Goal: Task Accomplishment & Management: Manage account settings

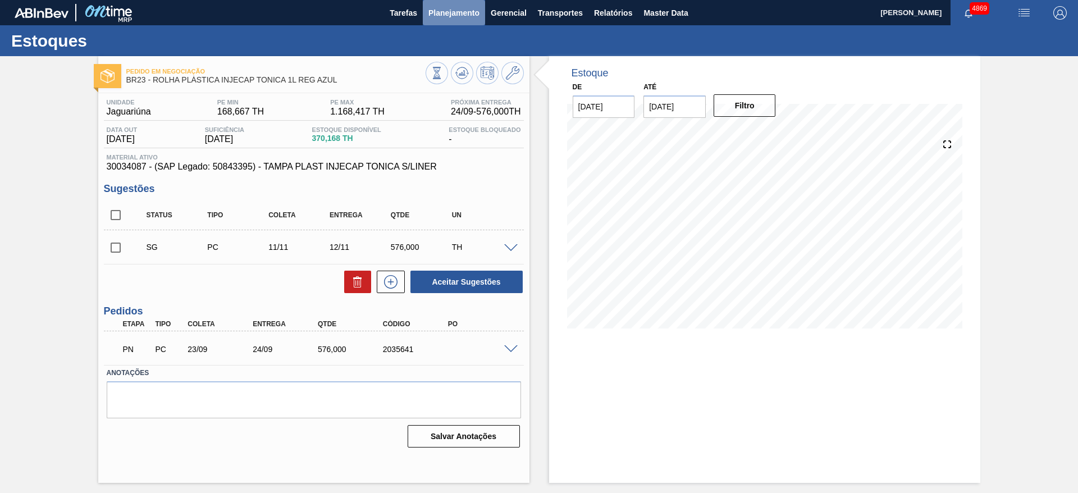
click at [462, 15] on span "Planejamento" at bounding box center [453, 12] width 51 height 13
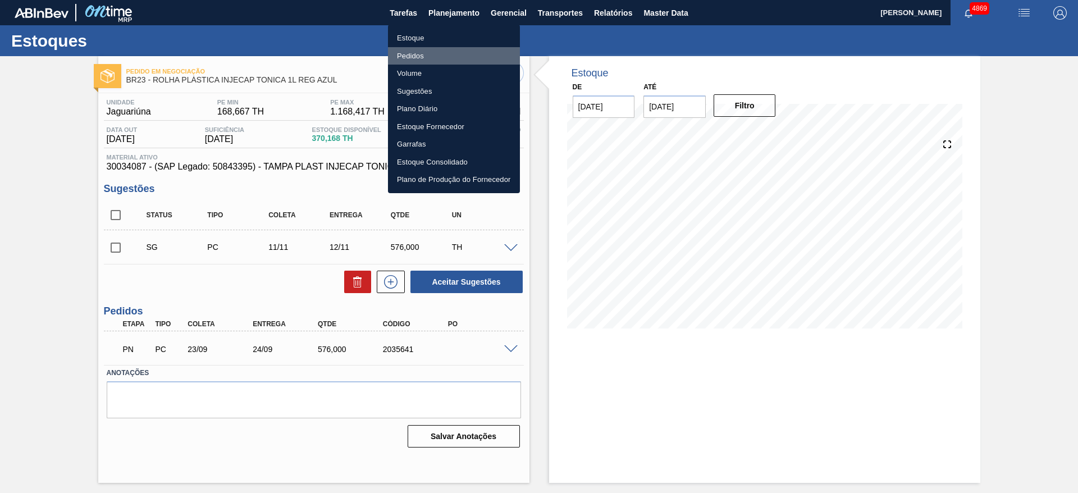
click at [445, 59] on li "Pedidos" at bounding box center [454, 56] width 132 height 18
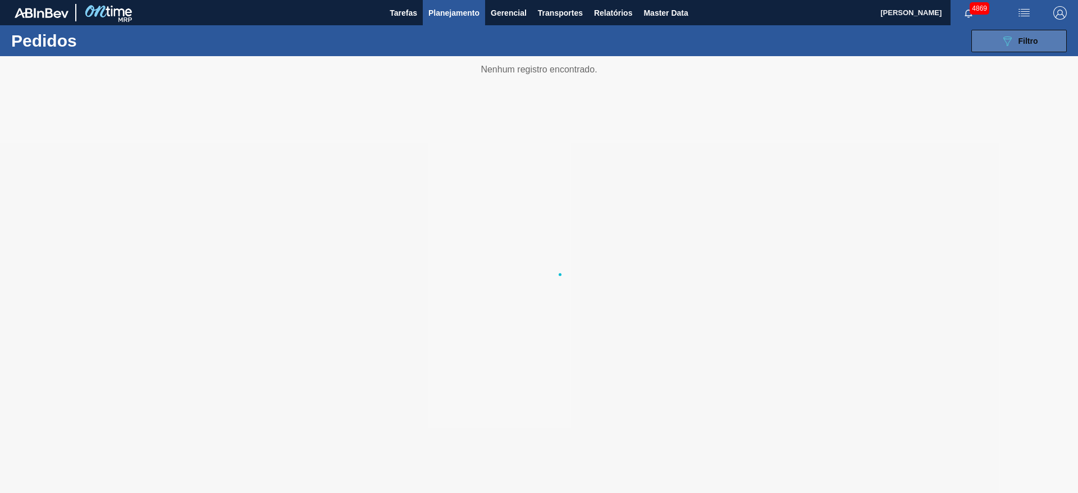
click at [1027, 36] on span "Filtro" at bounding box center [1028, 40] width 20 height 9
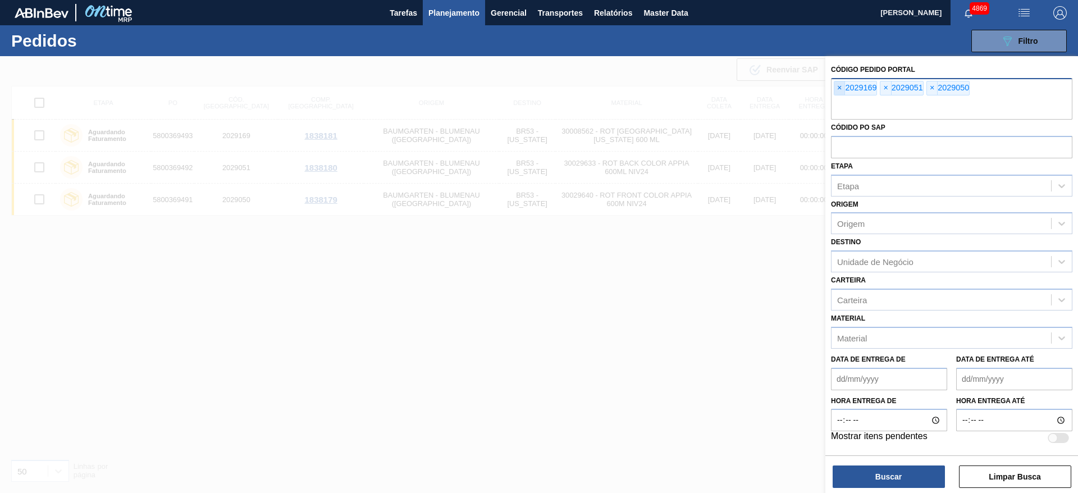
click at [838, 85] on span "×" at bounding box center [839, 87] width 11 height 13
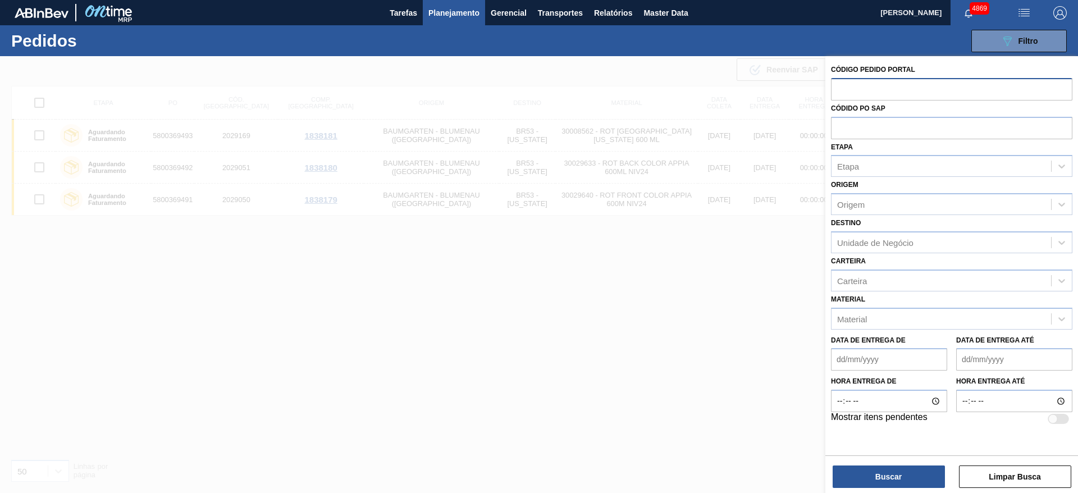
click at [838, 85] on input "text" at bounding box center [951, 88] width 241 height 21
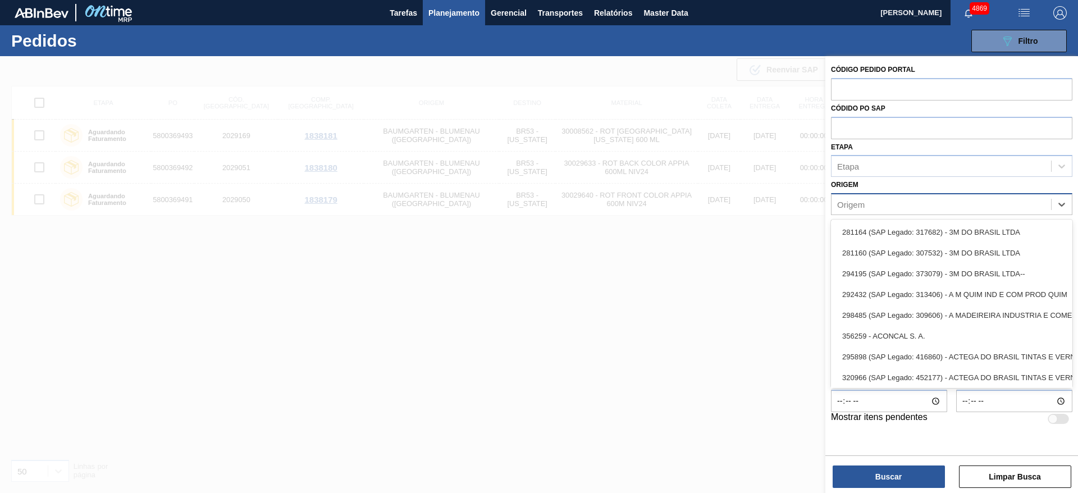
click at [858, 207] on div "Origem" at bounding box center [851, 205] width 28 height 10
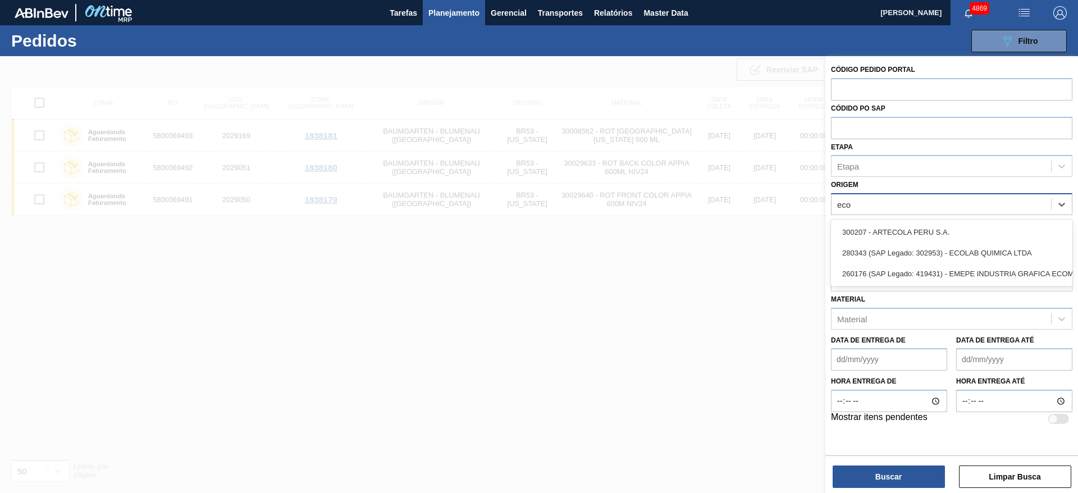
type input "ecol"
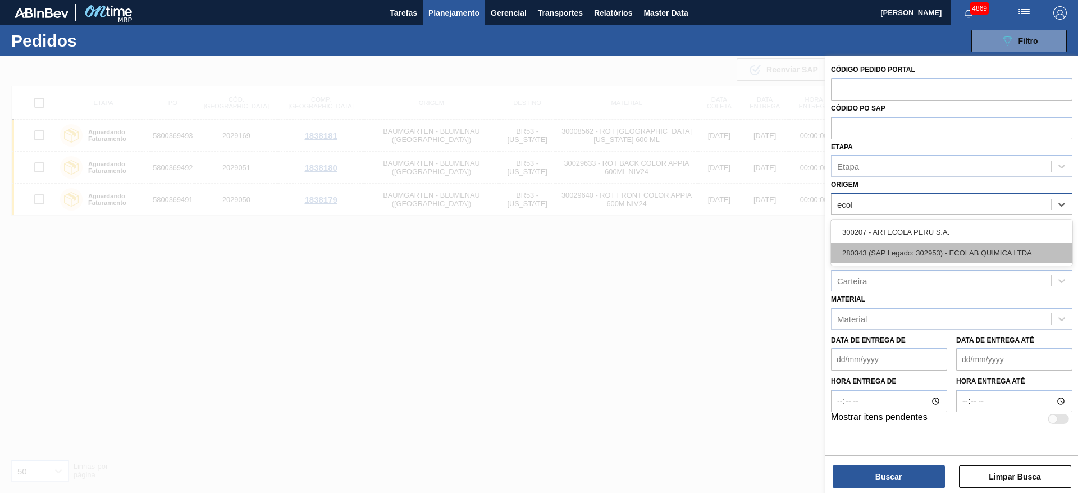
click at [873, 248] on div "280343 (SAP Legado: 302953) - ECOLAB QUIMICA LTDA" at bounding box center [951, 252] width 241 height 21
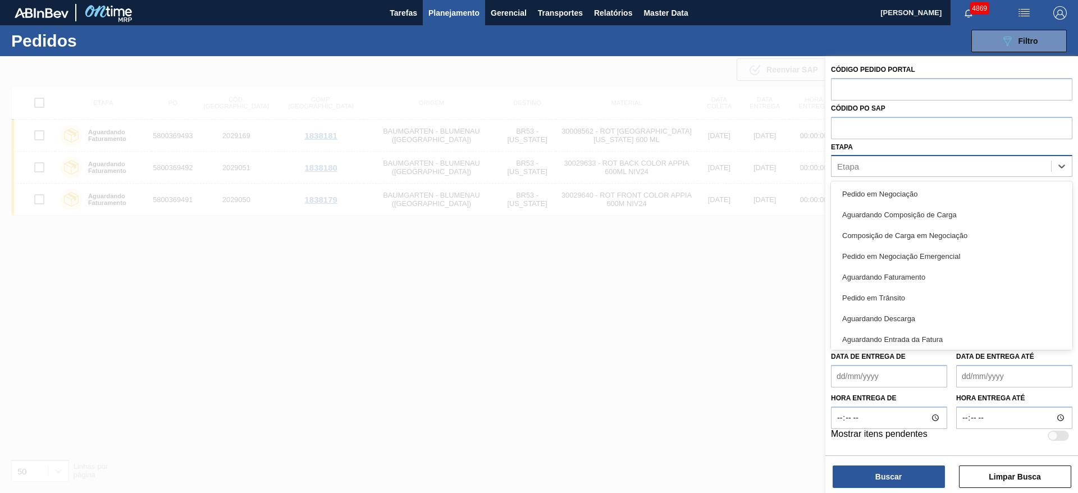
click at [875, 167] on div "Etapa" at bounding box center [940, 166] width 219 height 16
type input "ne"
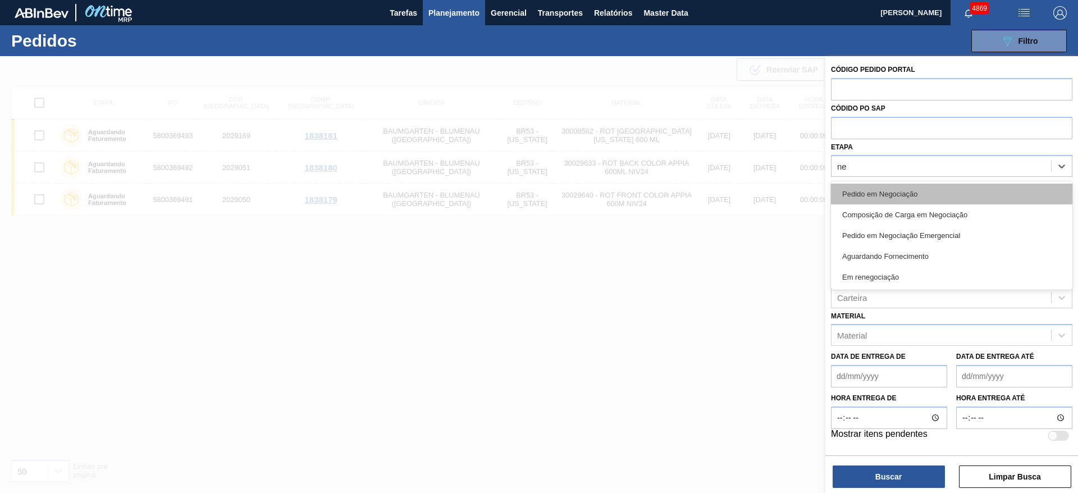
click at [882, 185] on div "Pedido em Negociação" at bounding box center [951, 194] width 241 height 21
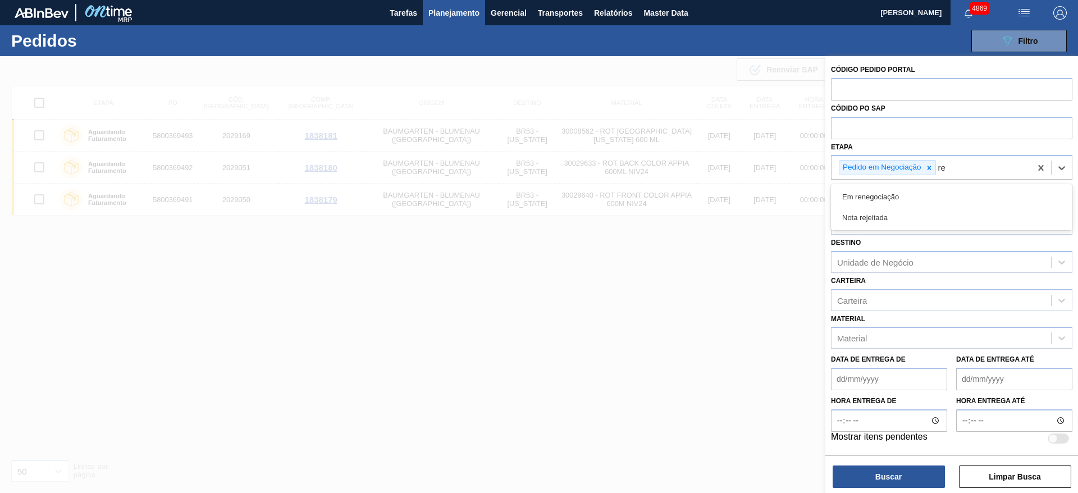
type input "ren"
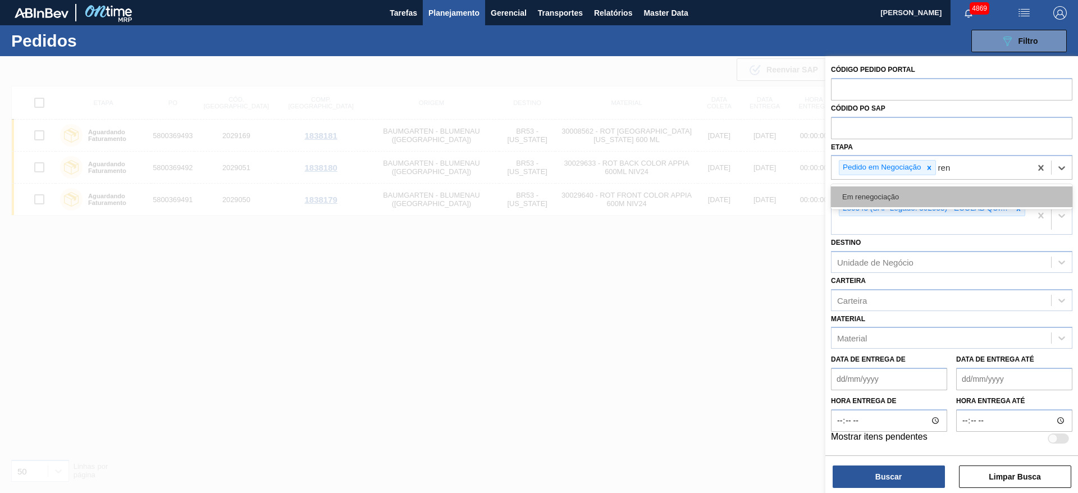
click at [884, 190] on div "Em renegociação" at bounding box center [951, 196] width 241 height 21
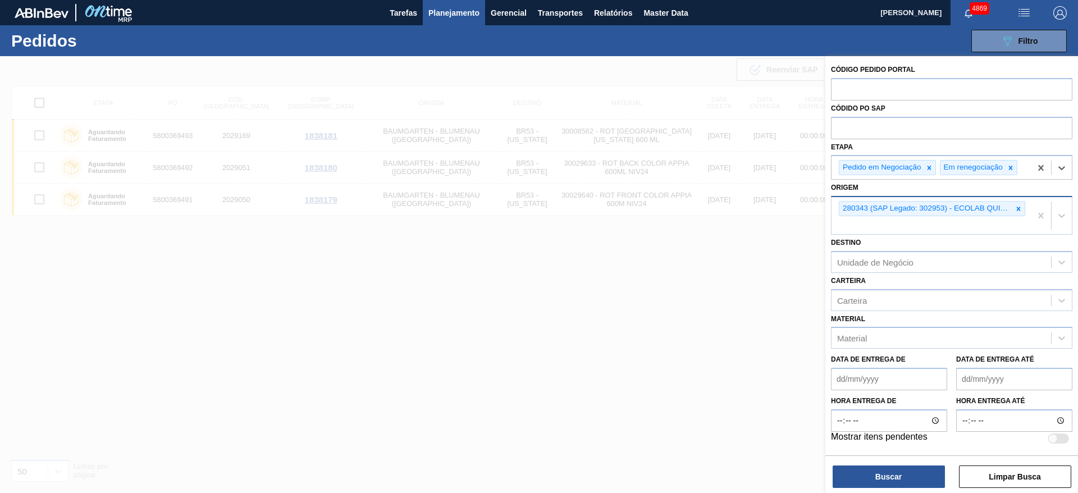
type input "c"
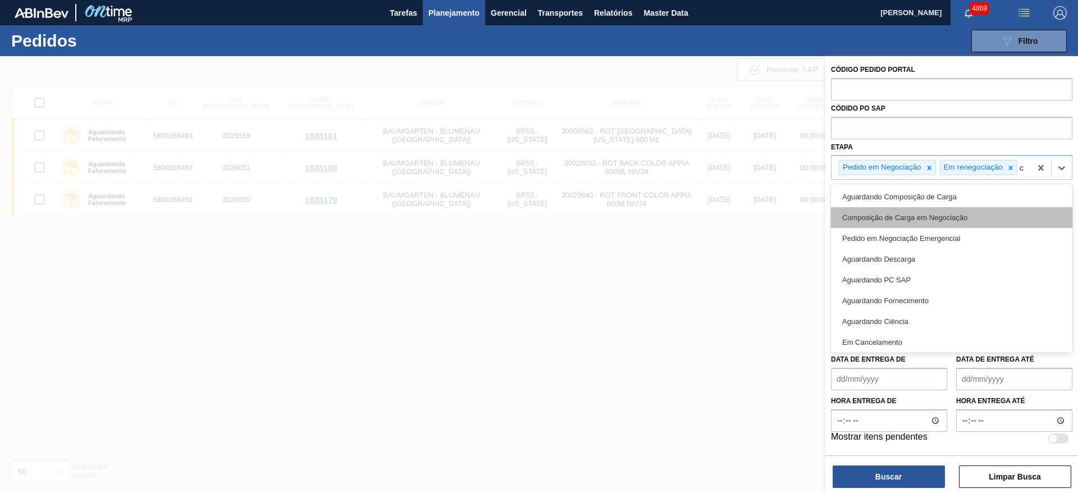
click at [891, 209] on div "Composição de Carga em Negociação" at bounding box center [951, 217] width 241 height 21
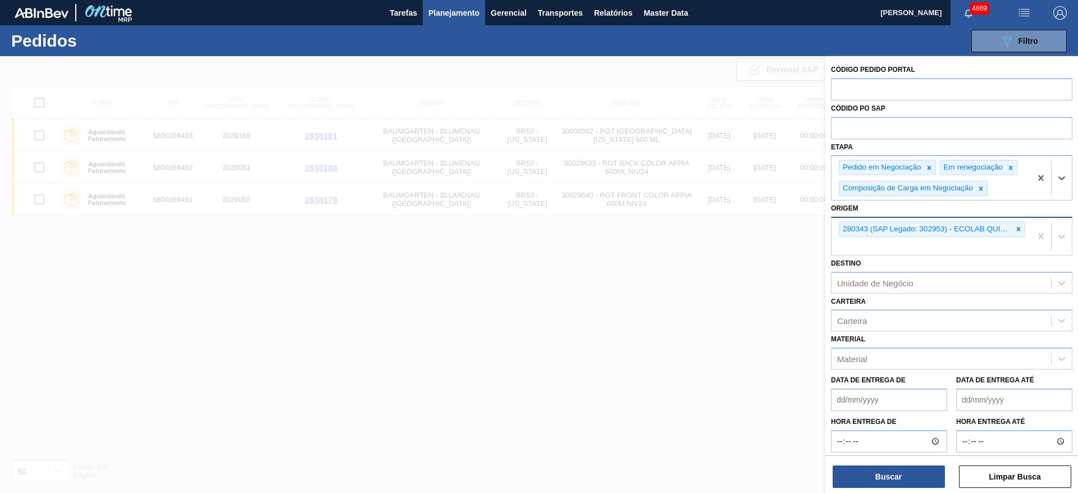
type input "c"
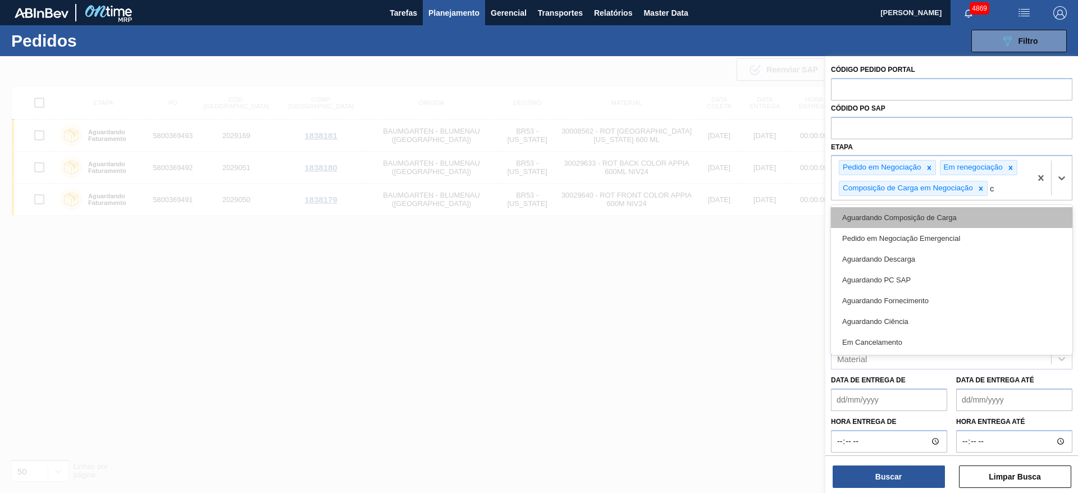
click at [893, 216] on div "Aguardando Composição de Carga" at bounding box center [951, 217] width 241 height 21
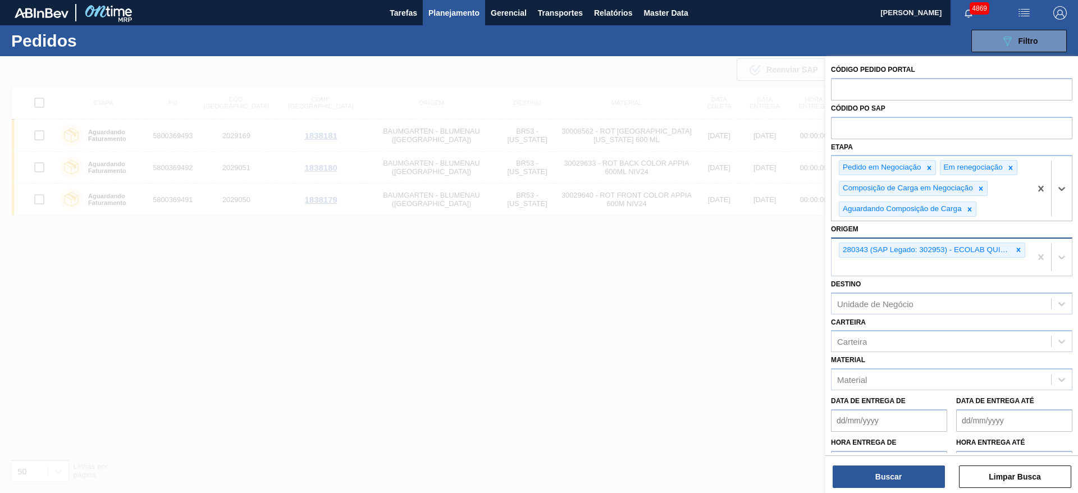
type input "c"
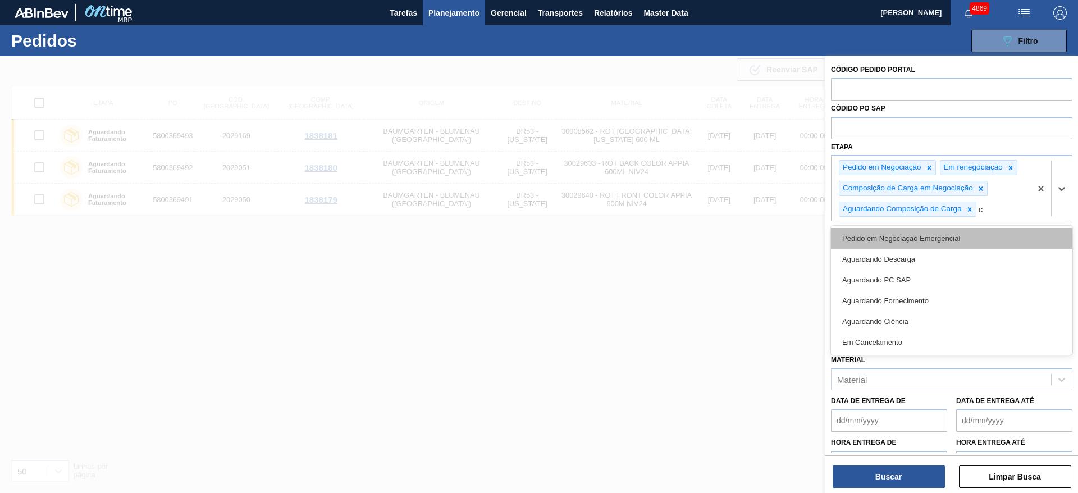
click at [900, 234] on div "Pedido em Negociação Emergencial" at bounding box center [951, 238] width 241 height 21
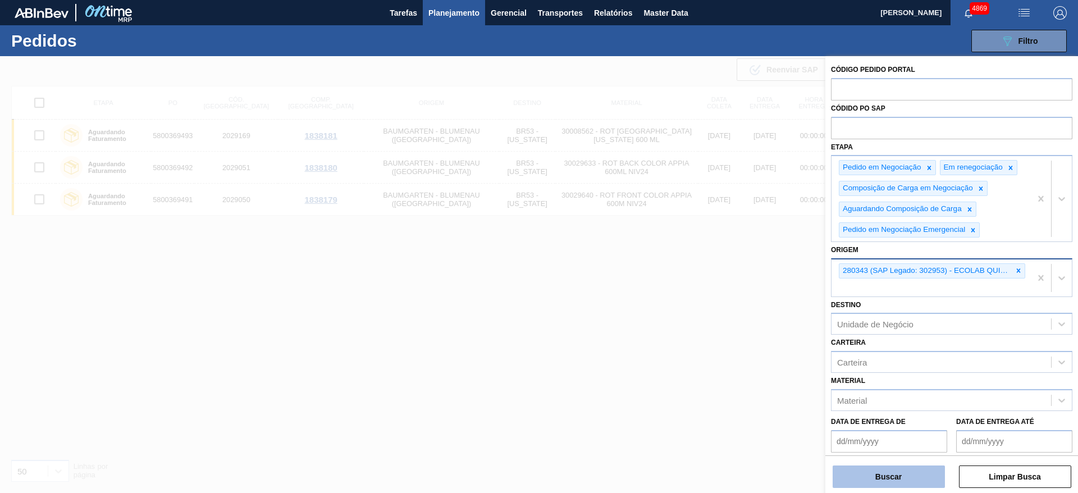
click at [878, 478] on button "Buscar" at bounding box center [888, 476] width 112 height 22
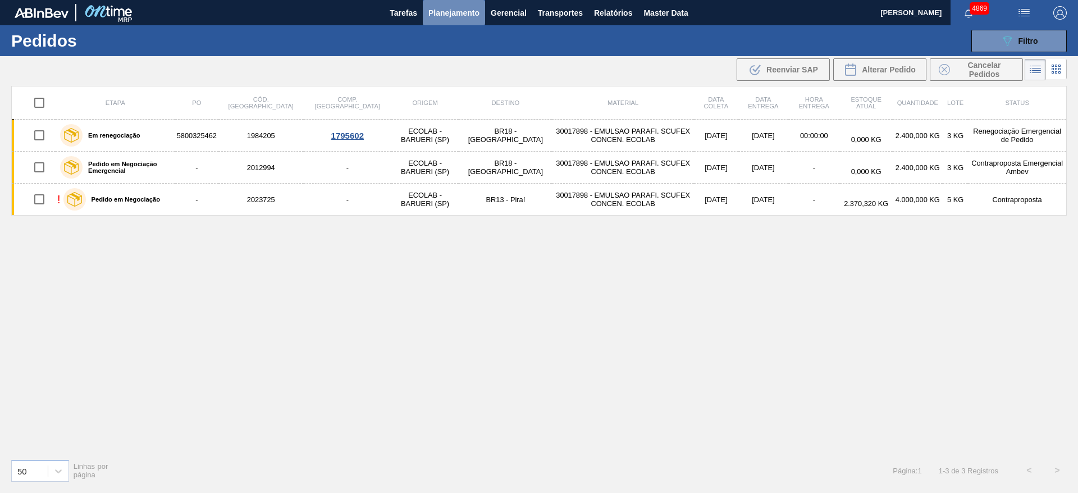
click at [461, 19] on button "Planejamento" at bounding box center [454, 12] width 62 height 25
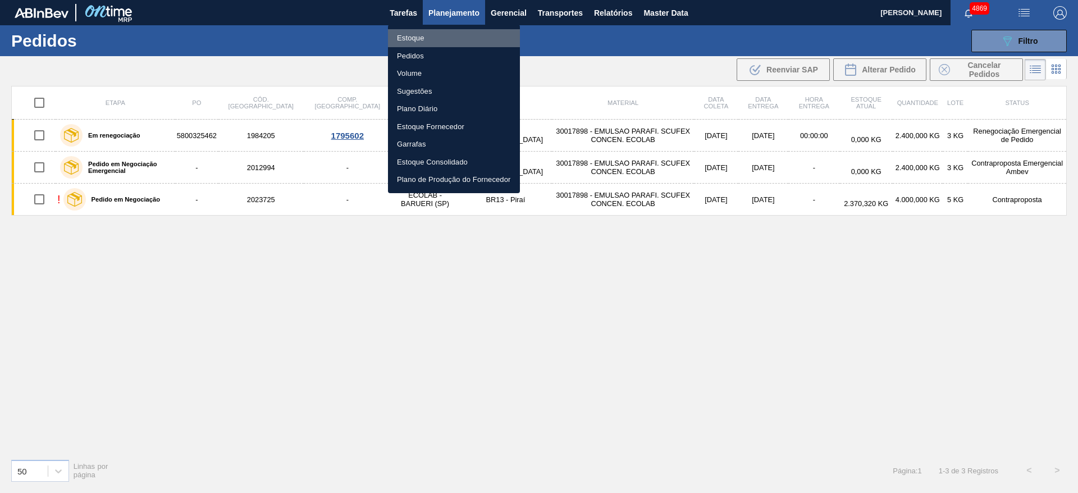
click at [425, 39] on li "Estoque" at bounding box center [454, 38] width 132 height 18
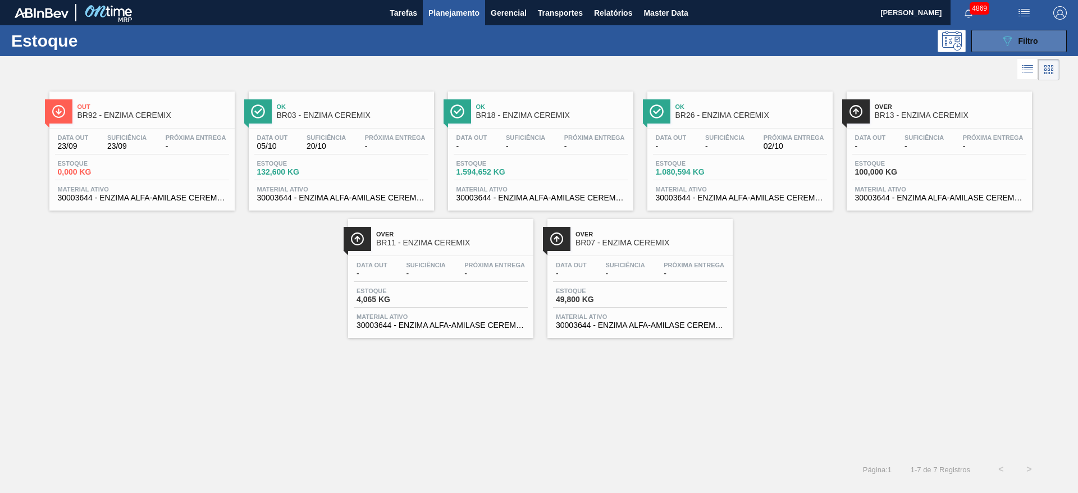
click at [1056, 39] on button "089F7B8B-B2A5-4AFE-B5C0-19BA573D28AC Filtro" at bounding box center [1018, 41] width 95 height 22
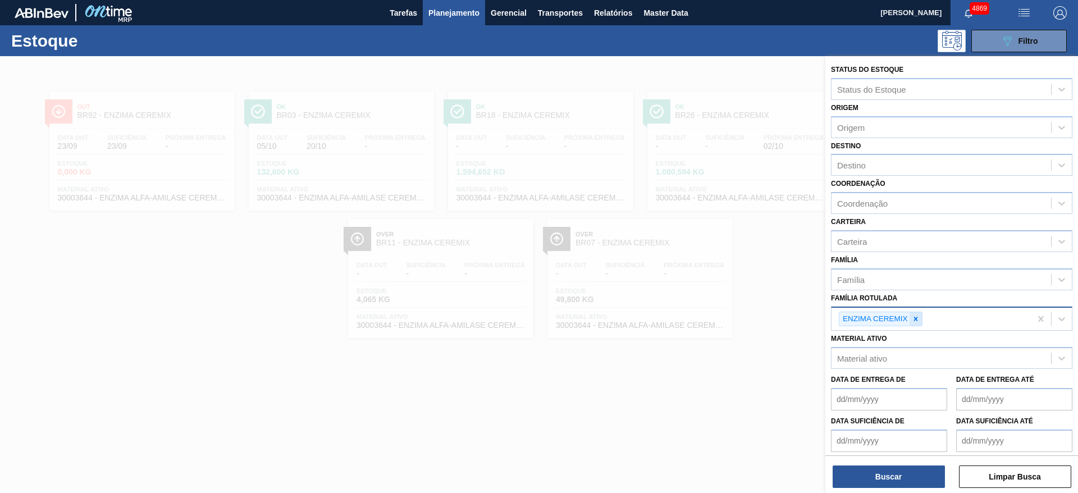
click at [916, 316] on icon at bounding box center [915, 319] width 8 height 8
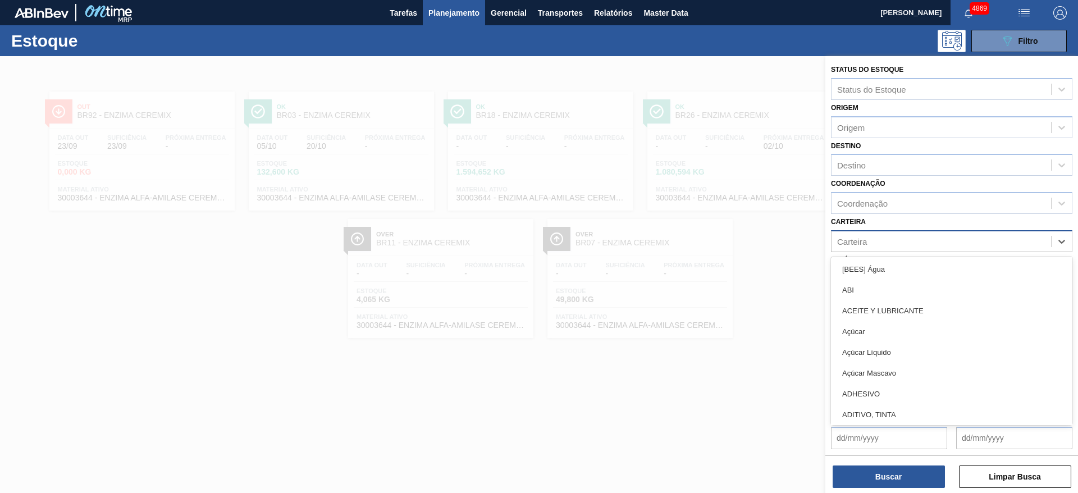
click at [885, 241] on div "Carteira" at bounding box center [940, 241] width 219 height 16
type input "coa"
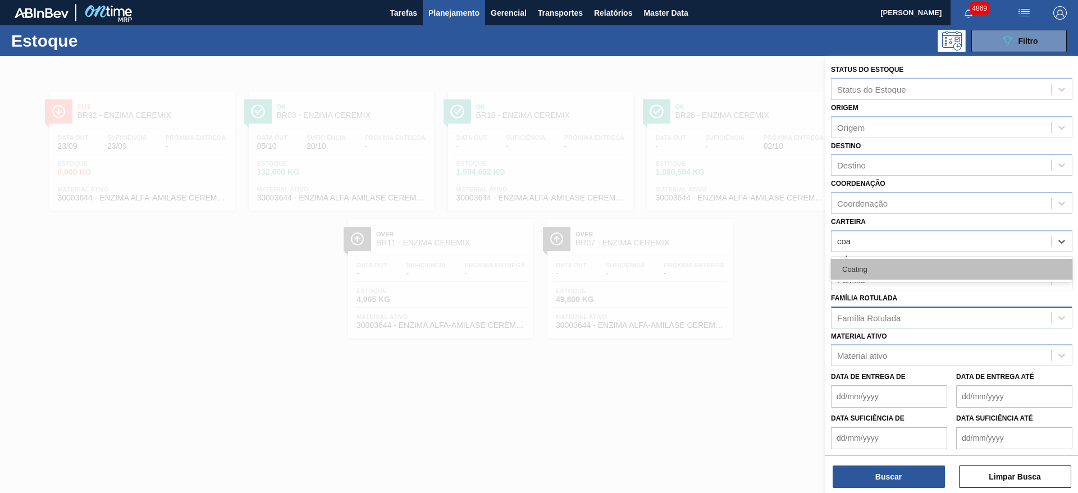
click at [883, 266] on div "Coating" at bounding box center [951, 269] width 241 height 21
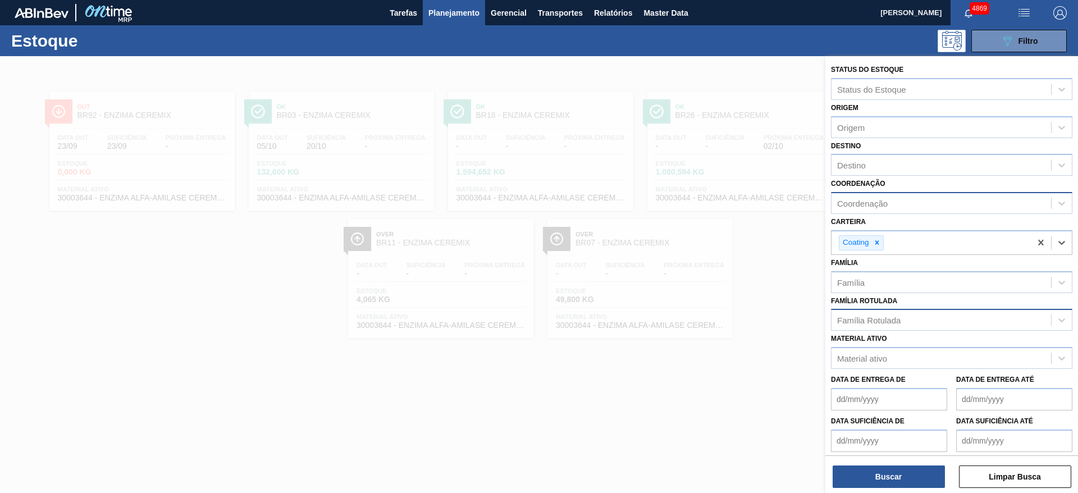
click at [856, 208] on div "Coordenação" at bounding box center [940, 203] width 219 height 16
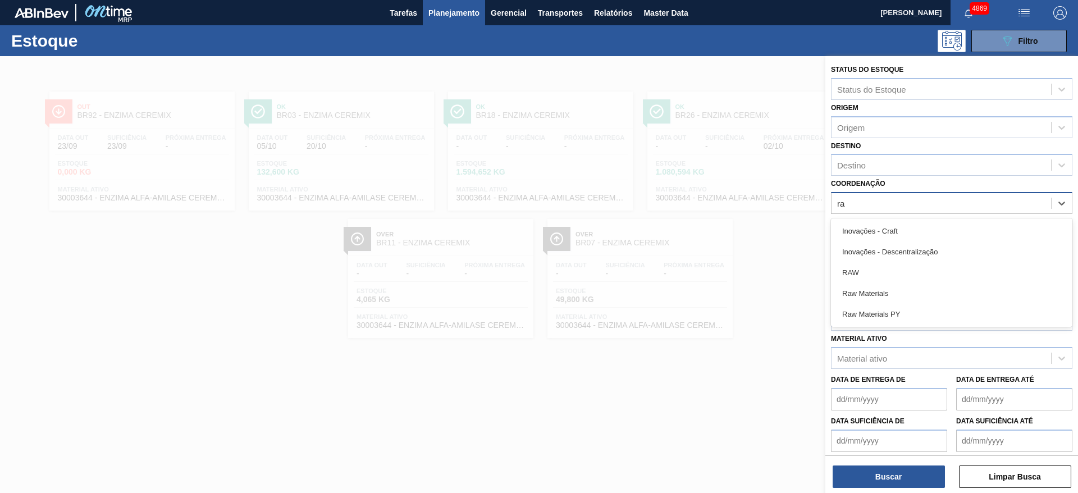
type input "raw"
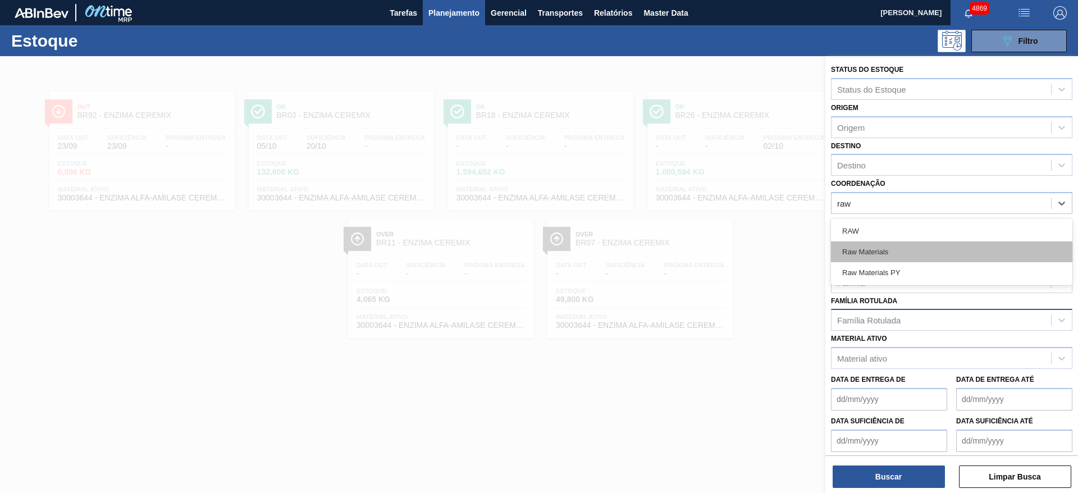
click at [877, 248] on div "Raw Materials" at bounding box center [951, 251] width 241 height 21
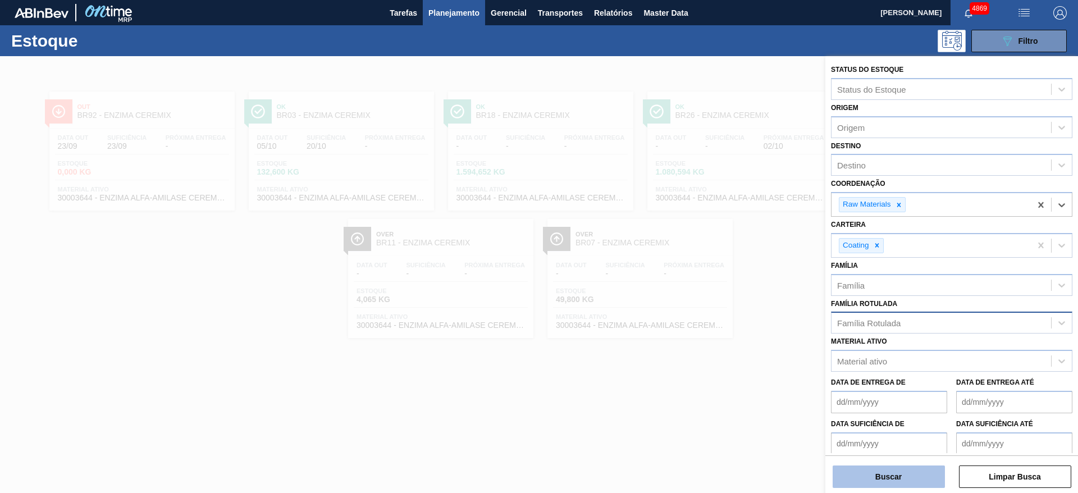
click at [910, 473] on button "Buscar" at bounding box center [888, 476] width 112 height 22
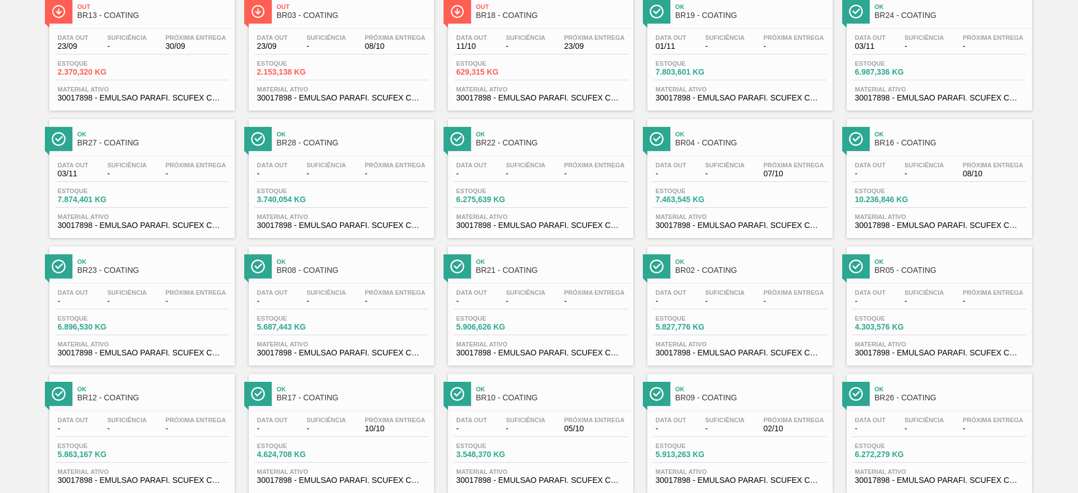
scroll to position [3, 0]
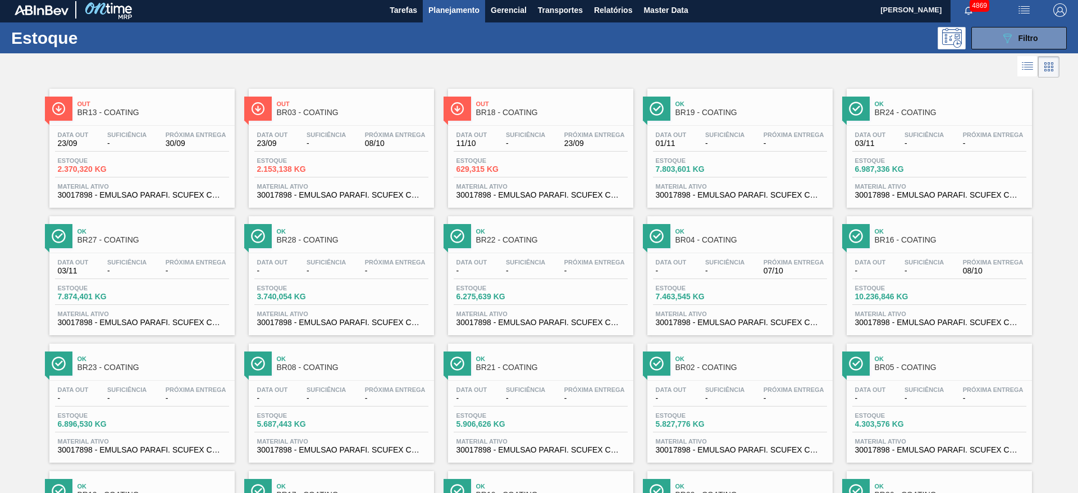
drag, startPoint x: 35, startPoint y: 272, endPoint x: 0, endPoint y: 280, distance: 36.3
click at [0, 280] on div "Out BR13 - COATING Data out 23/09 Suficiência - Próxima Entrega 30/09 Estoque 2…" at bounding box center [539, 398] width 1078 height 637
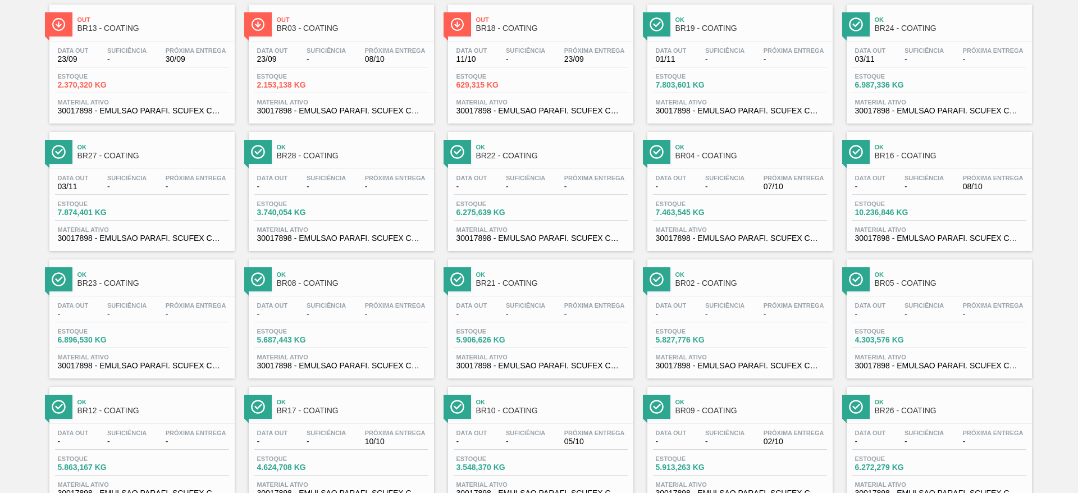
scroll to position [171, 0]
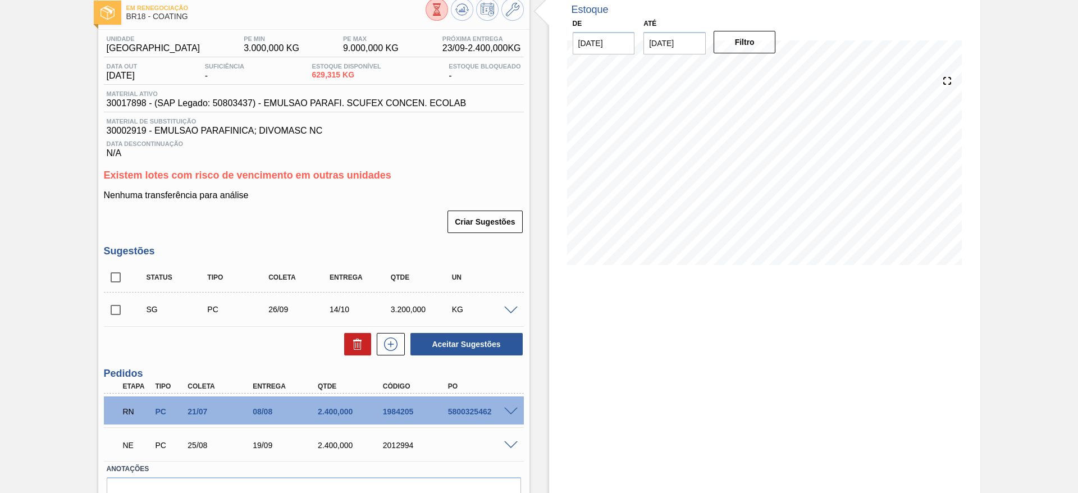
scroll to position [123, 0]
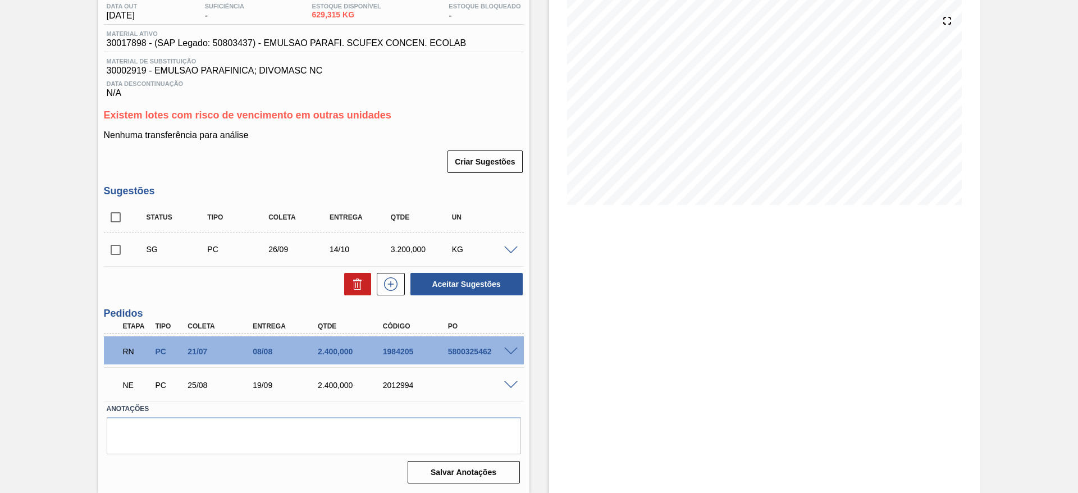
click at [510, 351] on span at bounding box center [510, 351] width 13 height 8
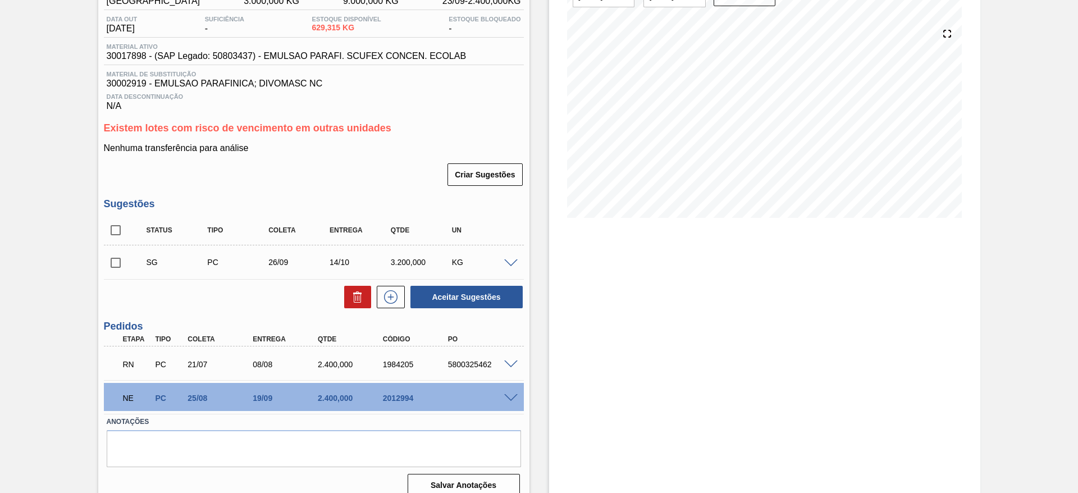
scroll to position [123, 0]
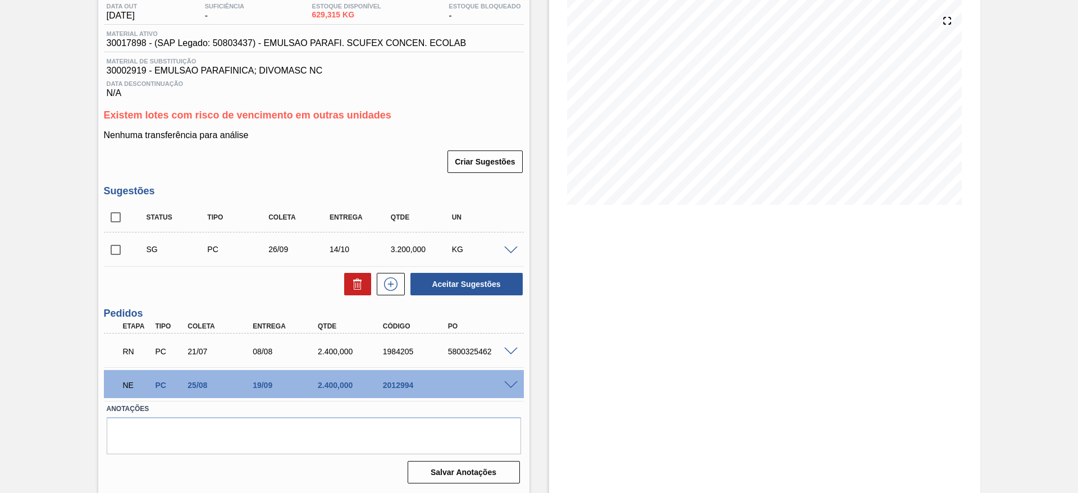
click at [506, 382] on span at bounding box center [510, 385] width 13 height 8
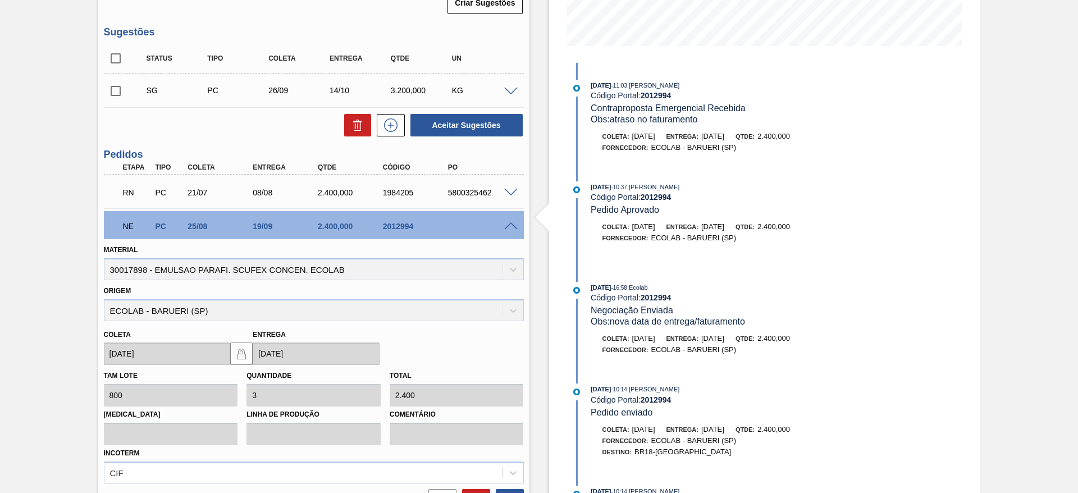
scroll to position [292, 0]
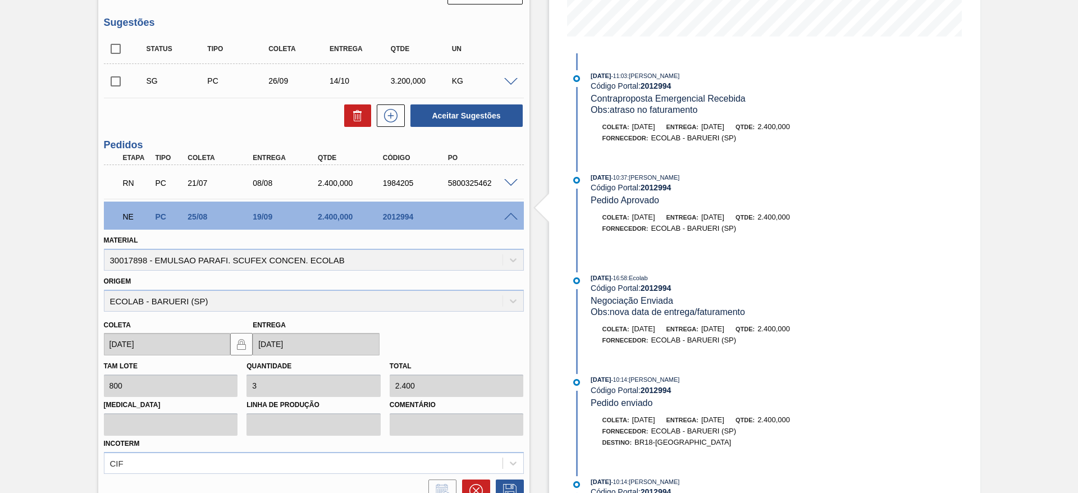
click at [508, 181] on span at bounding box center [510, 183] width 13 height 8
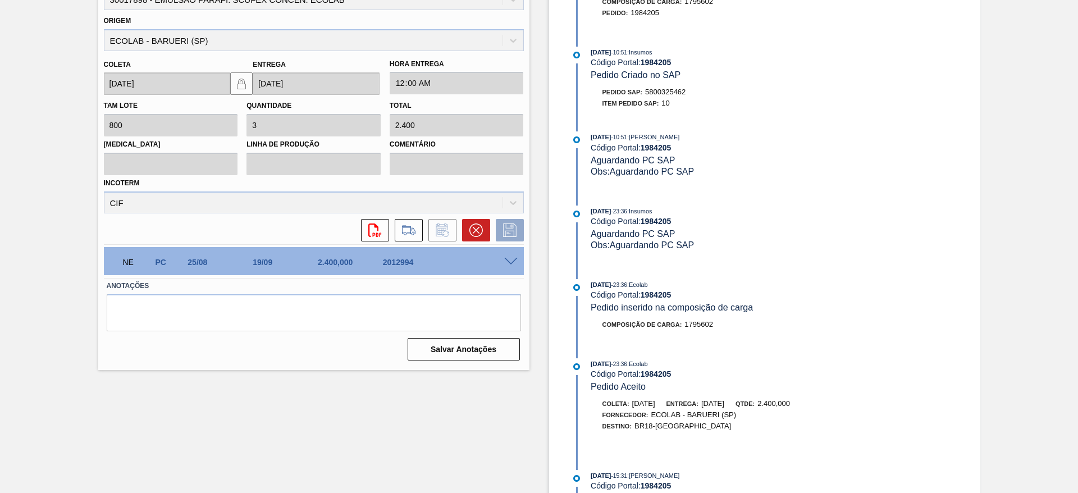
scroll to position [544, 0]
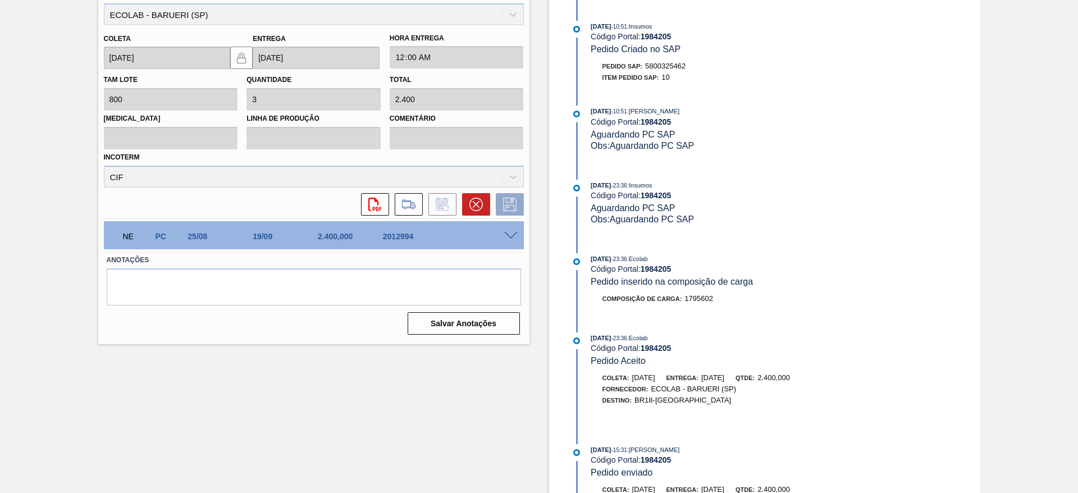
click at [506, 233] on span at bounding box center [510, 236] width 13 height 8
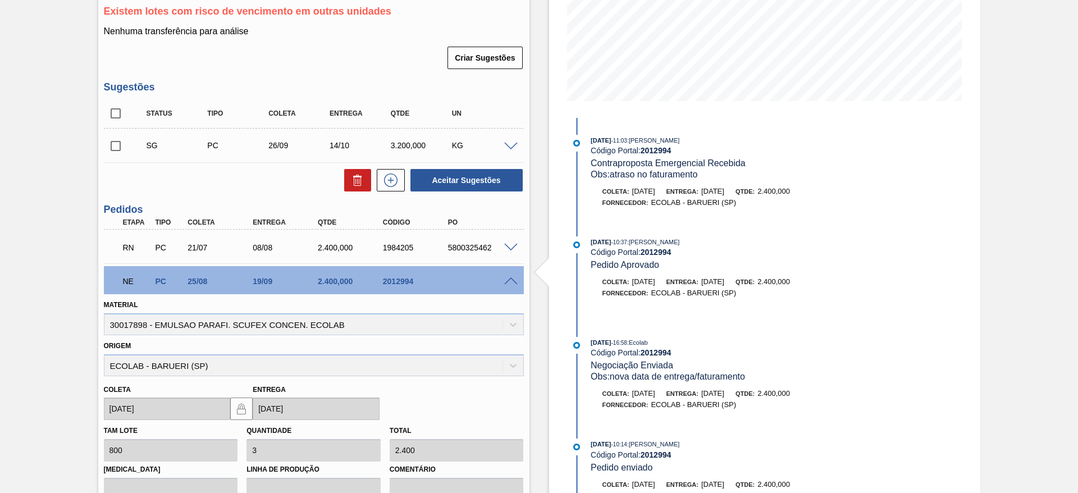
scroll to position [59, 0]
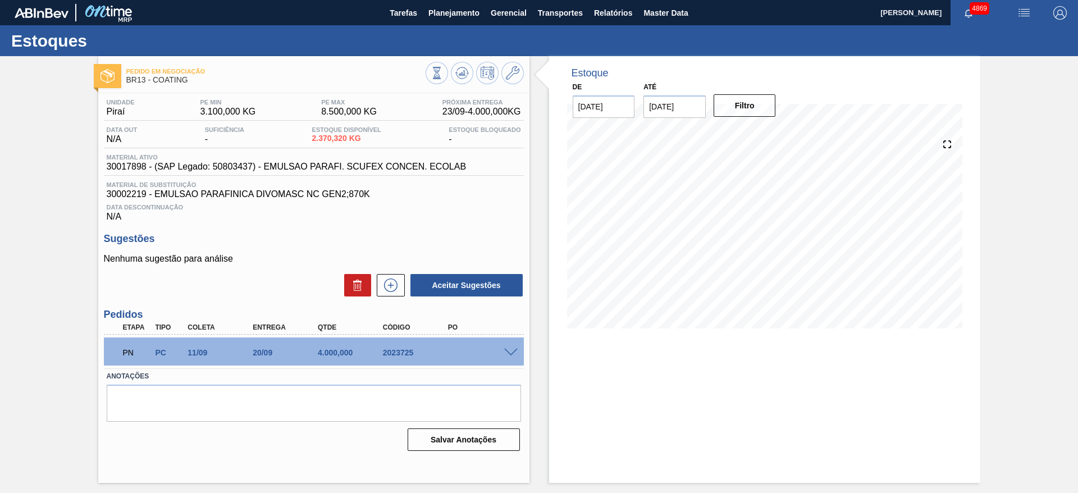
click at [512, 349] on span at bounding box center [510, 353] width 13 height 8
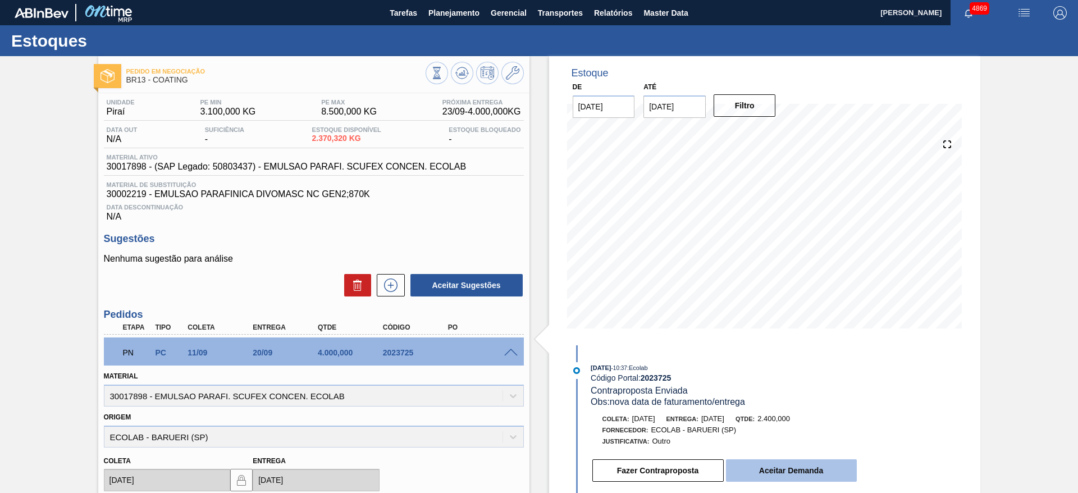
click at [768, 472] on button "Aceitar Demanda" at bounding box center [791, 470] width 131 height 22
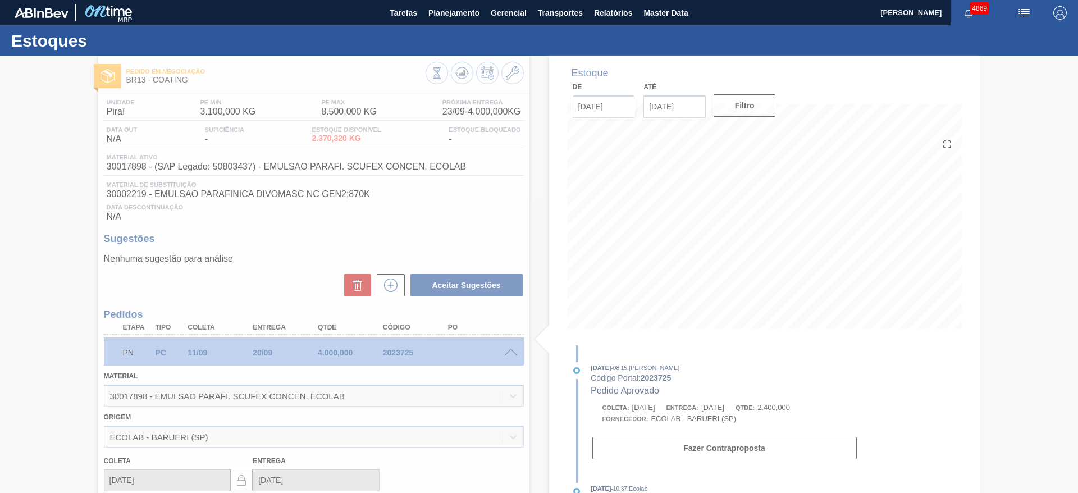
type input "3"
type input "2.400"
type input "22/09/2025"
type input "30/09/2025"
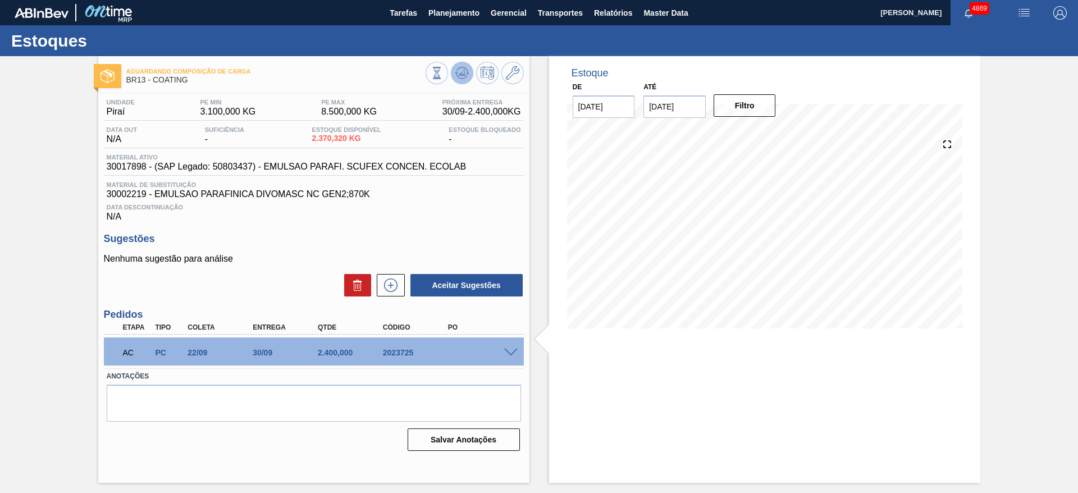
click at [471, 76] on button at bounding box center [462, 73] width 22 height 22
click at [512, 353] on span at bounding box center [510, 353] width 13 height 8
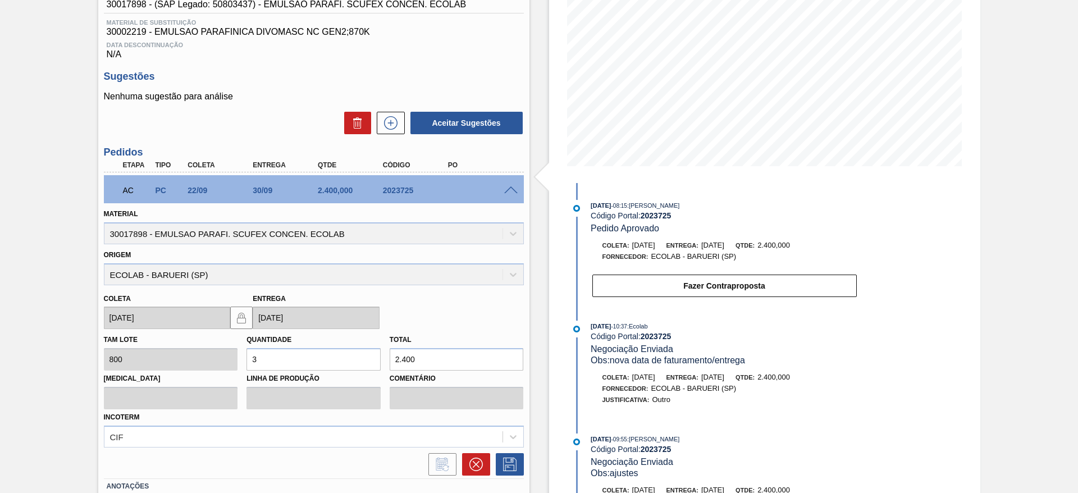
scroll to position [168, 0]
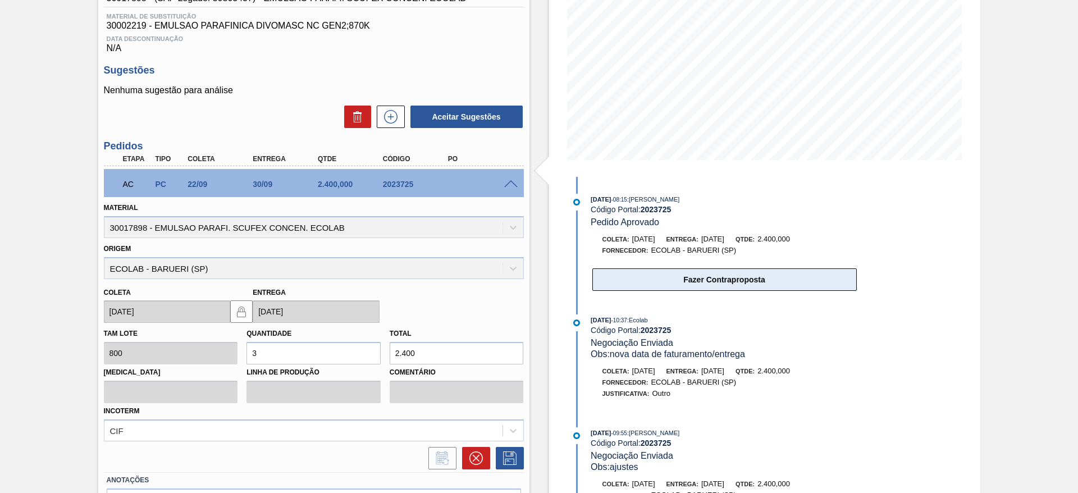
click at [608, 290] on button "Fazer Contraproposta" at bounding box center [724, 279] width 264 height 22
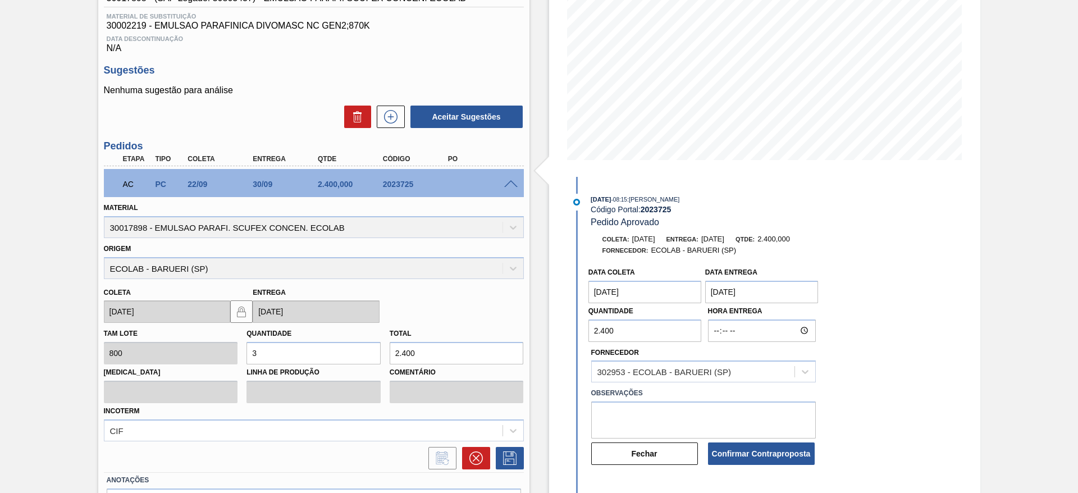
click at [636, 297] on coleta "[DATE]" at bounding box center [644, 292] width 113 height 22
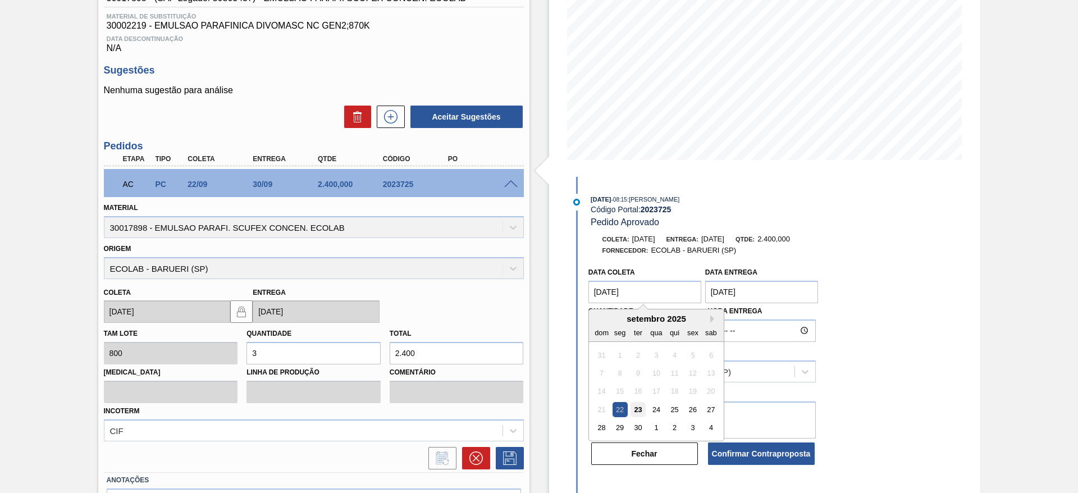
click at [639, 411] on div "23" at bounding box center [637, 409] width 15 height 15
type coleta "[DATE]"
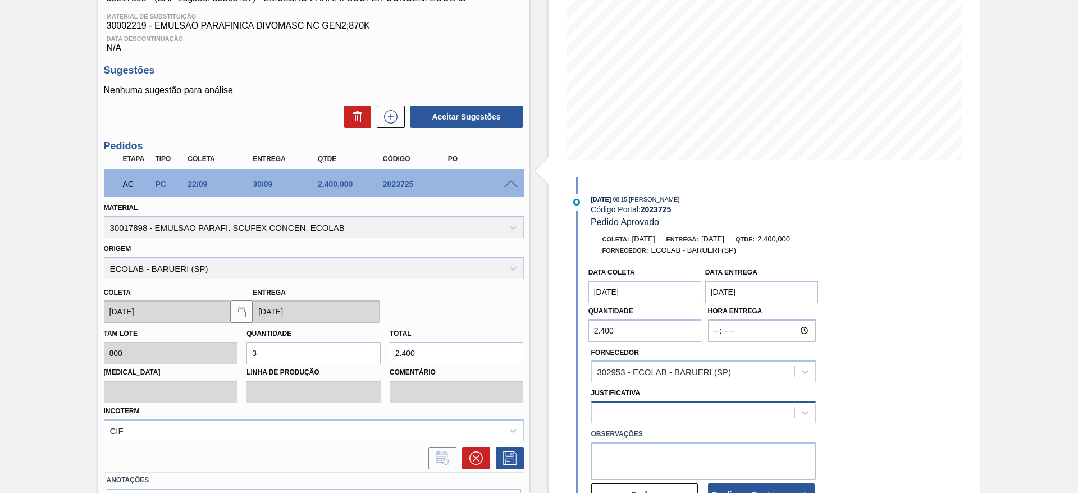
scroll to position [240, 0]
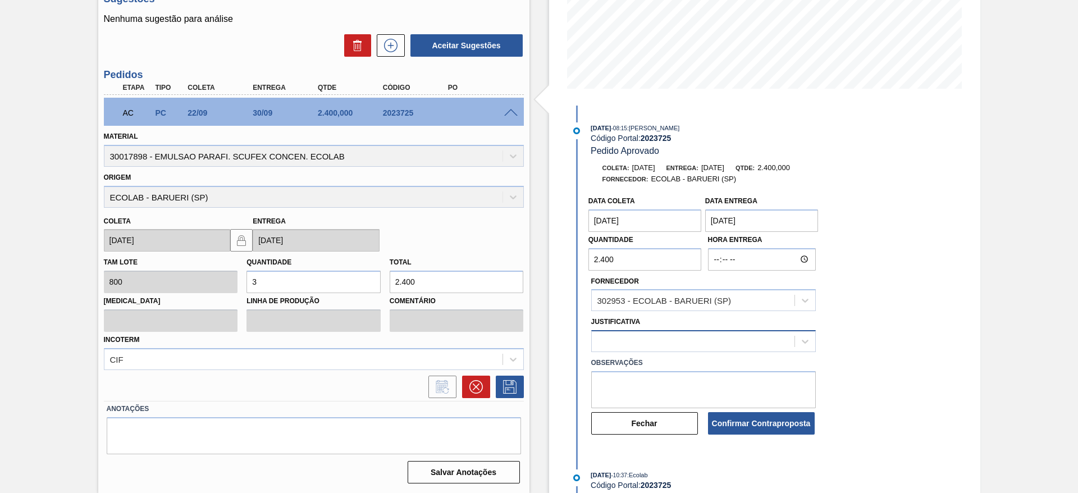
click at [659, 352] on div at bounding box center [703, 341] width 225 height 22
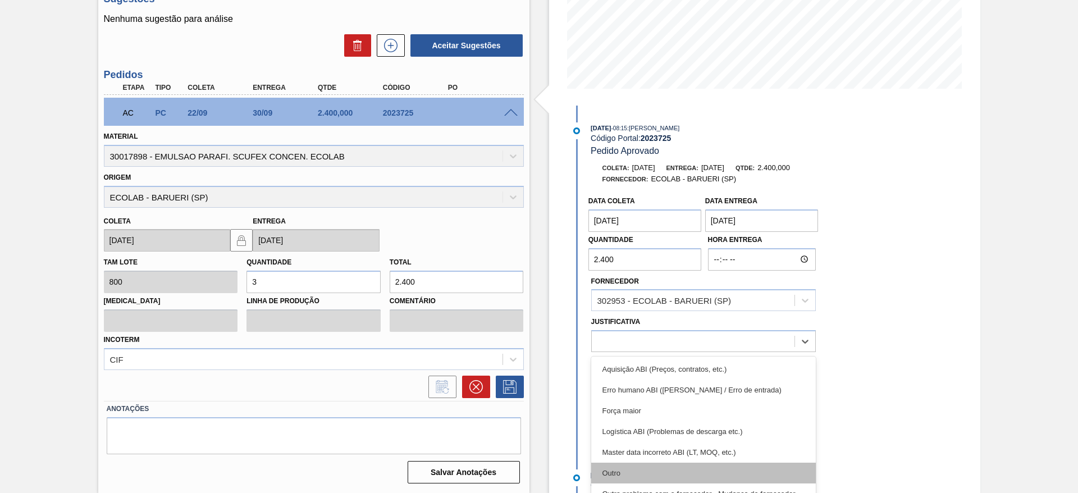
click at [651, 467] on div "Outro" at bounding box center [703, 472] width 225 height 21
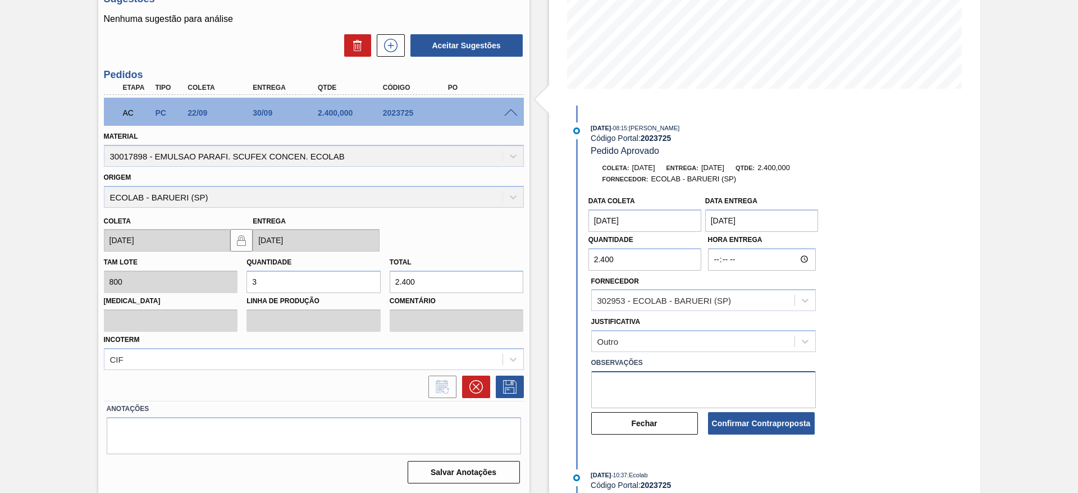
click at [630, 388] on textarea at bounding box center [703, 389] width 225 height 37
type textarea "data"
click at [740, 426] on button "Confirmar Contraproposta" at bounding box center [761, 423] width 107 height 22
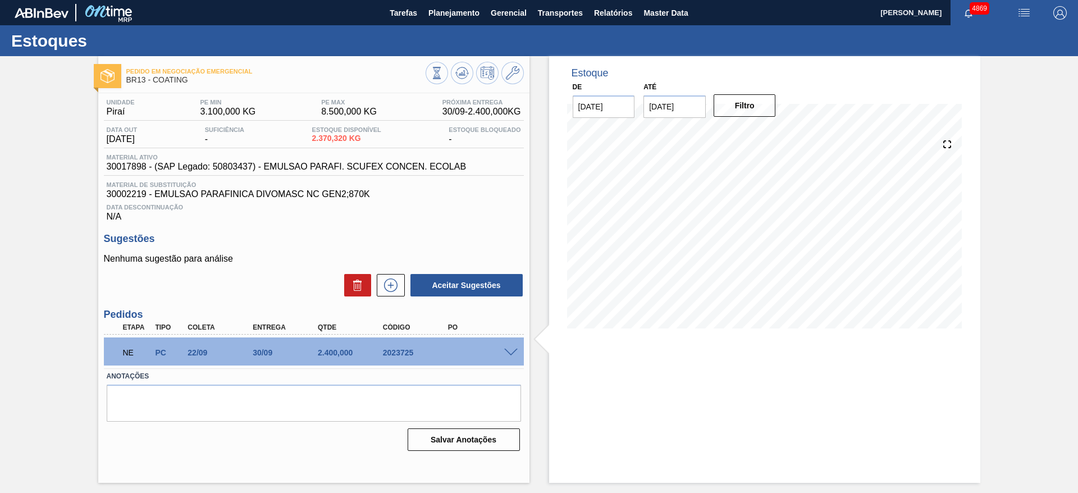
scroll to position [0, 0]
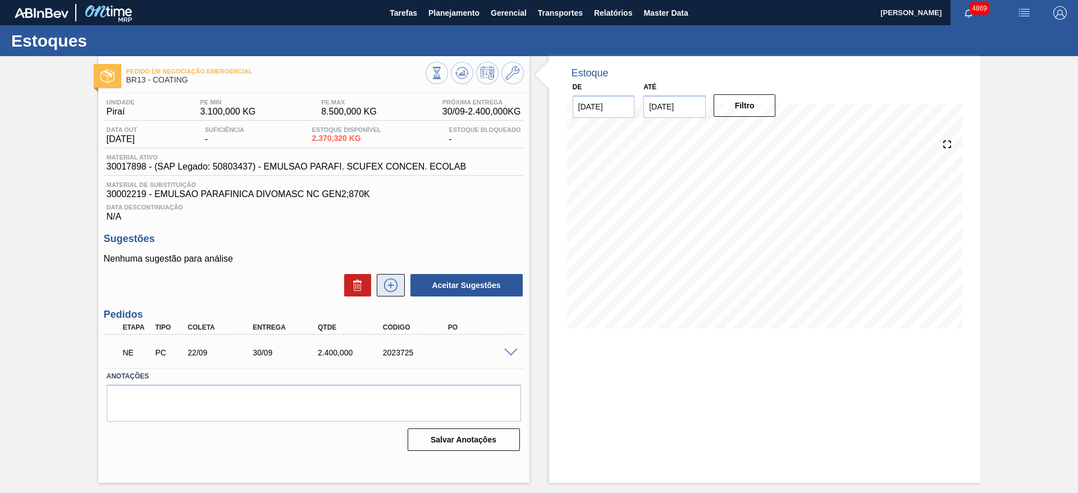
click at [396, 288] on icon at bounding box center [390, 284] width 13 height 13
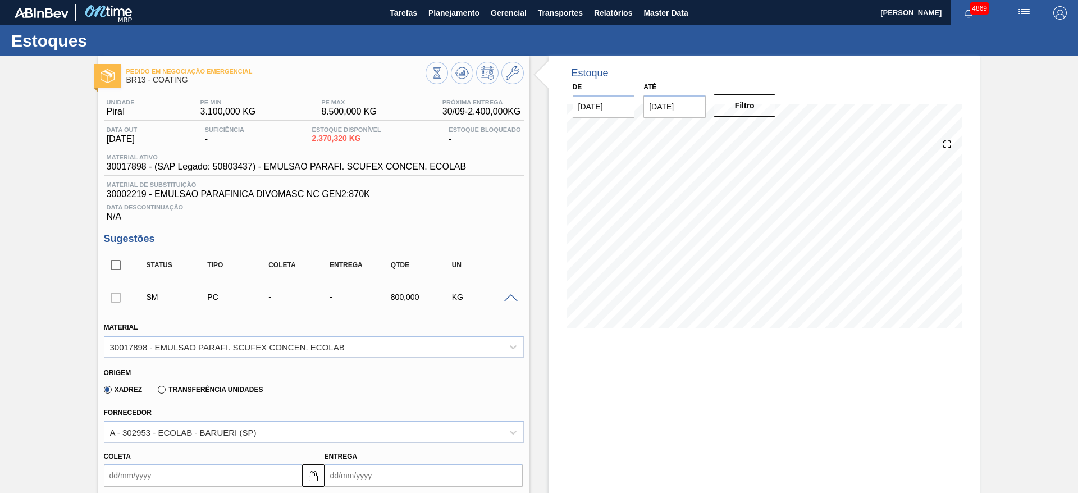
scroll to position [84, 0]
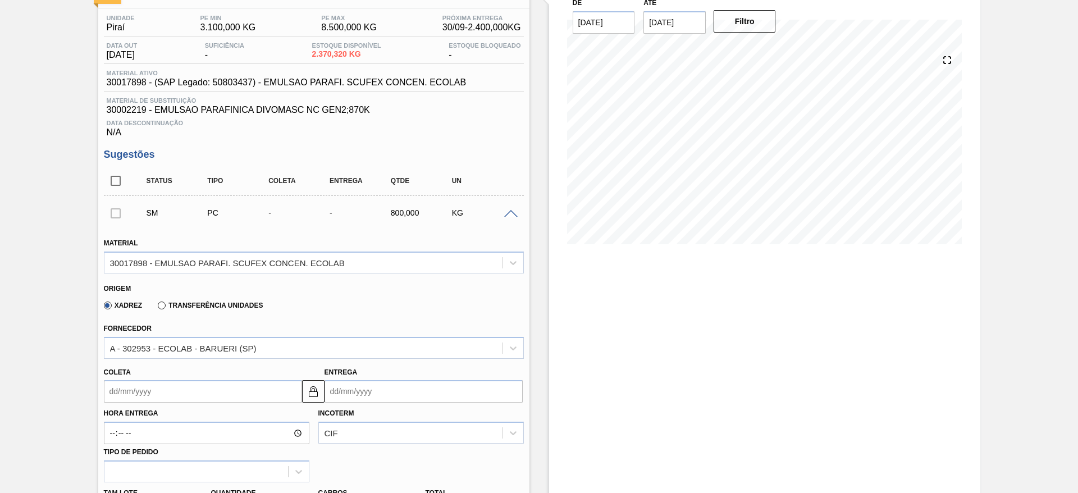
click at [268, 393] on input "Coleta" at bounding box center [203, 391] width 198 height 22
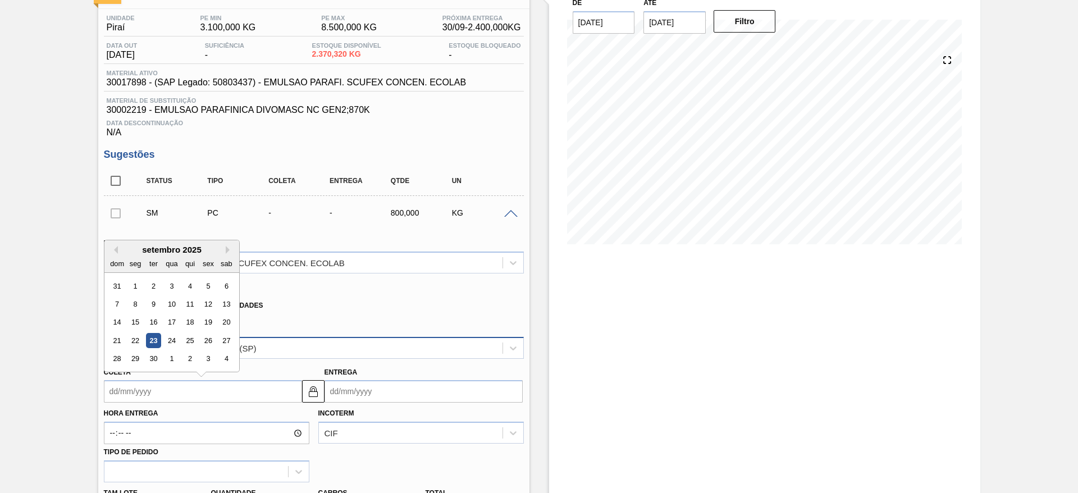
click at [159, 358] on div "30" at bounding box center [152, 358] width 15 height 15
type input "30/09/2025"
type input "09/10/2025"
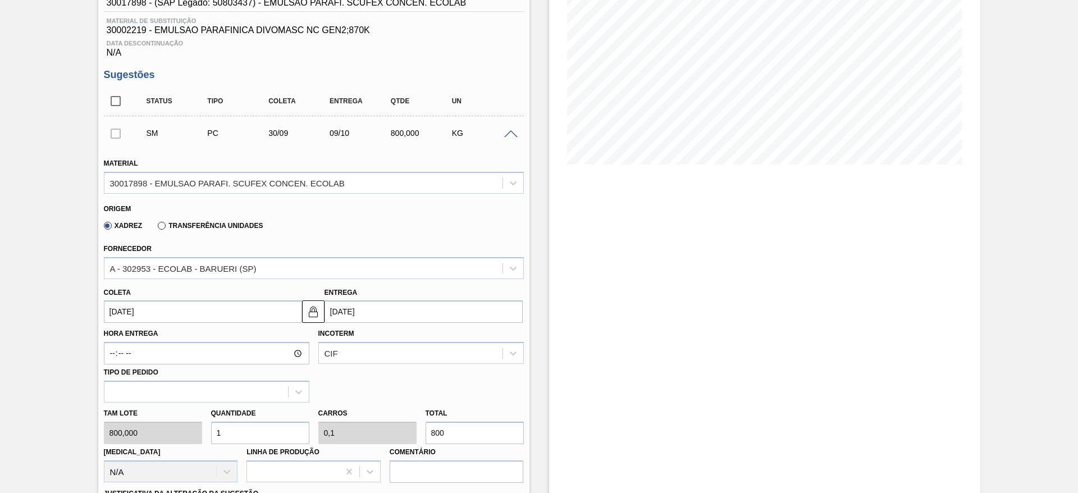
scroll to position [253, 0]
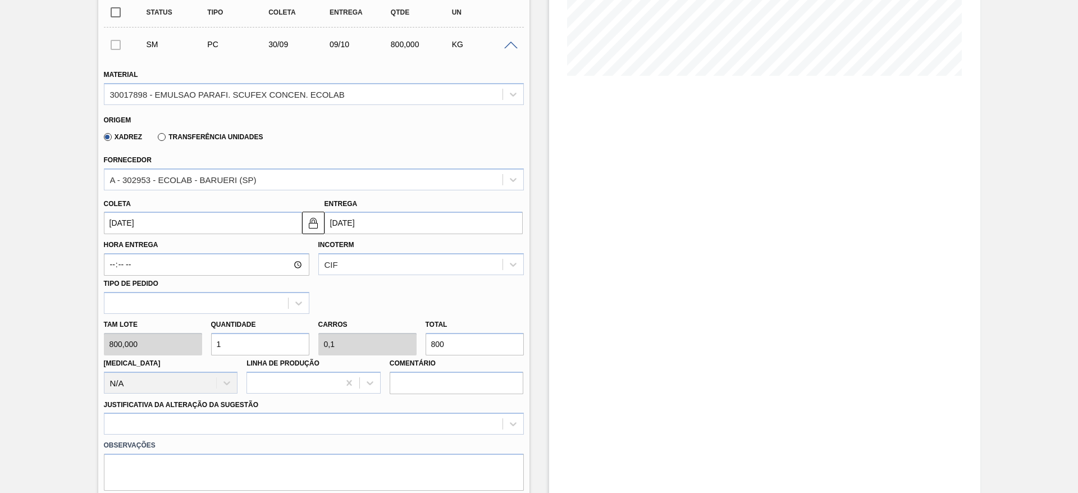
drag, startPoint x: 233, startPoint y: 341, endPoint x: 204, endPoint y: 340, distance: 29.2
click at [204, 341] on div "Tam lote 800,000 Quantidade 1 Carros 0,1 Total 800 Doca N/A Linha de Produção C…" at bounding box center [313, 354] width 429 height 80
type input "3"
type input "0,3"
type input "2.400"
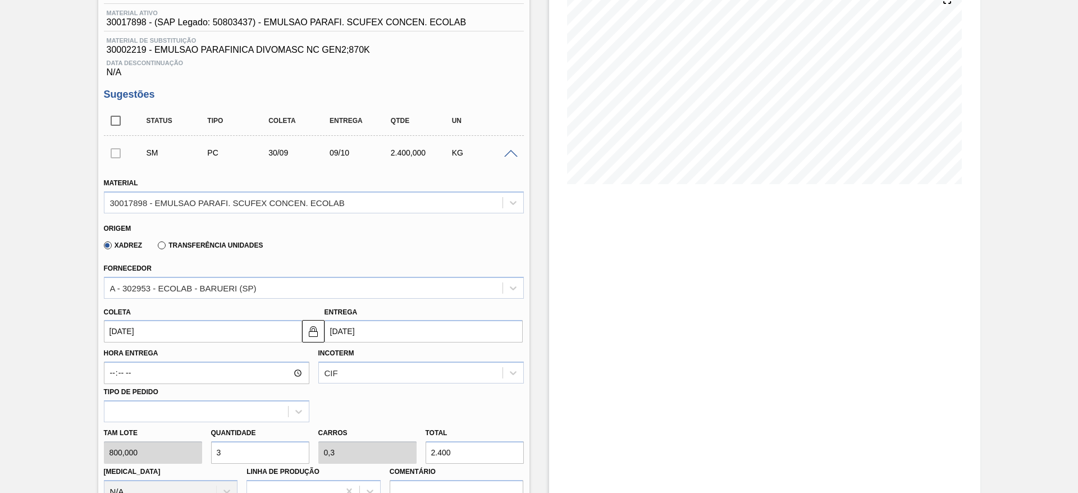
scroll to position [84, 0]
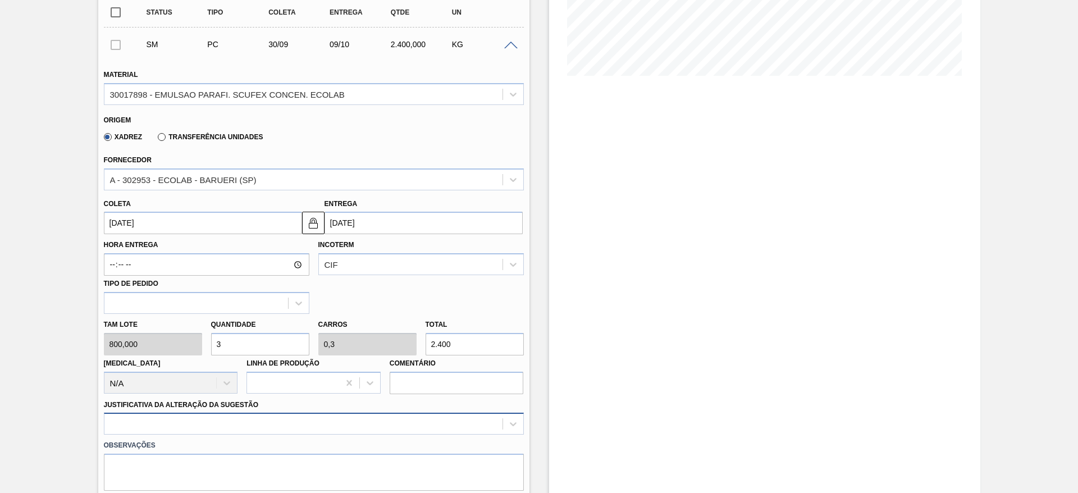
type input "3"
click at [340, 427] on div at bounding box center [314, 424] width 420 height 22
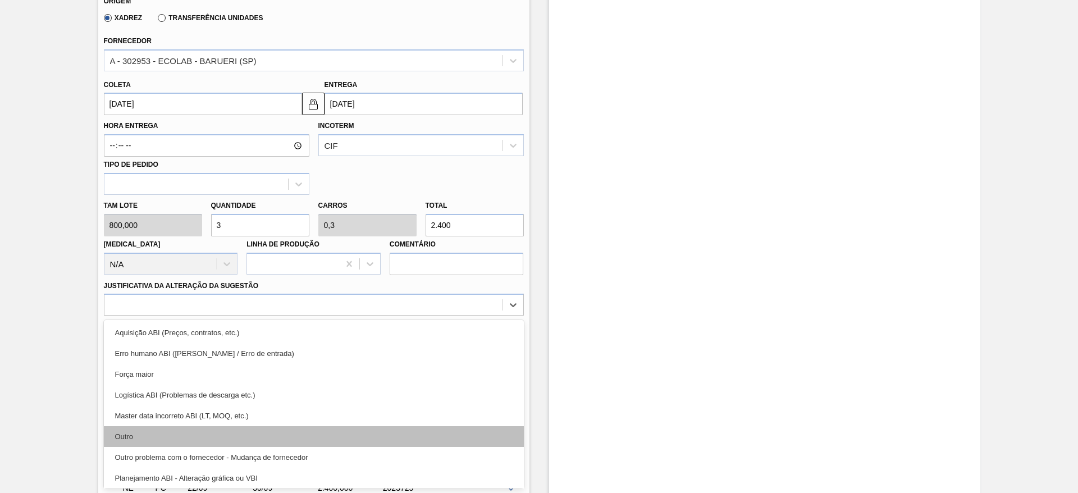
click at [283, 437] on div "Outro" at bounding box center [314, 436] width 420 height 21
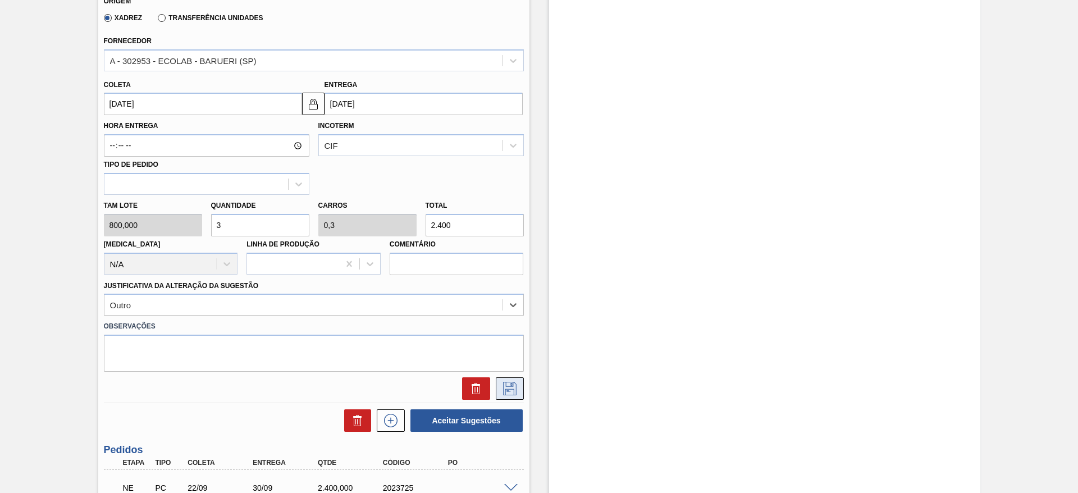
click at [509, 388] on icon at bounding box center [510, 388] width 18 height 13
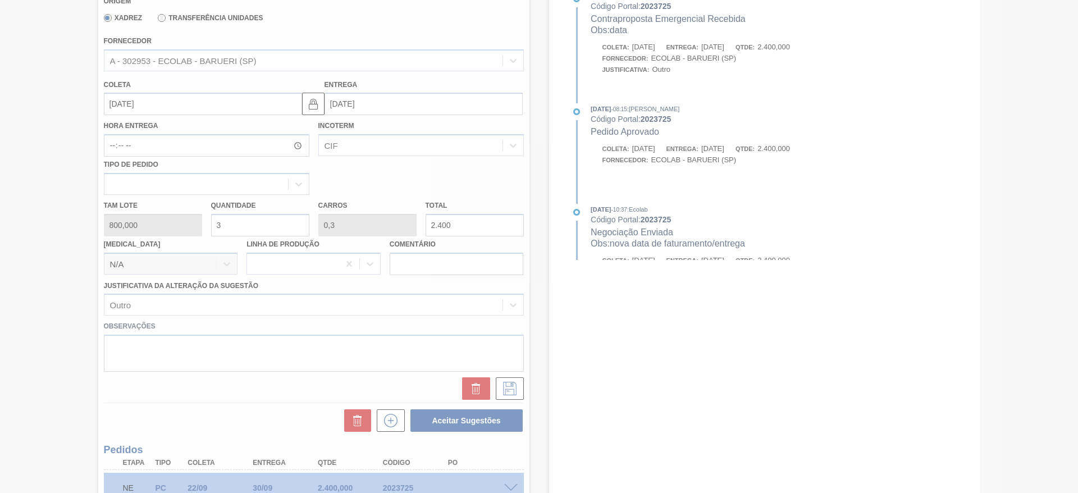
scroll to position [14, 0]
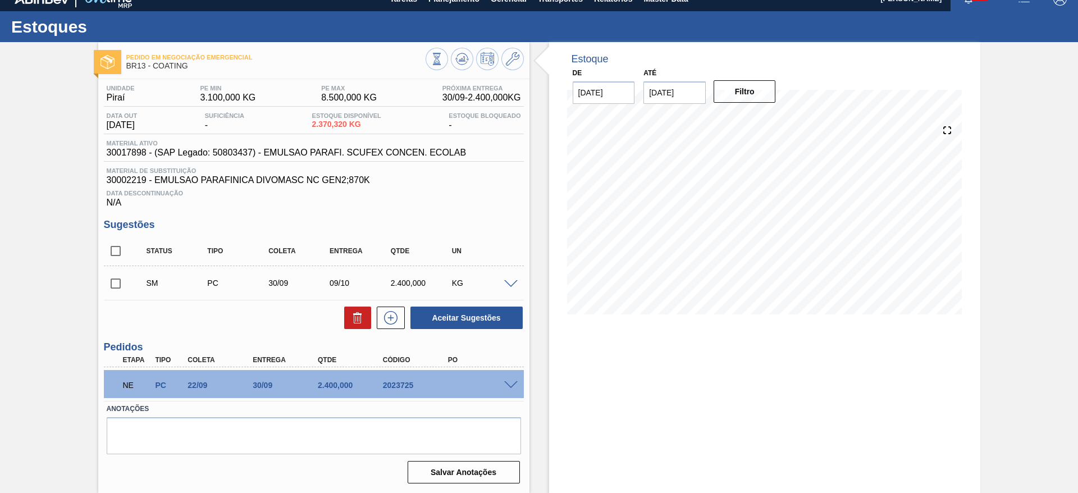
click at [680, 94] on input "07/10/2025" at bounding box center [674, 92] width 62 height 22
click at [732, 226] on div "30" at bounding box center [729, 228] width 15 height 15
type input "[DATE]"
click at [733, 88] on button "Filtro" at bounding box center [744, 91] width 62 height 22
click at [115, 287] on input "checkbox" at bounding box center [116, 284] width 24 height 24
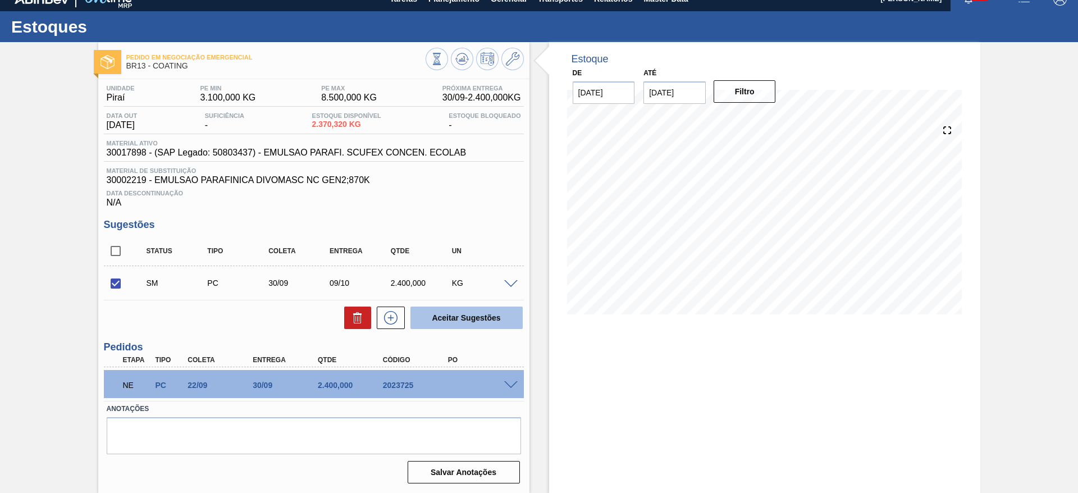
click at [482, 310] on button "Aceitar Sugestões" at bounding box center [466, 317] width 112 height 22
checkbox input "false"
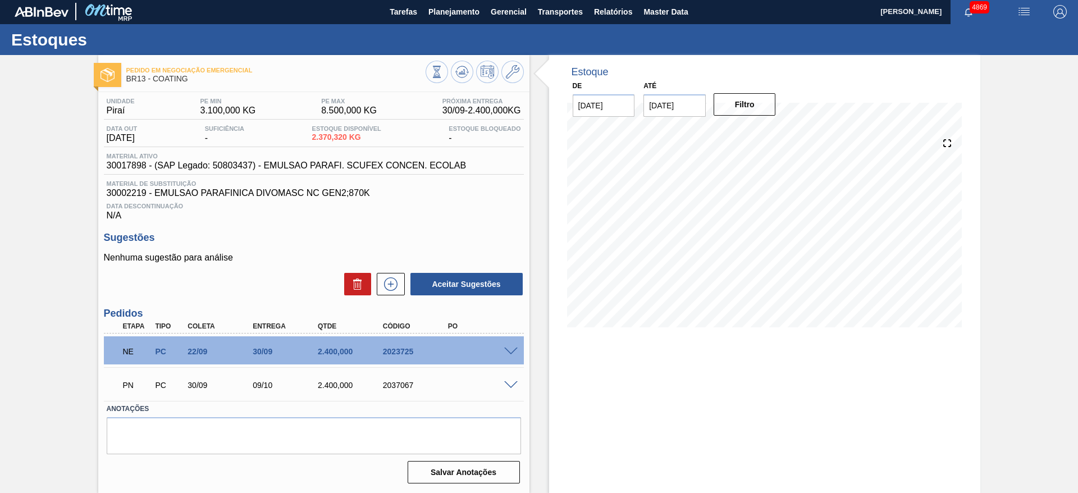
scroll to position [1, 0]
click at [460, 64] on button at bounding box center [462, 72] width 22 height 22
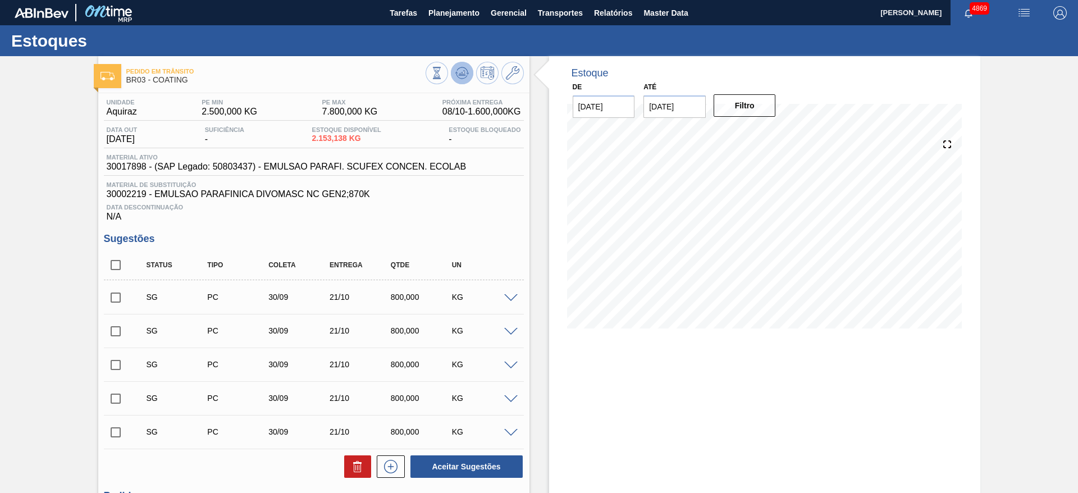
click at [460, 67] on icon at bounding box center [461, 72] width 13 height 13
click at [676, 107] on input "[DATE]" at bounding box center [674, 106] width 62 height 22
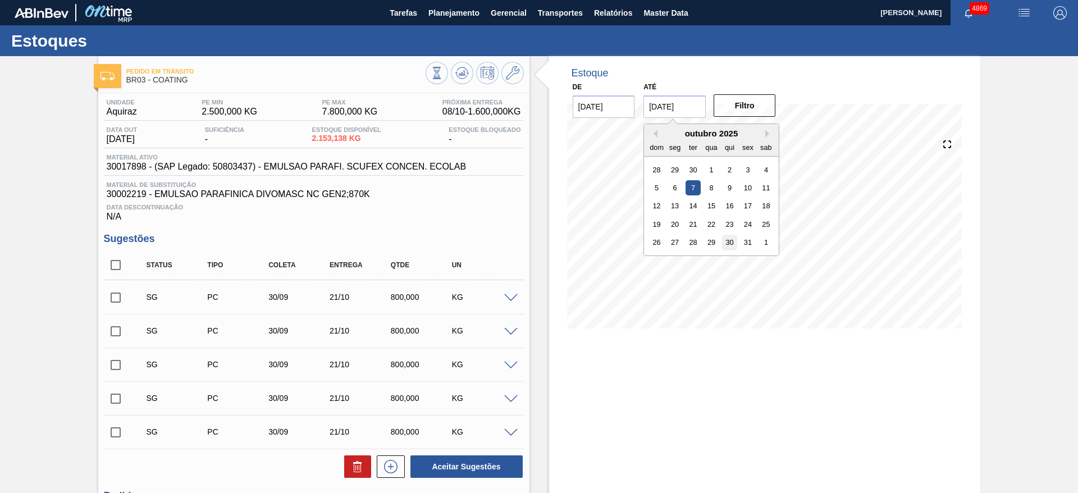
click at [730, 243] on div "30" at bounding box center [729, 242] width 15 height 15
type input "[DATE]"
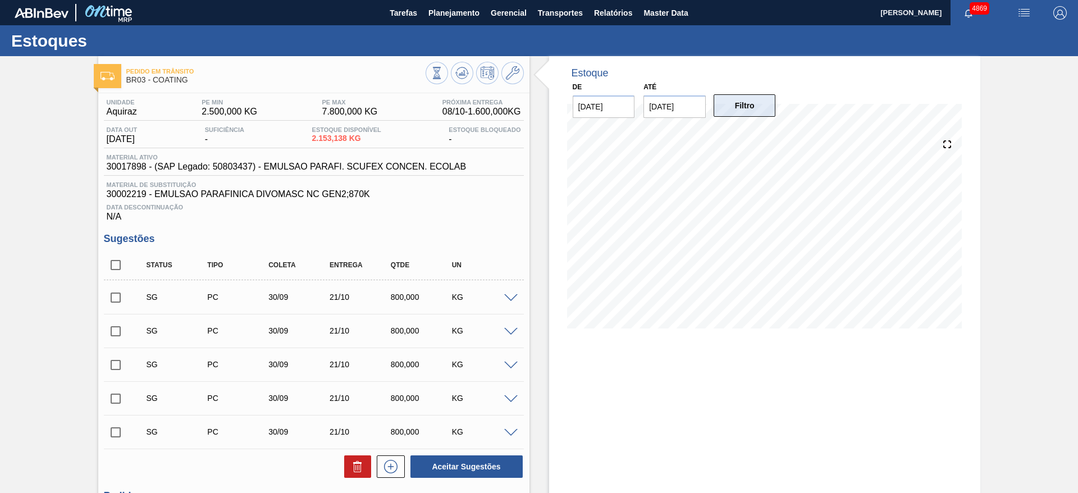
click at [735, 98] on button "Filtro" at bounding box center [744, 105] width 62 height 22
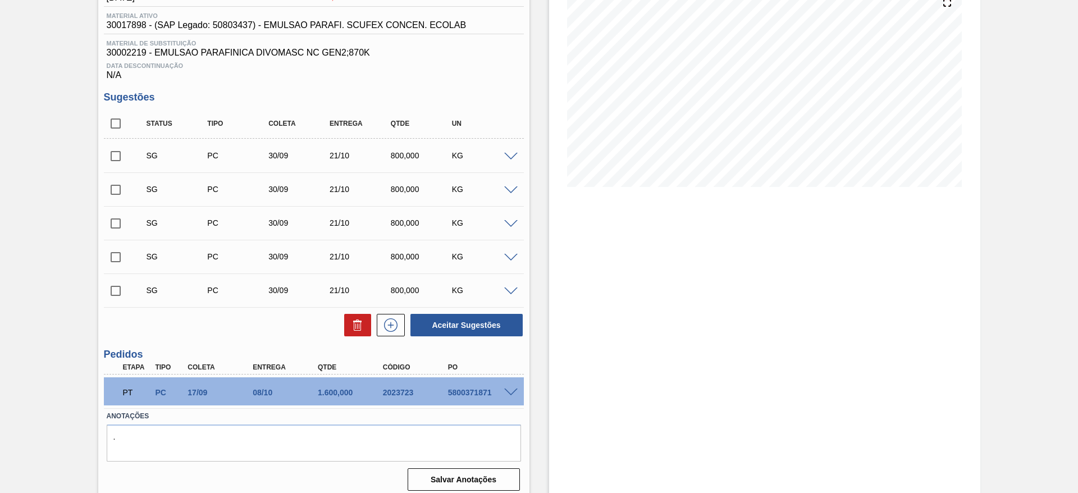
scroll to position [149, 0]
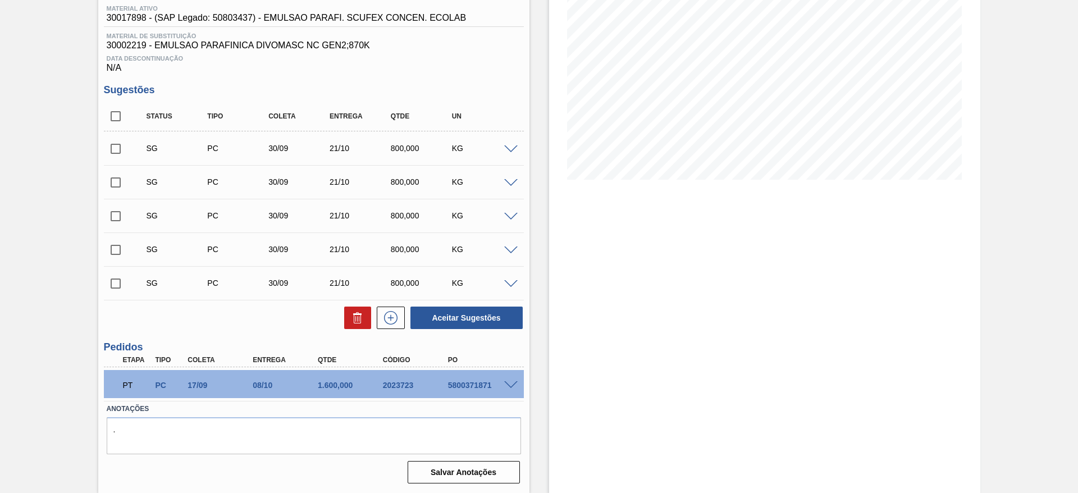
click at [512, 149] on span at bounding box center [510, 149] width 13 height 8
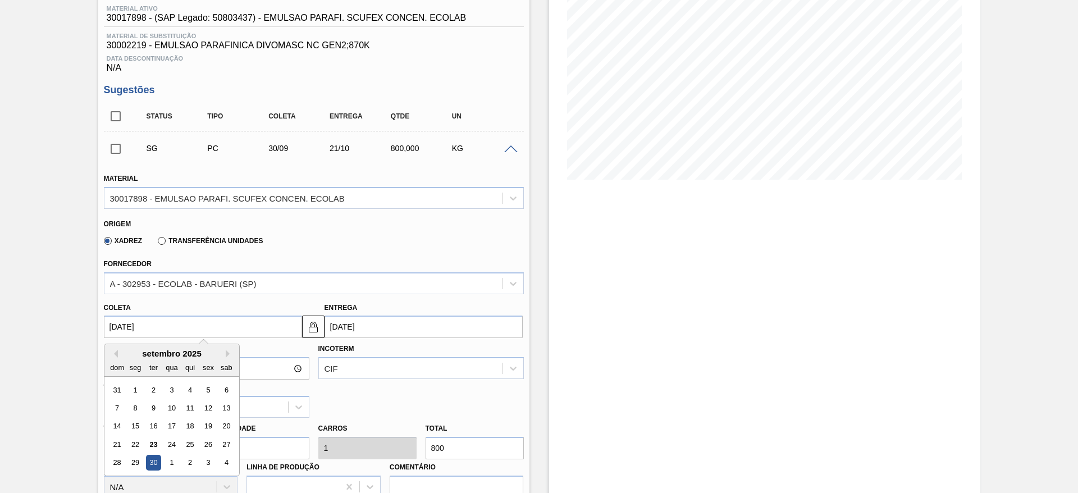
click at [235, 326] on input "[DATE]" at bounding box center [203, 326] width 198 height 22
click at [132, 456] on div "29" at bounding box center [134, 462] width 15 height 15
type input "29/09/2025"
type input "20/10/2025"
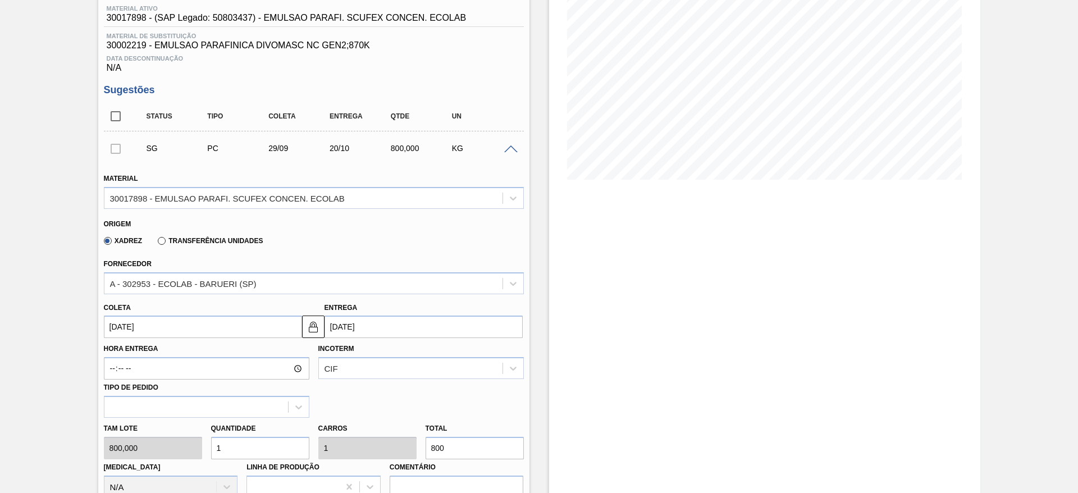
click at [152, 327] on input "29/09/2025" at bounding box center [203, 326] width 198 height 22
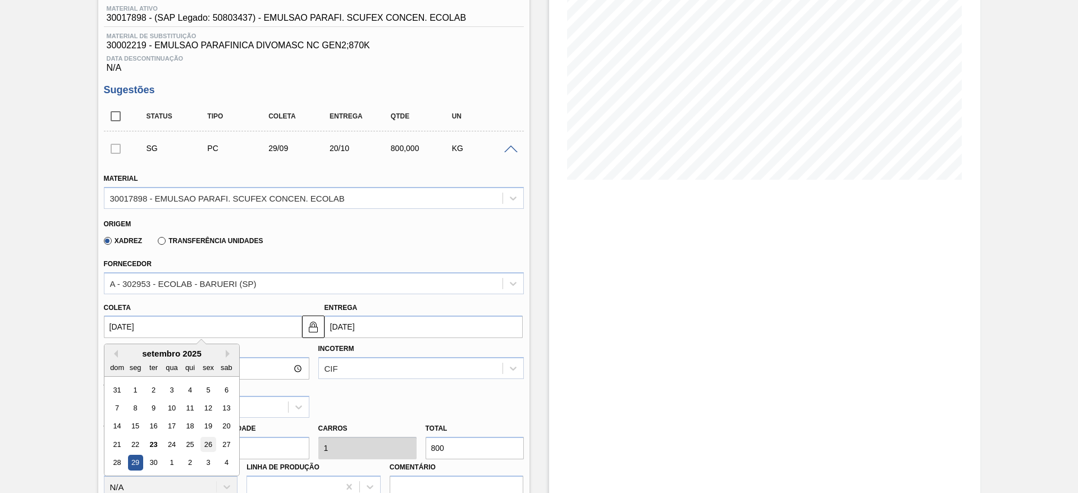
click at [211, 445] on div "26" at bounding box center [207, 444] width 15 height 15
type input "26/09/2025"
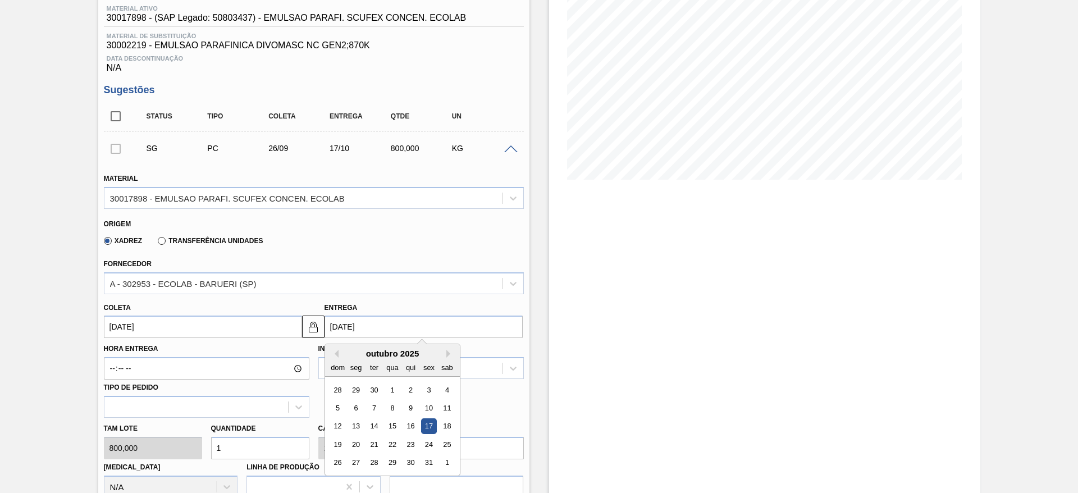
click at [380, 324] on input "17/10/2025" at bounding box center [423, 326] width 198 height 22
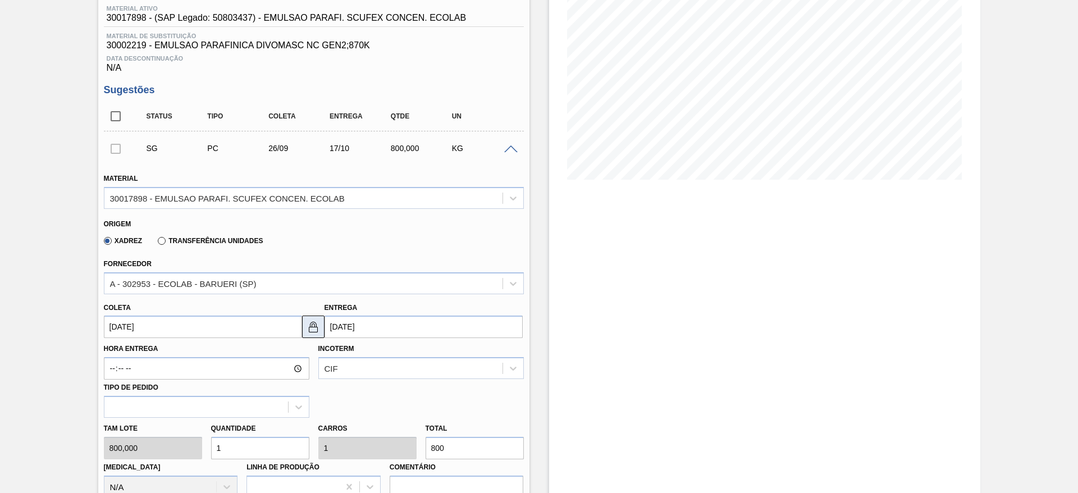
click at [315, 323] on img at bounding box center [312, 326] width 13 height 13
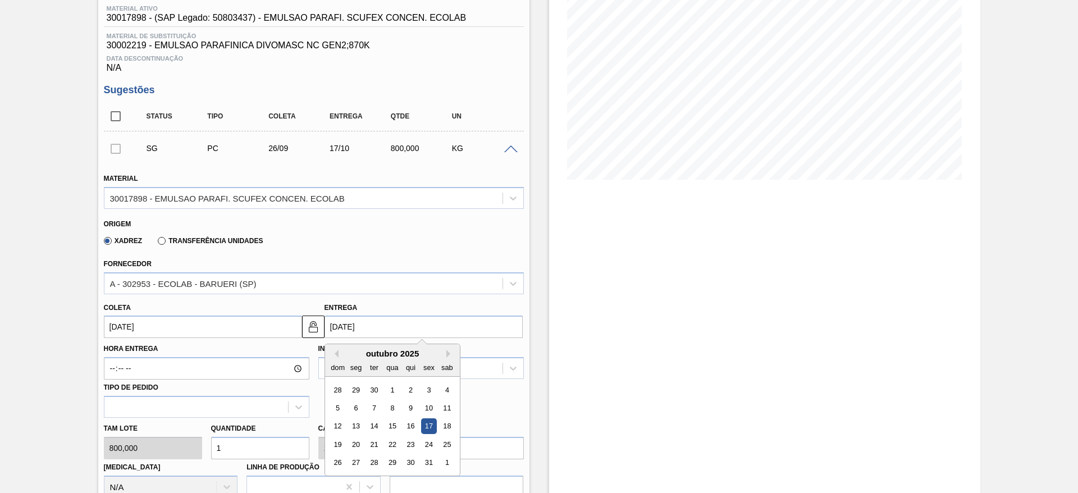
click at [378, 322] on input "17/10/2025" at bounding box center [423, 326] width 198 height 22
click at [409, 428] on div "16" at bounding box center [409, 426] width 15 height 15
type input "[DATE]"
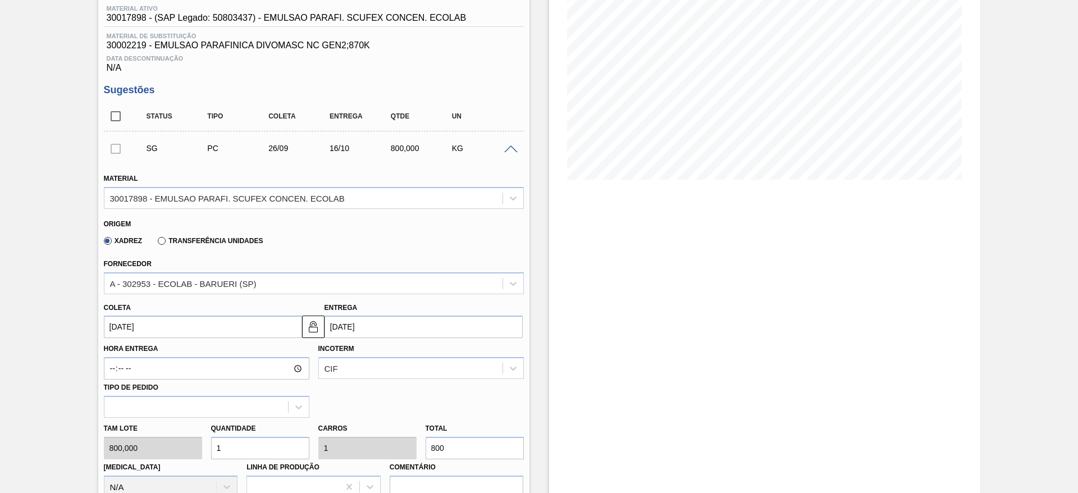
drag, startPoint x: 230, startPoint y: 447, endPoint x: 215, endPoint y: 442, distance: 15.8
click at [215, 443] on input "1" at bounding box center [260, 448] width 98 height 22
type input "3"
type input "2.400"
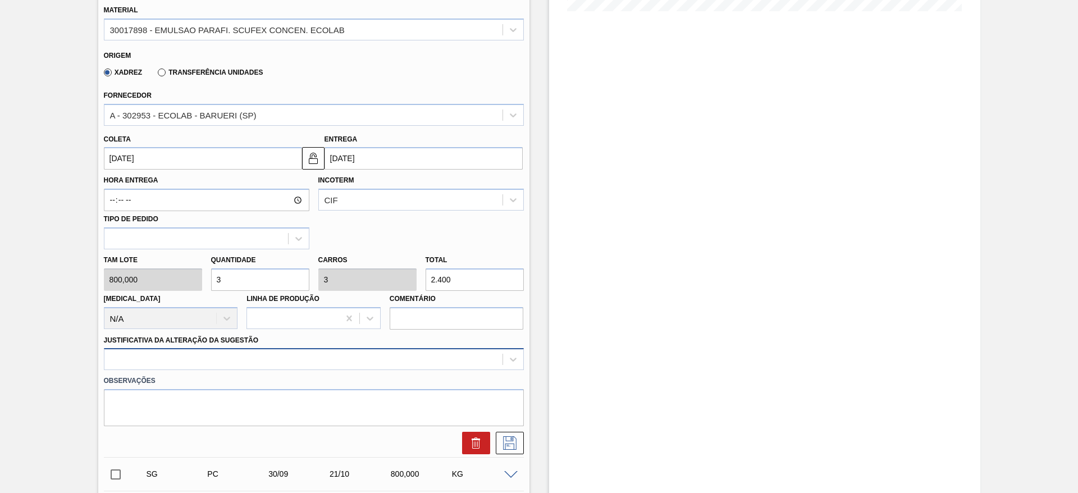
type input "3"
click at [282, 359] on div at bounding box center [314, 359] width 420 height 22
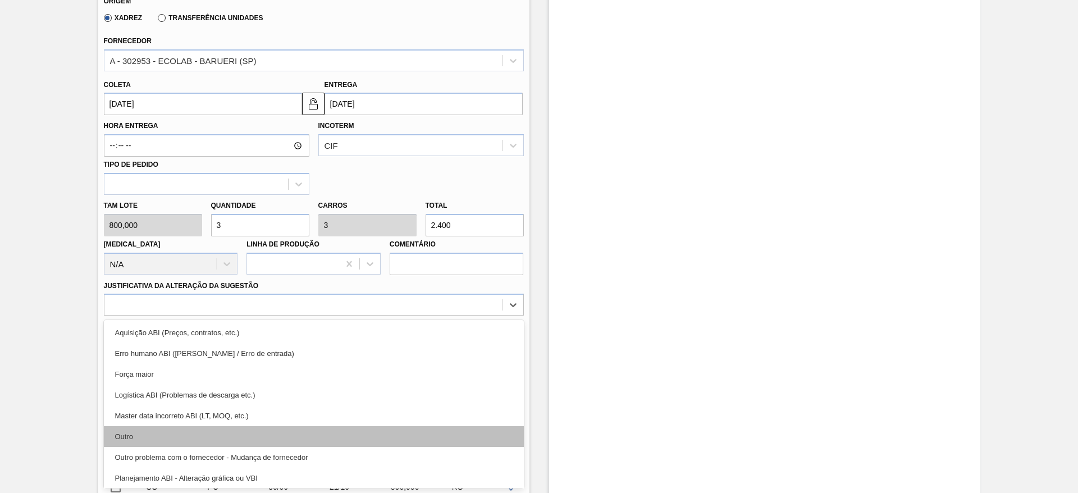
click at [274, 441] on div "Outro" at bounding box center [314, 436] width 420 height 21
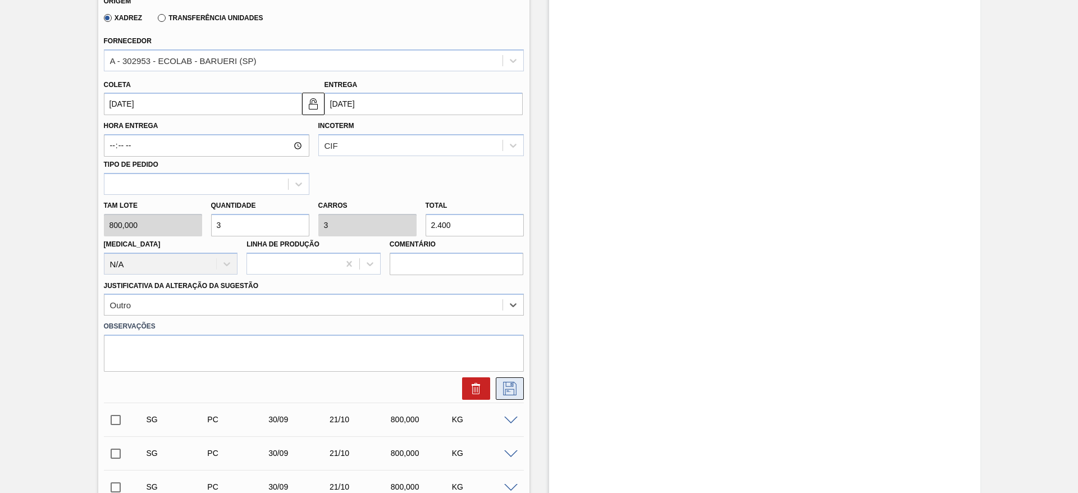
click at [507, 393] on icon at bounding box center [510, 388] width 18 height 13
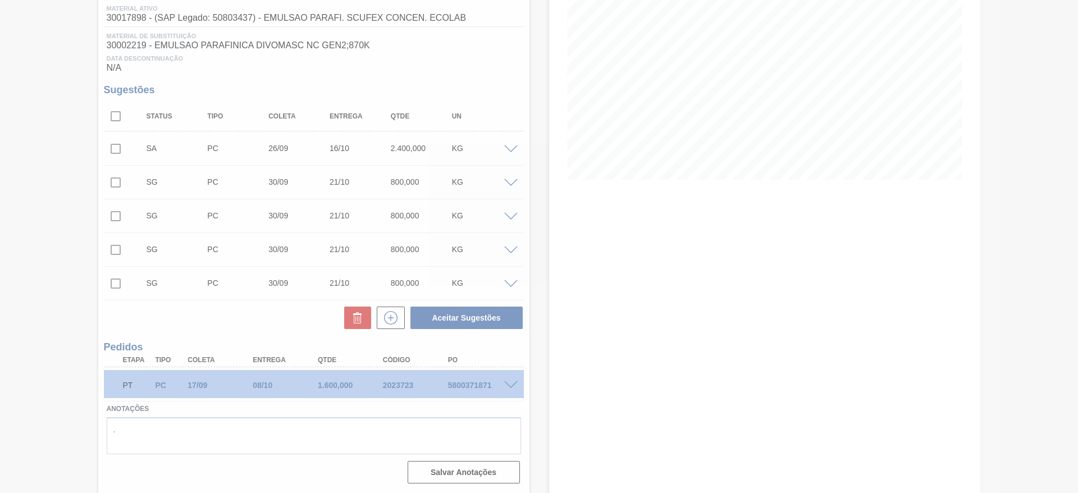
scroll to position [149, 0]
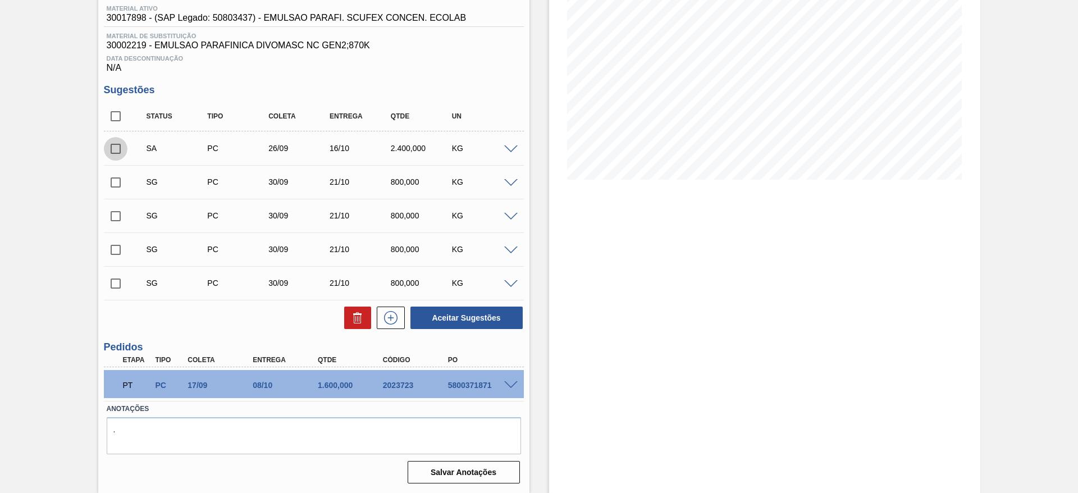
click at [113, 148] on input "checkbox" at bounding box center [116, 149] width 24 height 24
click at [483, 314] on button "Aceitar Sugestões" at bounding box center [466, 317] width 112 height 22
checkbox input "false"
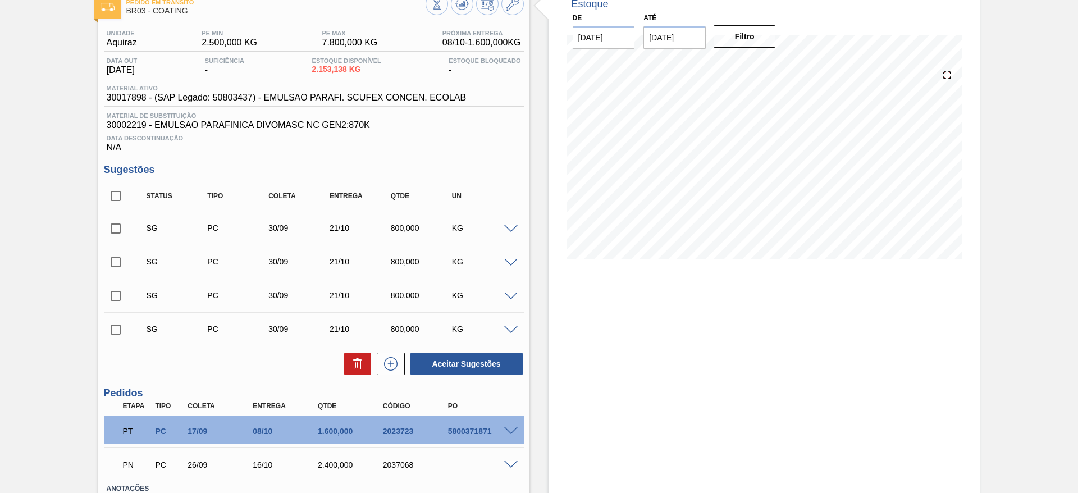
scroll to position [0, 0]
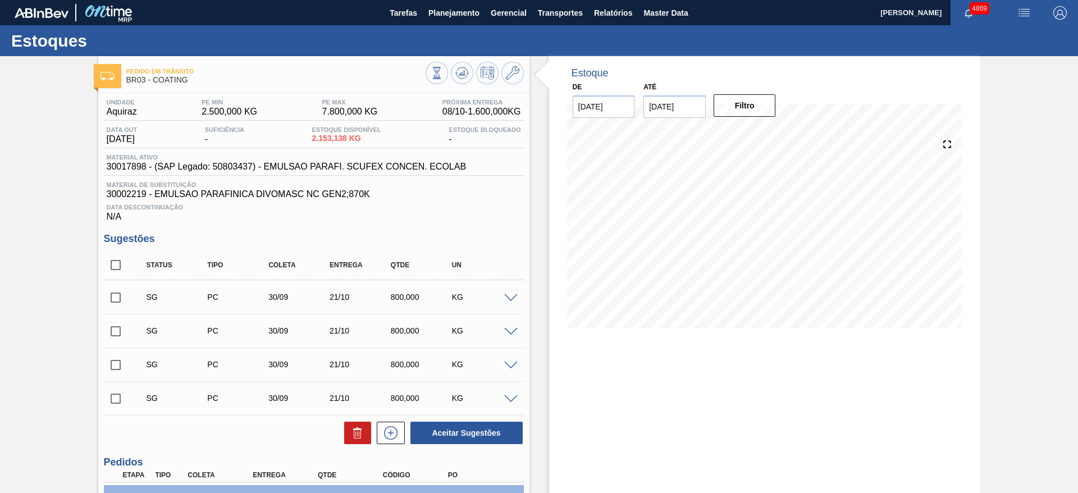
click at [111, 258] on input "checkbox" at bounding box center [116, 265] width 24 height 24
checkbox input "true"
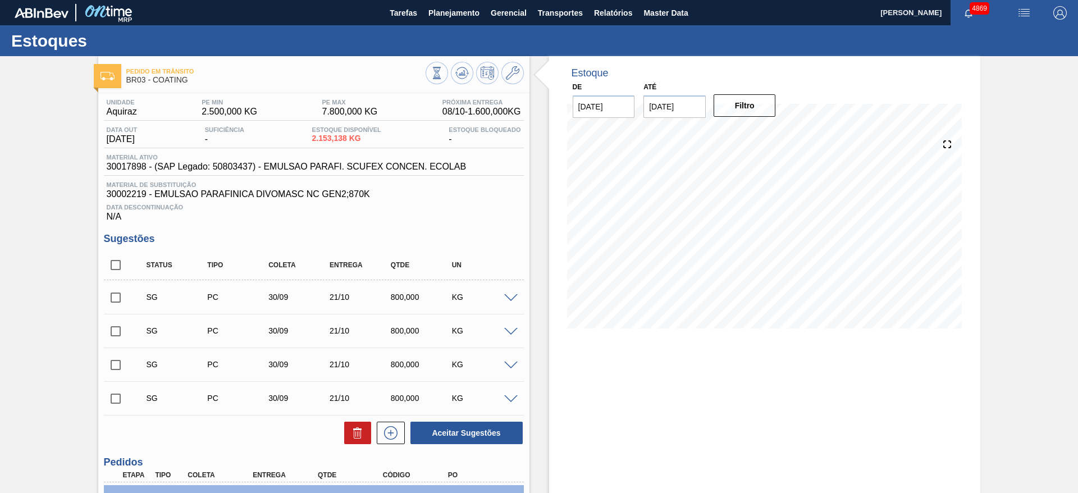
checkbox input "true"
click at [355, 430] on icon at bounding box center [357, 432] width 13 height 13
checkbox input "false"
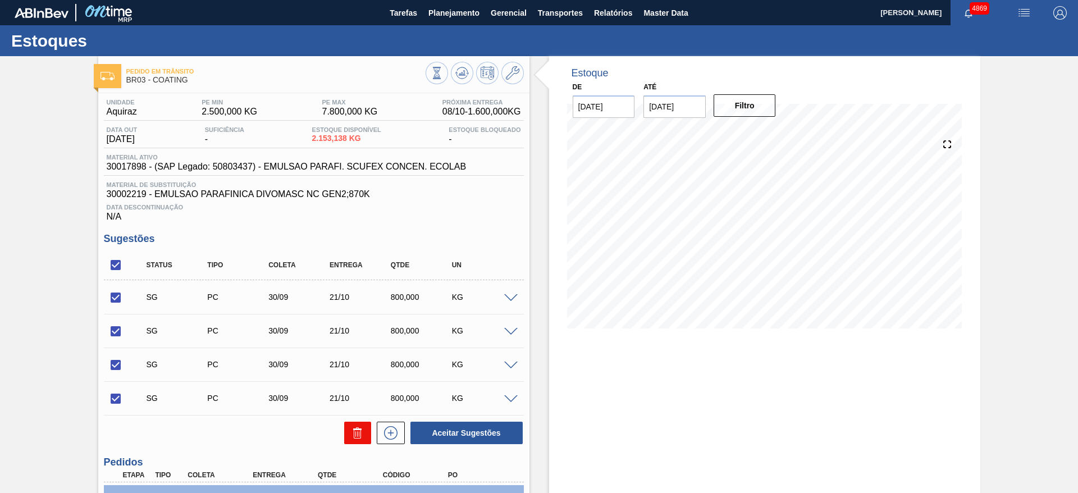
checkbox input "false"
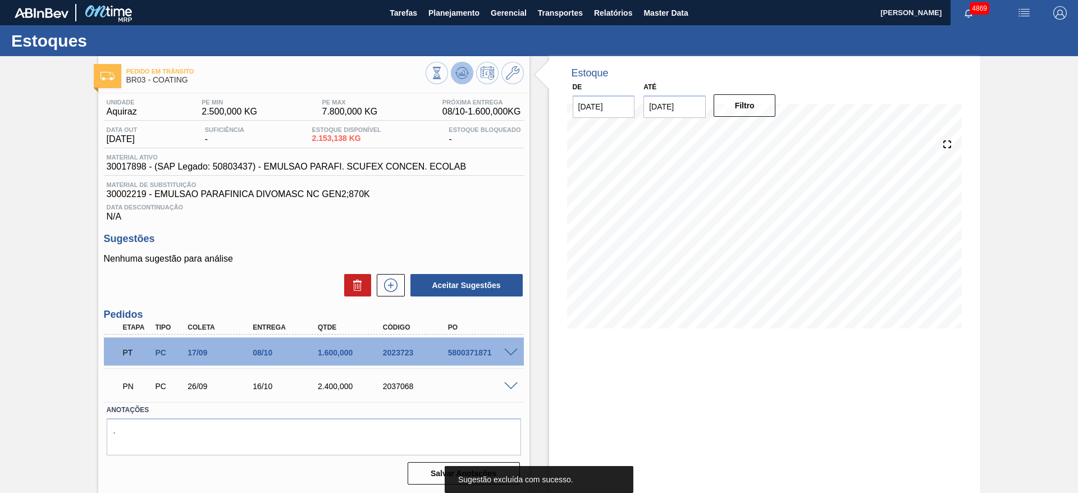
click at [459, 71] on icon at bounding box center [461, 72] width 13 height 13
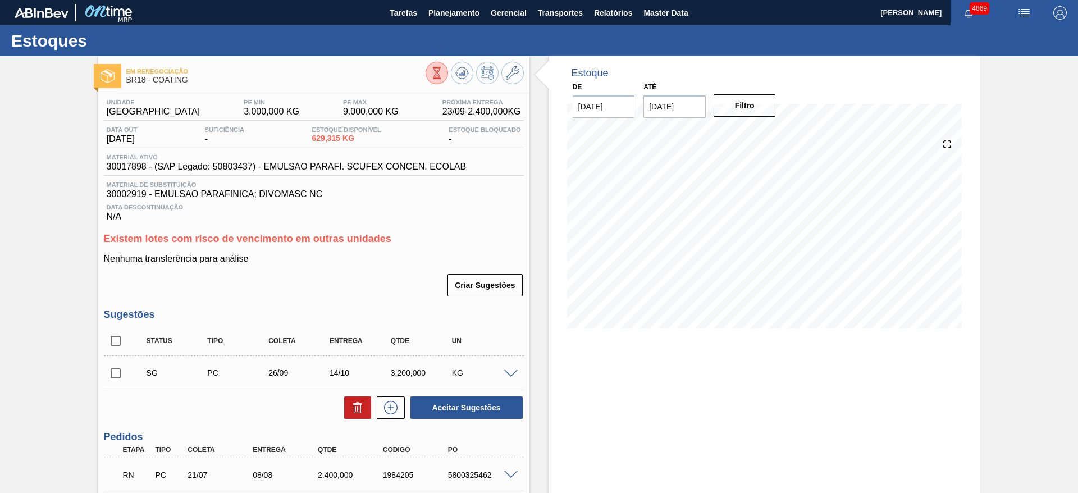
scroll to position [84, 0]
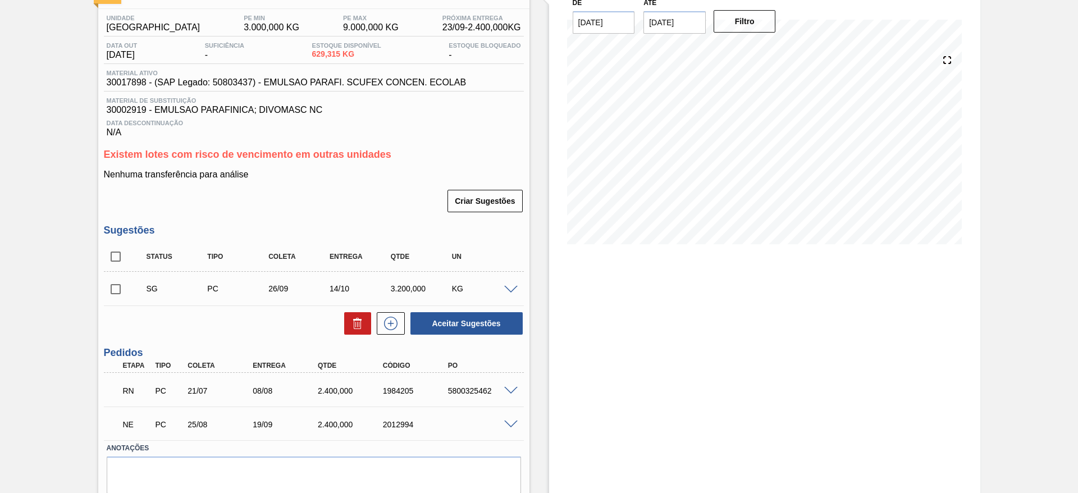
click at [509, 388] on span at bounding box center [510, 391] width 13 height 8
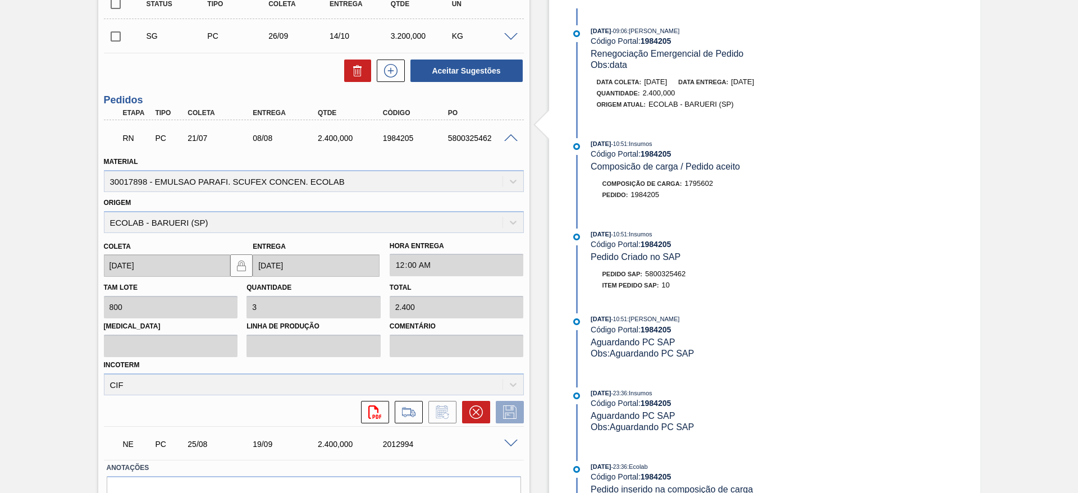
scroll to position [396, 0]
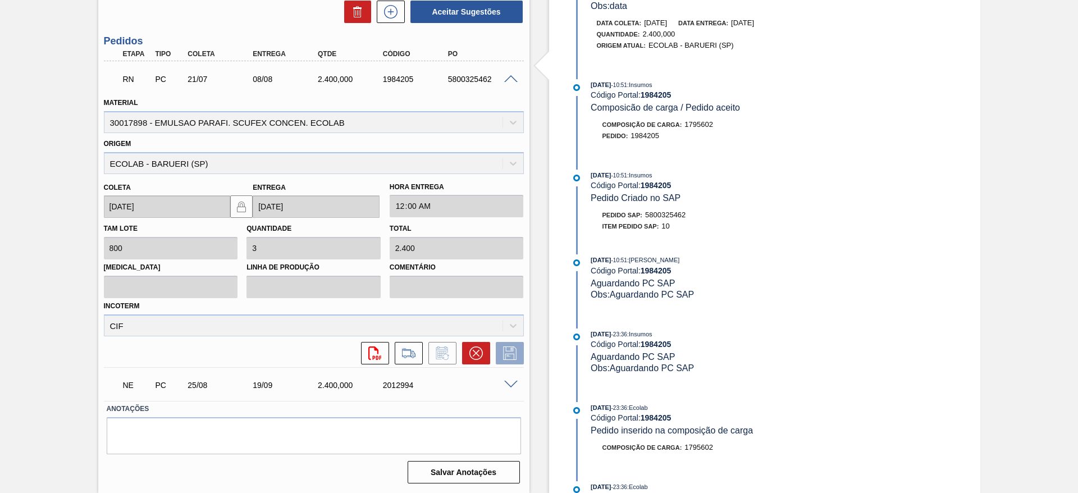
click at [506, 382] on span at bounding box center [510, 385] width 13 height 8
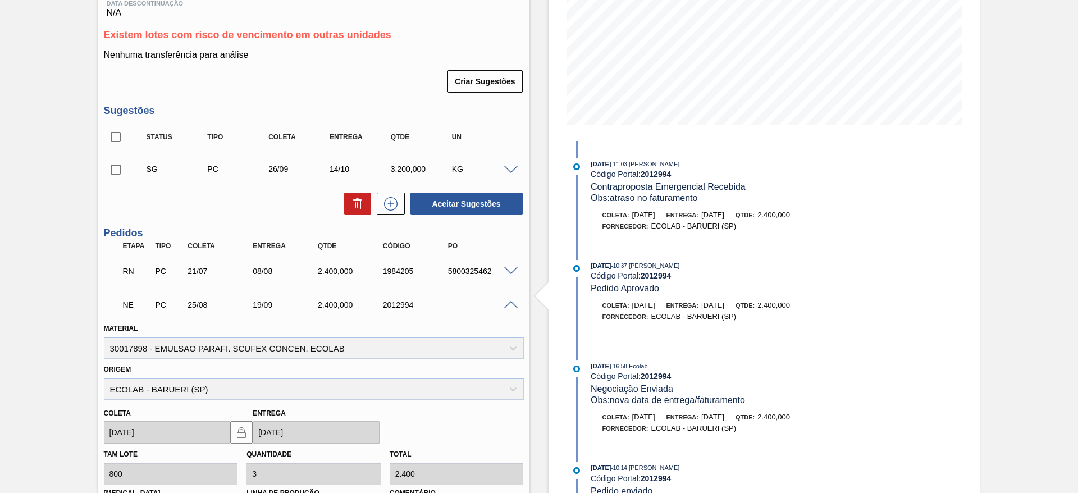
scroll to position [227, 0]
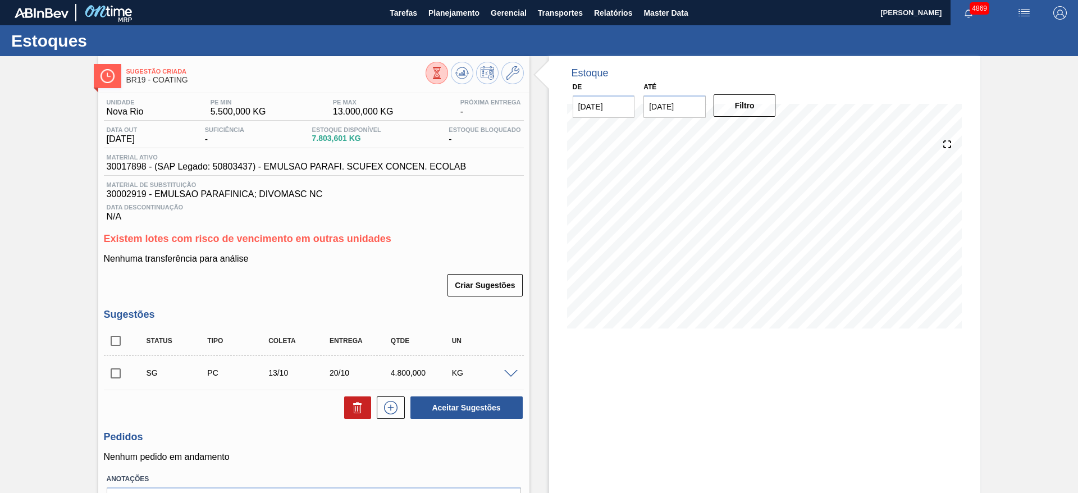
click at [508, 370] on span at bounding box center [510, 374] width 13 height 8
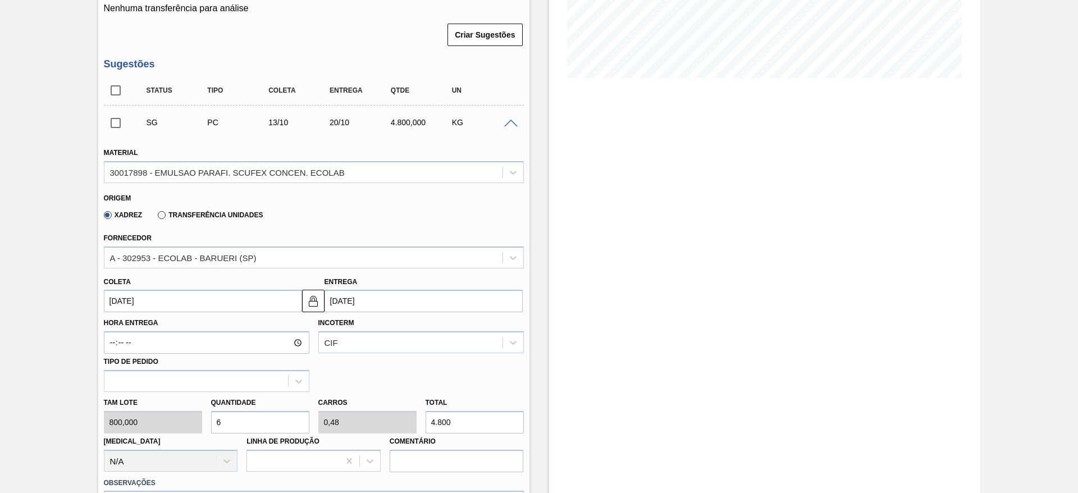
scroll to position [253, 0]
click at [204, 291] on input "13/10/2025" at bounding box center [203, 298] width 198 height 22
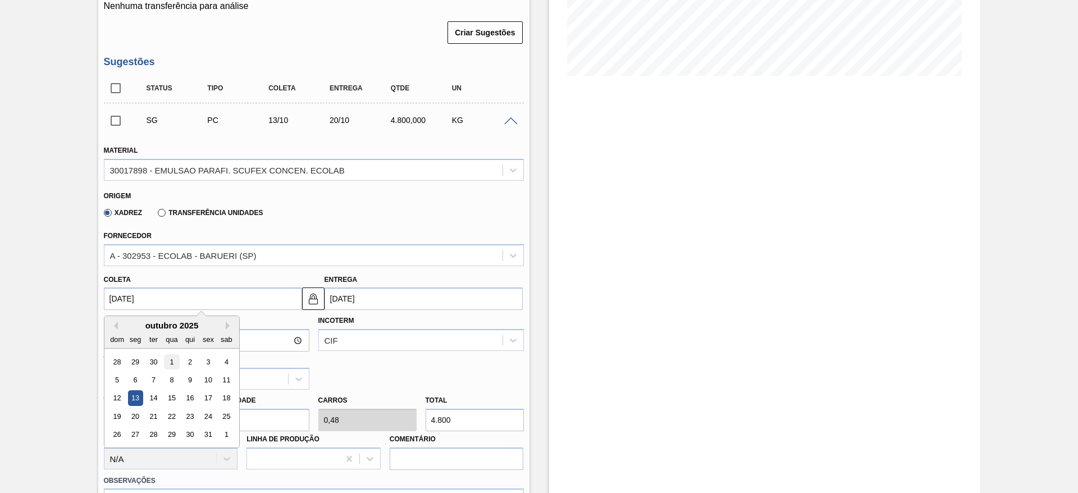
click at [168, 360] on div "1" at bounding box center [171, 361] width 15 height 15
type input "01/10/2025"
type input "08/10/2025"
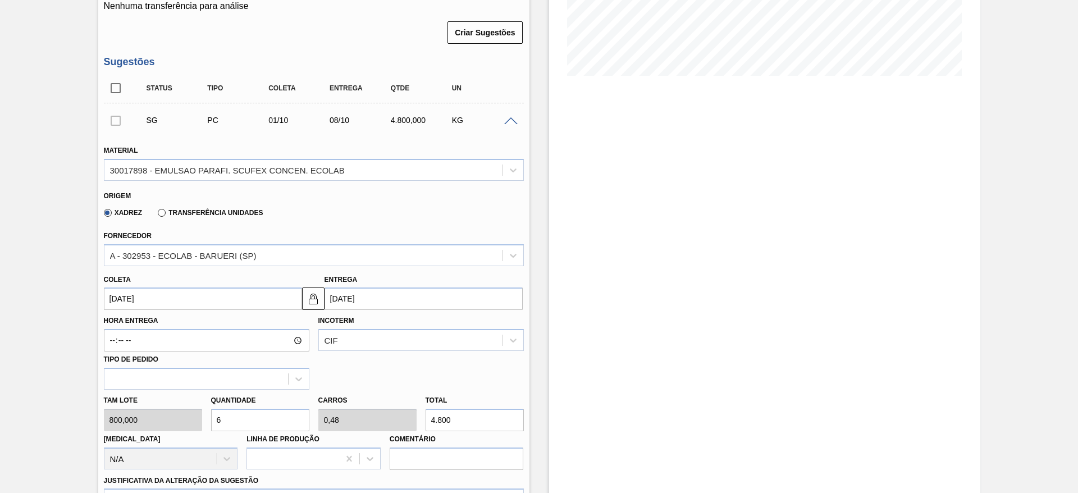
drag, startPoint x: 219, startPoint y: 416, endPoint x: 214, endPoint y: 413, distance: 6.4
click at [214, 413] on input "6" at bounding box center [260, 420] width 98 height 22
type input "3"
type input "0,24"
type input "2.400"
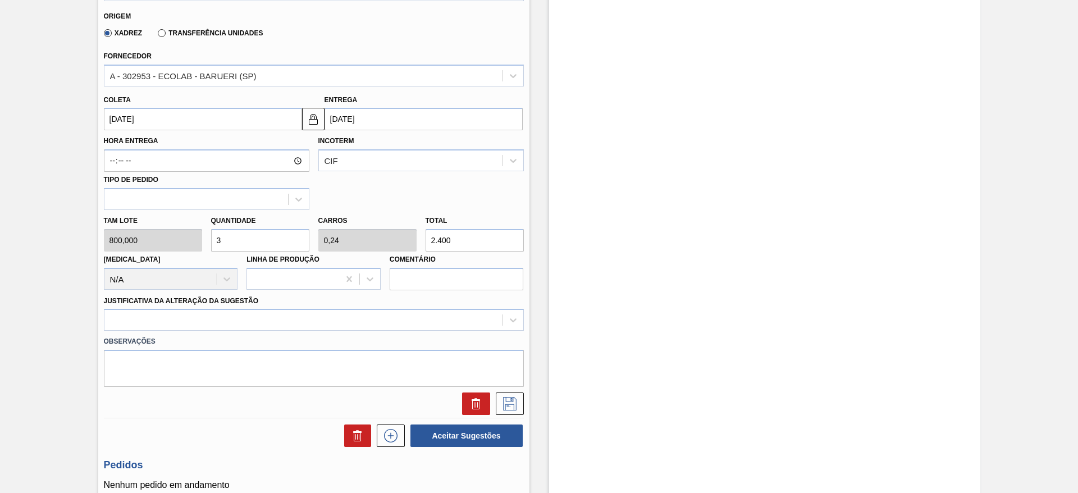
scroll to position [505, 0]
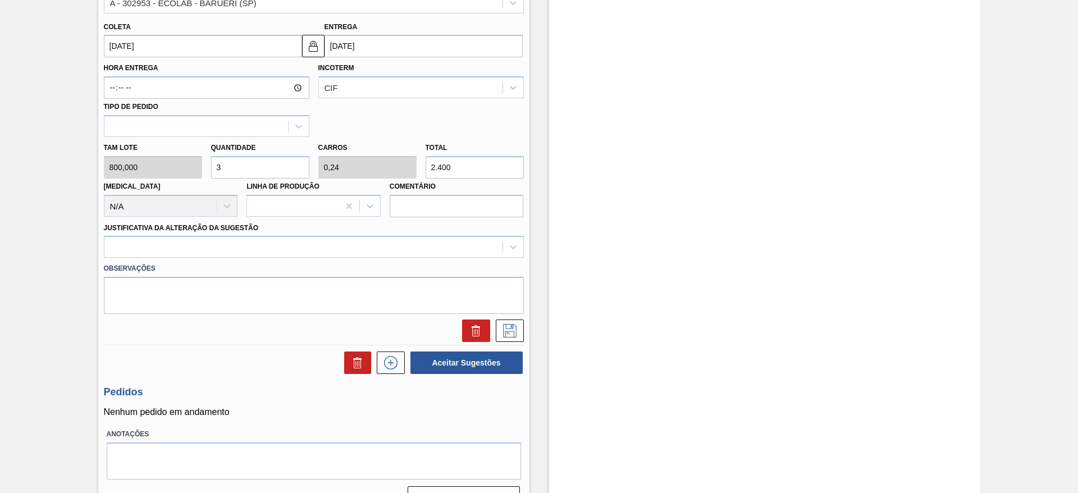
drag, startPoint x: 226, startPoint y: 168, endPoint x: 210, endPoint y: 159, distance: 18.3
click at [211, 159] on input "3" at bounding box center [260, 167] width 98 height 22
type input "2"
type input "0,16"
type input "1.600"
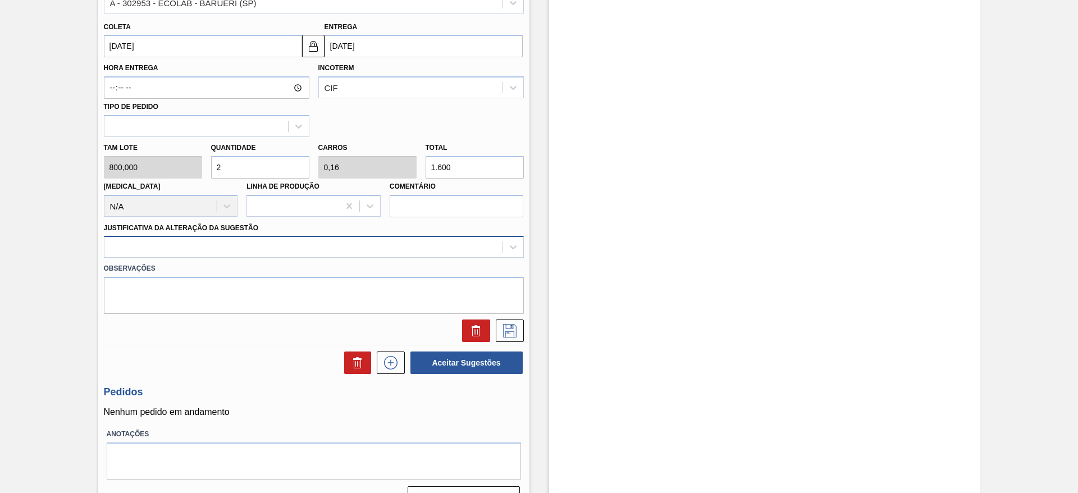
type input "2"
click at [245, 249] on div at bounding box center [303, 247] width 398 height 16
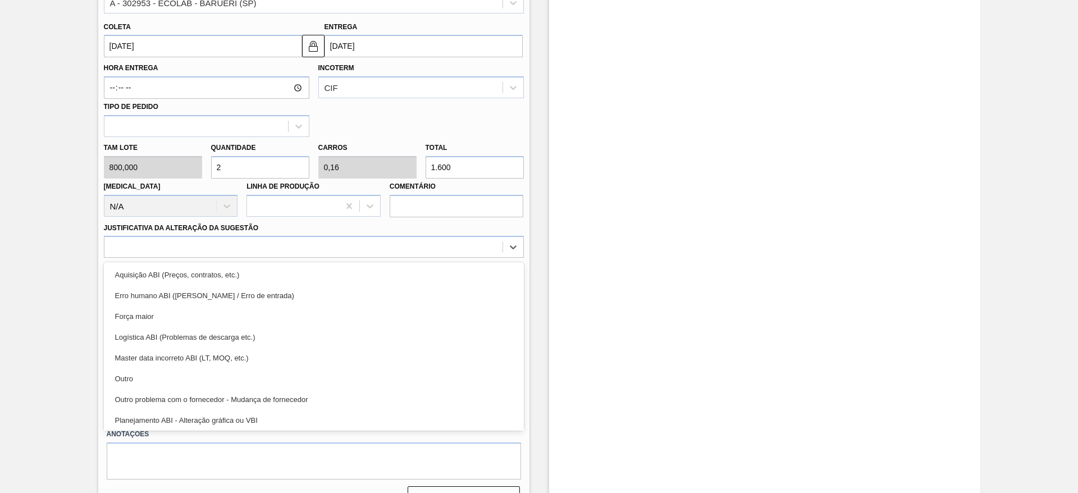
drag, startPoint x: 227, startPoint y: 377, endPoint x: 317, endPoint y: 324, distance: 103.7
click at [227, 376] on div "Outro" at bounding box center [314, 378] width 420 height 21
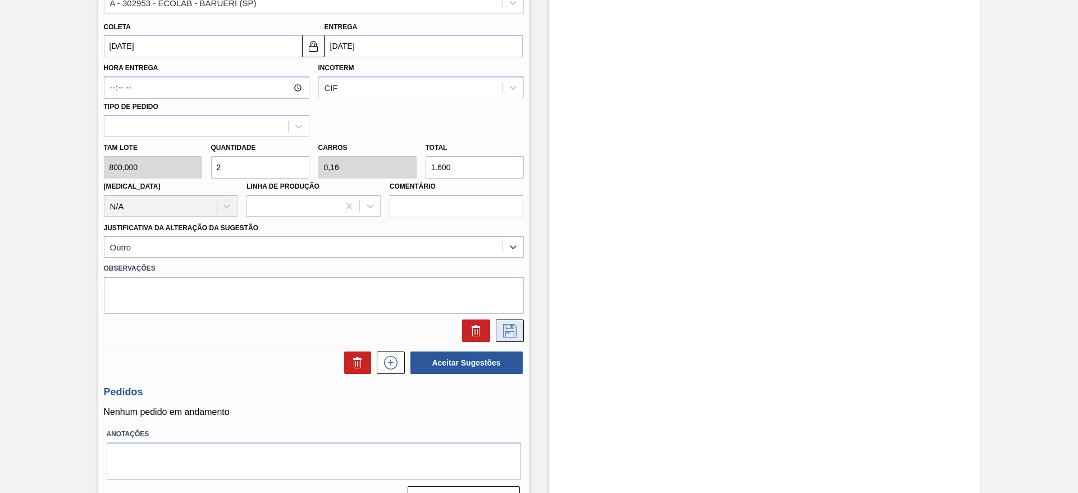
click at [508, 339] on button at bounding box center [510, 330] width 28 height 22
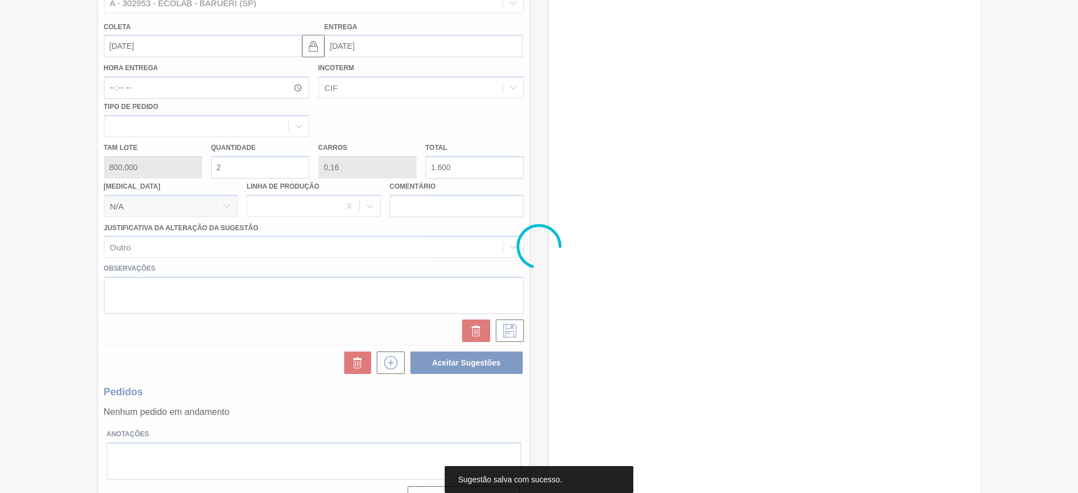
scroll to position [70, 0]
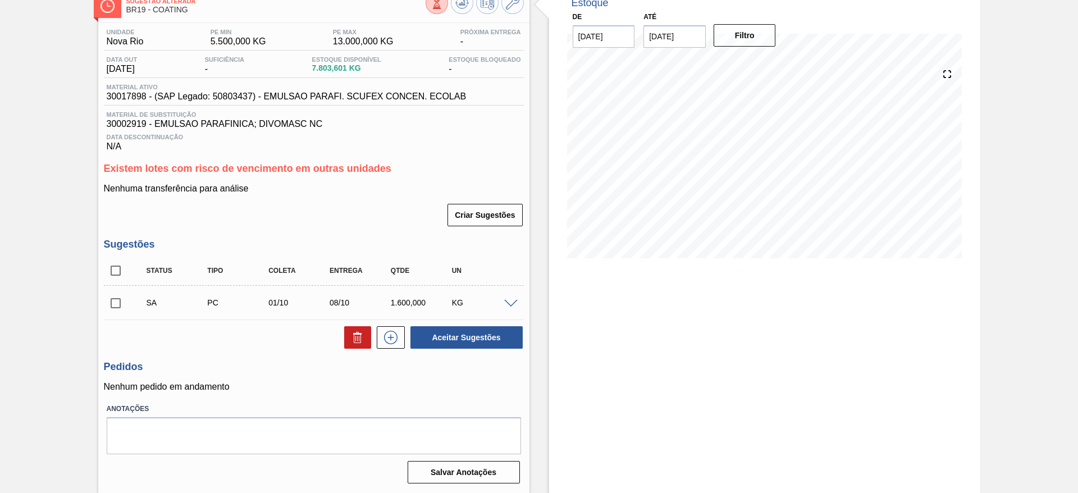
click at [116, 296] on input "checkbox" at bounding box center [116, 303] width 24 height 24
click at [438, 333] on button "Aceitar Sugestões" at bounding box center [466, 337] width 112 height 22
checkbox input "false"
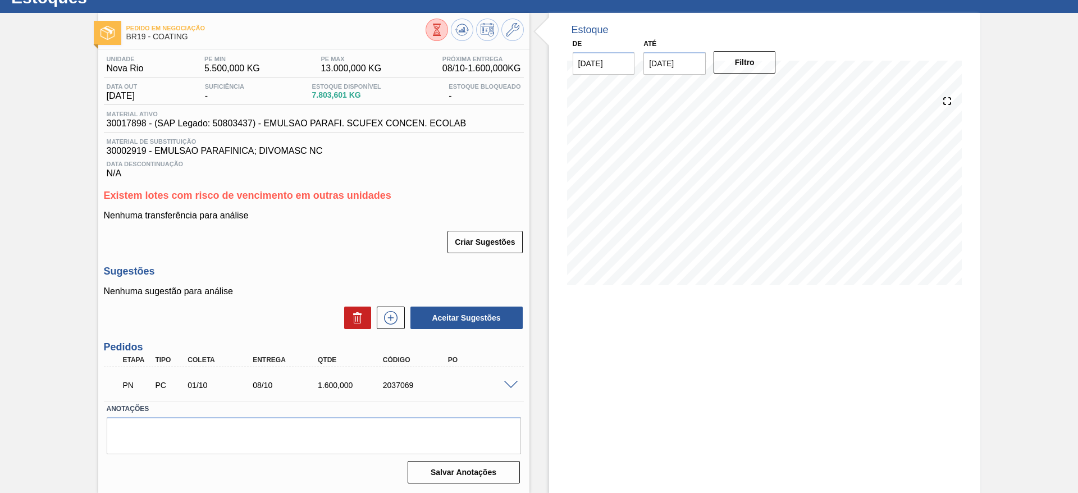
scroll to position [43, 0]
click at [462, 36] on icon at bounding box center [461, 29] width 13 height 13
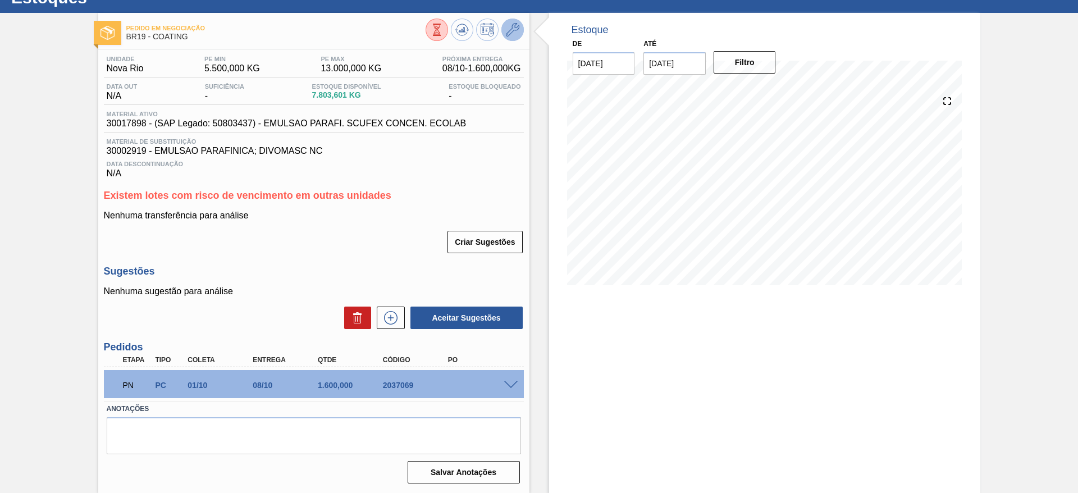
click at [521, 26] on button at bounding box center [512, 30] width 22 height 22
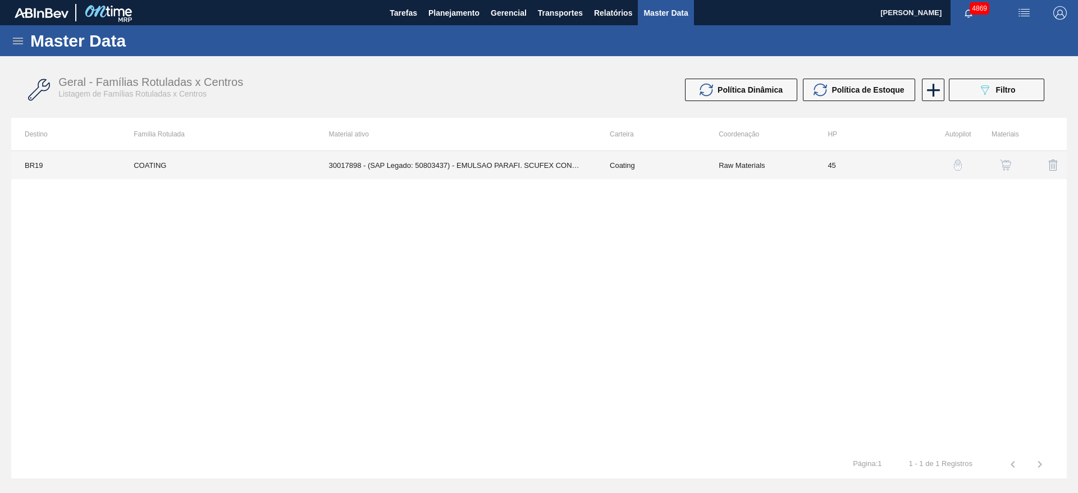
click at [537, 162] on td "30017898 - (SAP Legado: 50803437) - EMULSAO PARAFI. SCUFEX CONCEN. ECOLAB" at bounding box center [455, 165] width 281 height 28
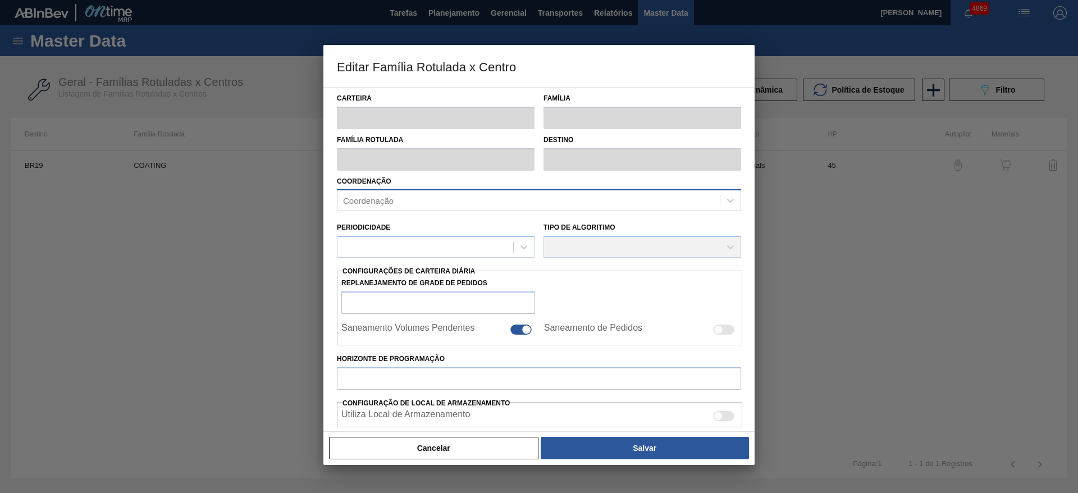
type input "Coating"
type input "COATING"
type input "BR19 - Nova Rio"
type input "45"
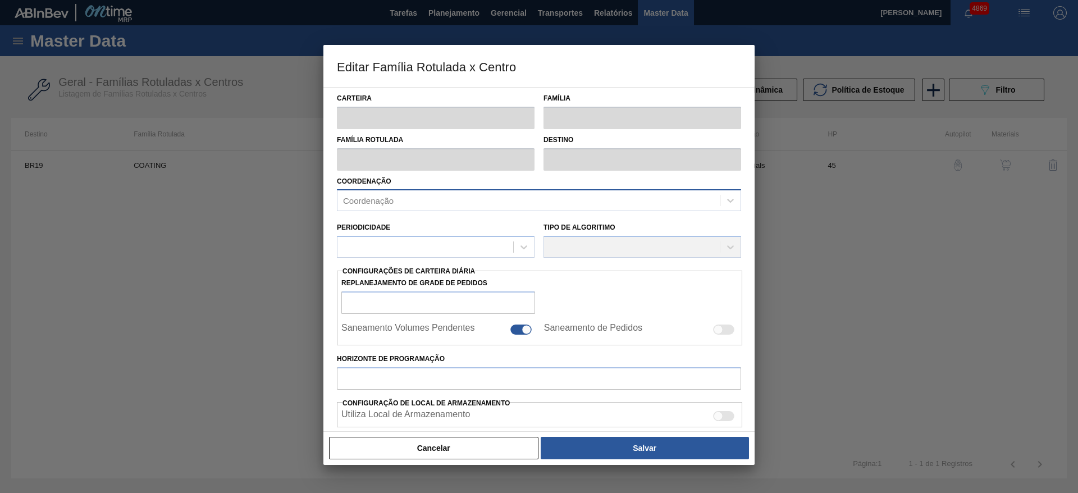
type input "5.500"
type input "13.000"
type input "70"
type input "10.750,000"
checkbox input "true"
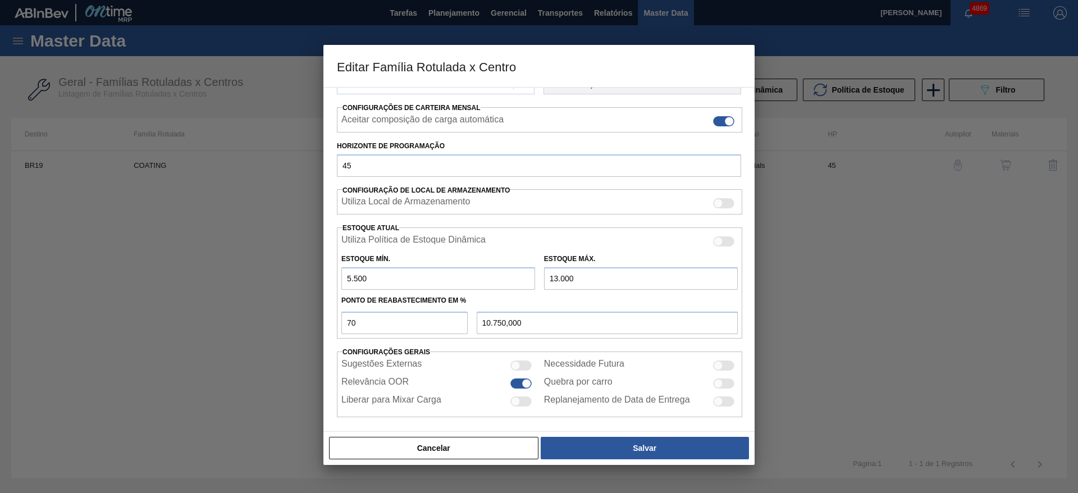
scroll to position [171, 0]
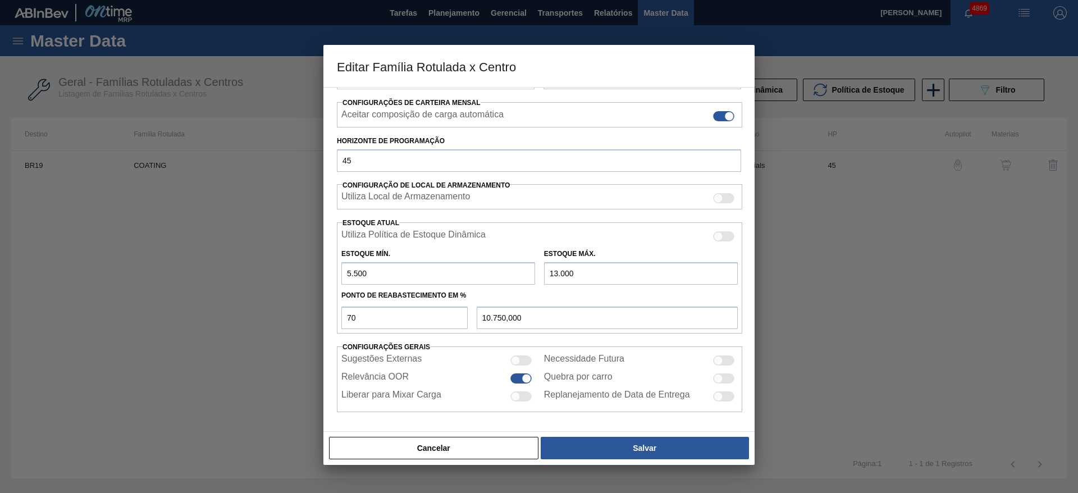
drag, startPoint x: 356, startPoint y: 274, endPoint x: 372, endPoint y: 274, distance: 15.7
click at [355, 274] on input "5.500" at bounding box center [438, 273] width 194 height 22
type input "5.300"
type input "10.690,000"
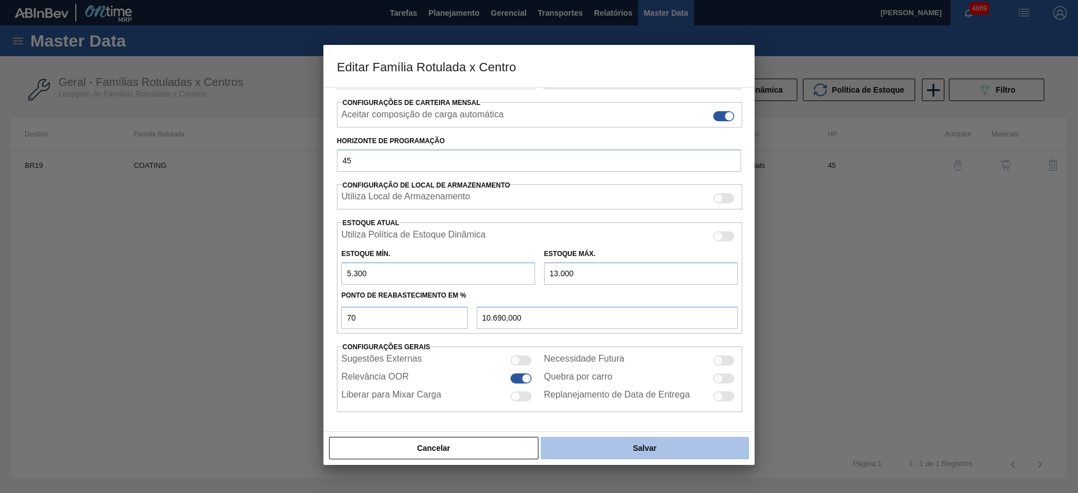
type input "5.300"
click at [557, 439] on button "Salvar" at bounding box center [644, 448] width 208 height 22
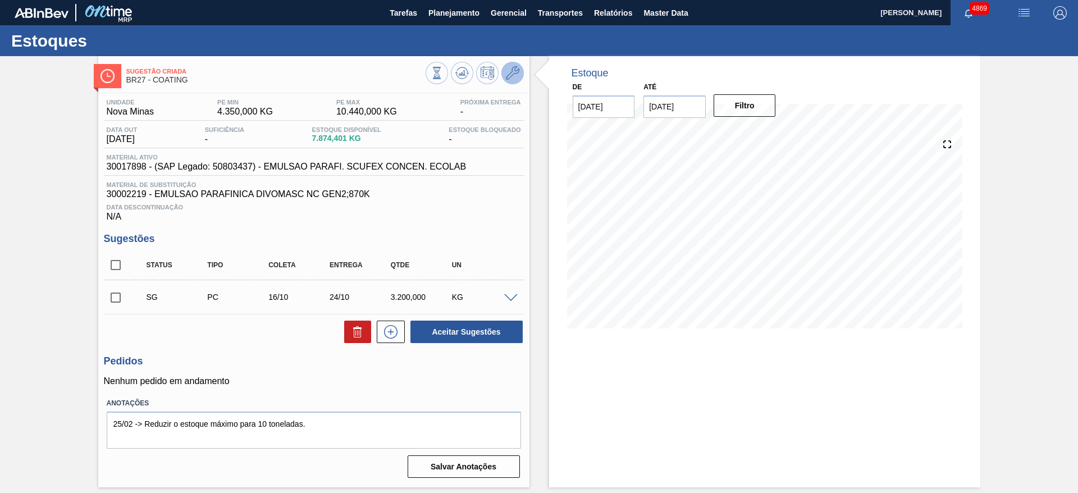
click at [511, 74] on icon at bounding box center [512, 72] width 13 height 13
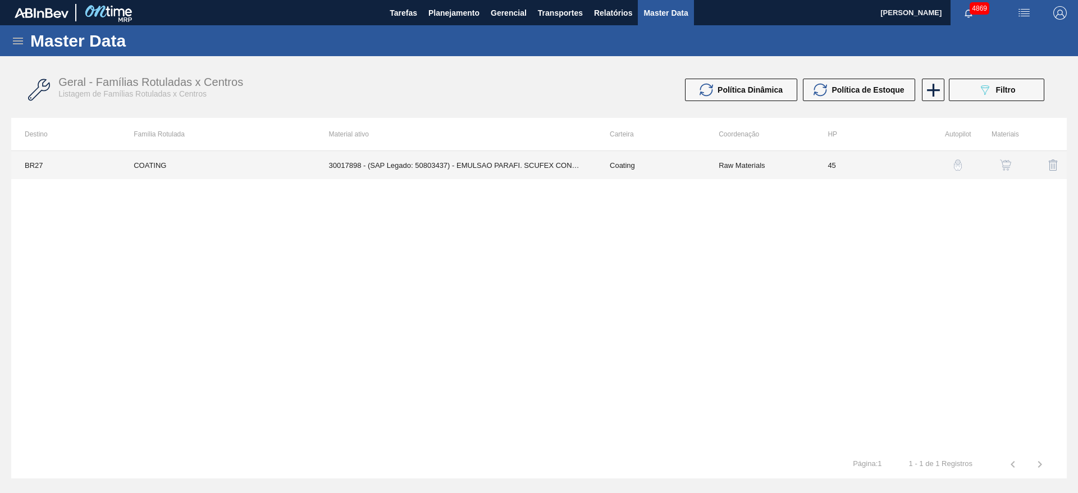
click at [739, 163] on td "Raw Materials" at bounding box center [759, 165] width 109 height 28
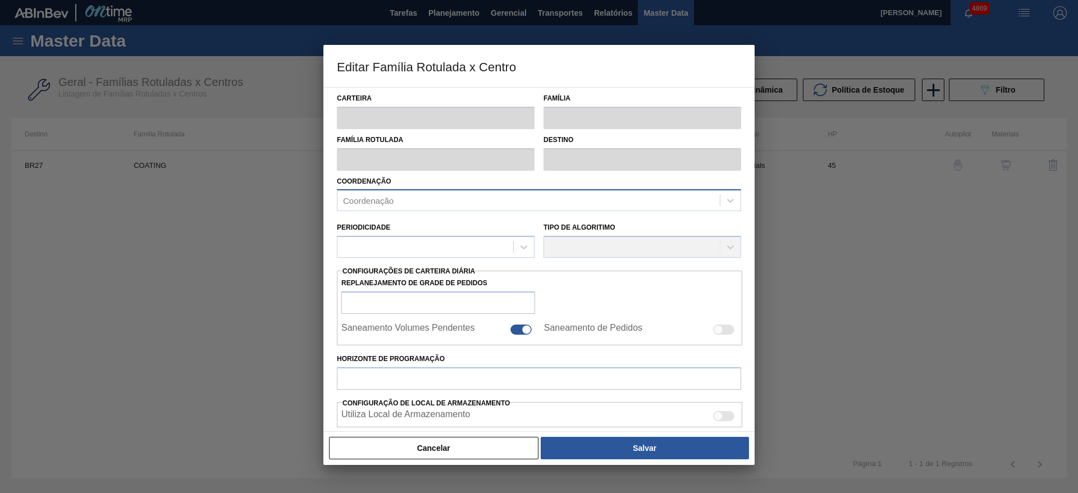
type input "Coating"
type input "COATING"
type input "BR27 - Nova Minas"
type input "45"
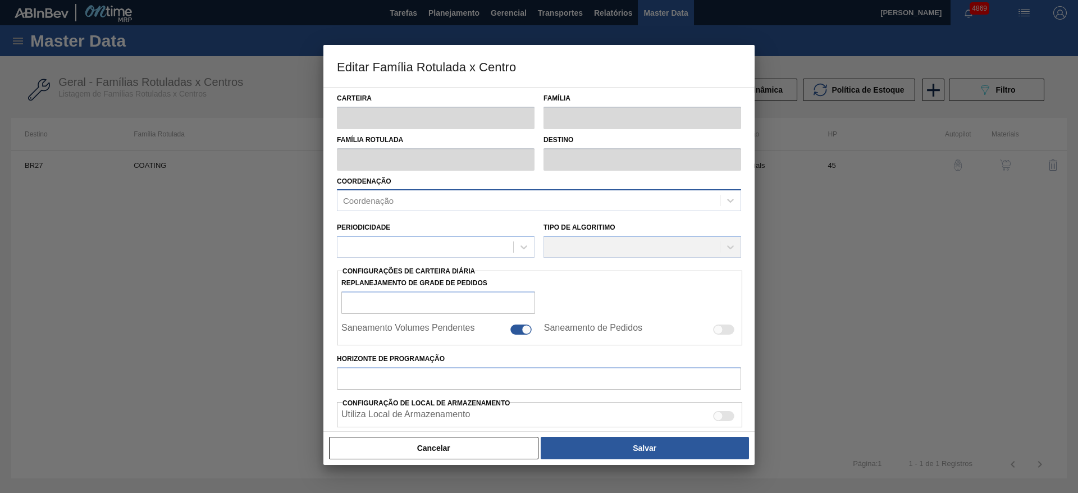
type input "4.350"
type input "10.440"
type input "65"
type input "8.308,500"
checkbox input "true"
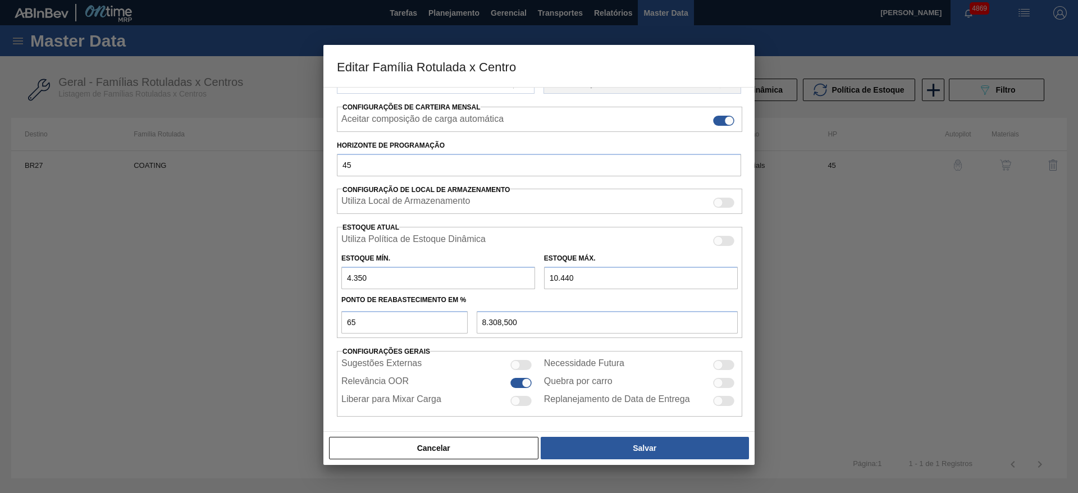
scroll to position [168, 0]
click at [346, 276] on input "4.350" at bounding box center [438, 276] width 194 height 22
drag, startPoint x: 371, startPoint y: 278, endPoint x: 363, endPoint y: 271, distance: 10.3
click at [370, 278] on input "4.350" at bounding box center [438, 276] width 194 height 22
drag, startPoint x: 354, startPoint y: 277, endPoint x: 360, endPoint y: 282, distance: 8.3
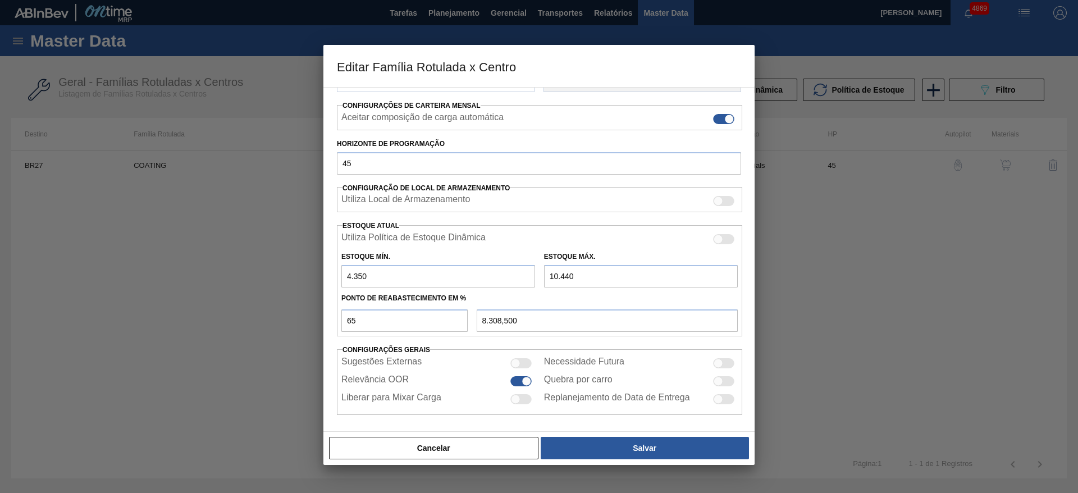
click at [360, 282] on input "4.350" at bounding box center [438, 276] width 194 height 22
type input "400"
type input "6.926,000"
type input "4.005"
type input "8.187,750"
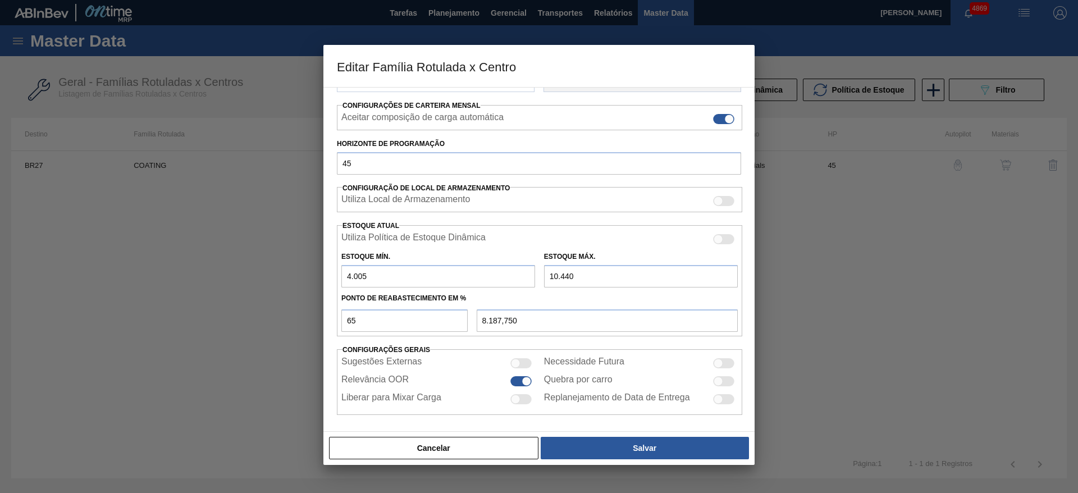
type input "400"
type input "6.926,000"
type input "40"
type input "6.800,000"
type input "402"
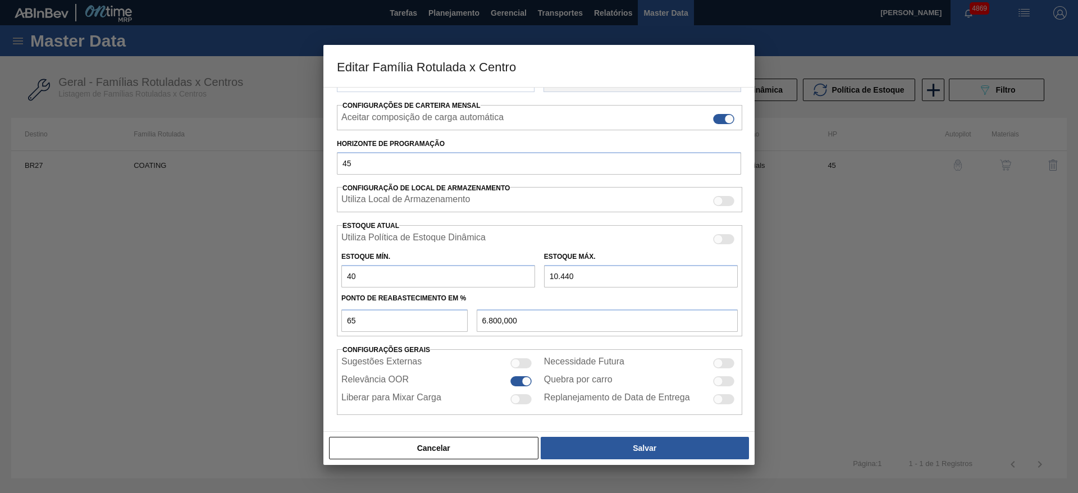
type input "6.926,700"
type input "4.020"
type input "8.193,000"
type input "4.020"
click at [556, 278] on input "10.440" at bounding box center [641, 276] width 194 height 22
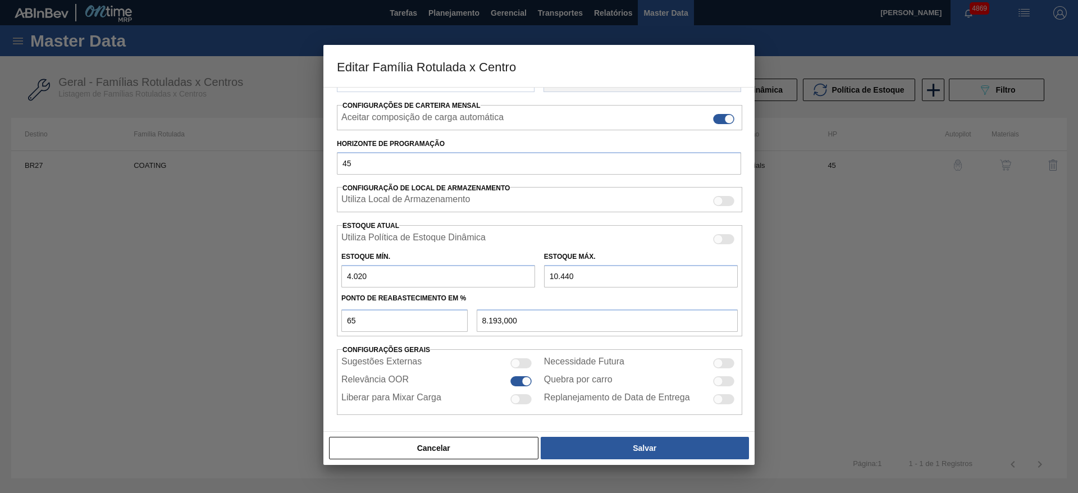
click at [556, 278] on input "10.440" at bounding box center [641, 276] width 194 height 22
drag, startPoint x: 556, startPoint y: 276, endPoint x: 546, endPoint y: 273, distance: 10.6
click at [546, 273] on input "10.440" at bounding box center [641, 276] width 194 height 22
type input "9.440"
type input "7.543,000"
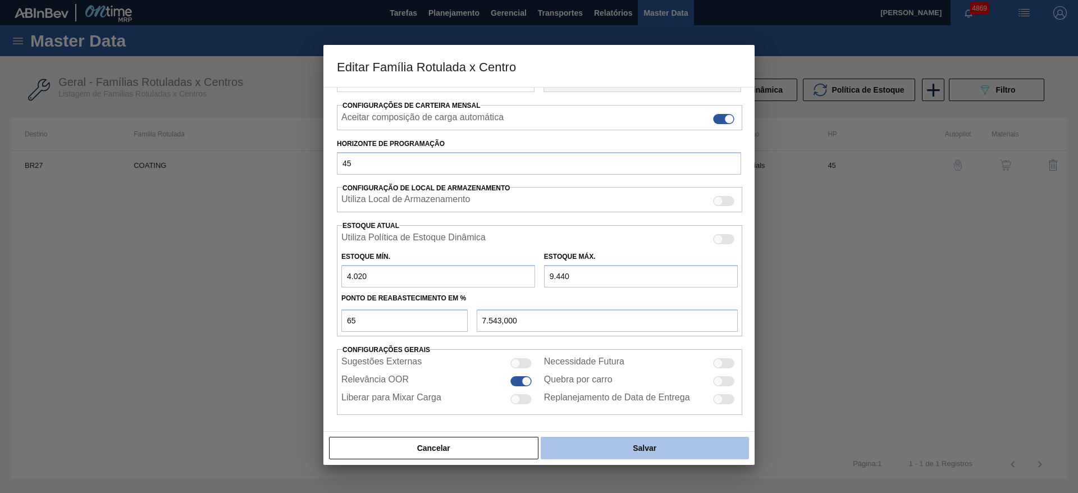
type input "9.440"
click at [704, 451] on button "Salvar" at bounding box center [644, 448] width 208 height 22
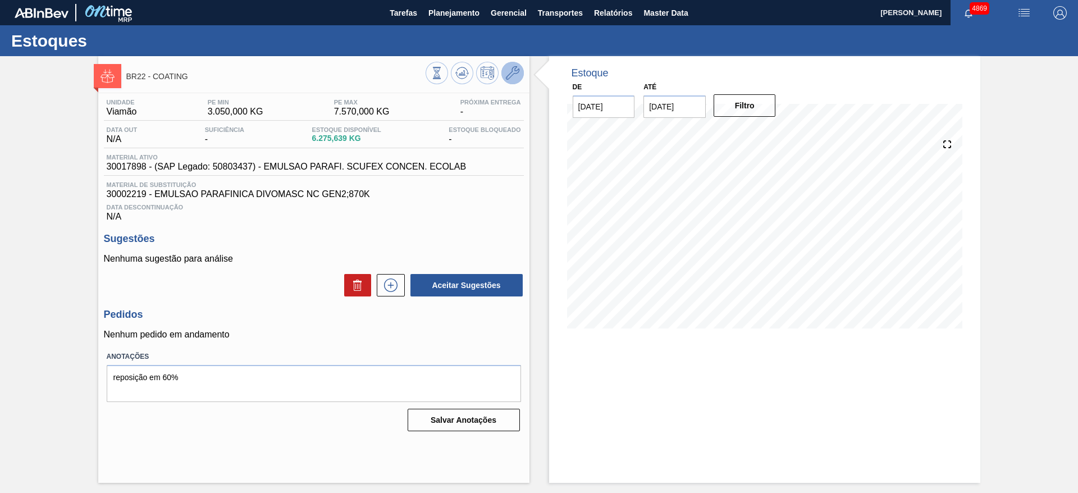
click at [520, 74] on button at bounding box center [512, 73] width 22 height 22
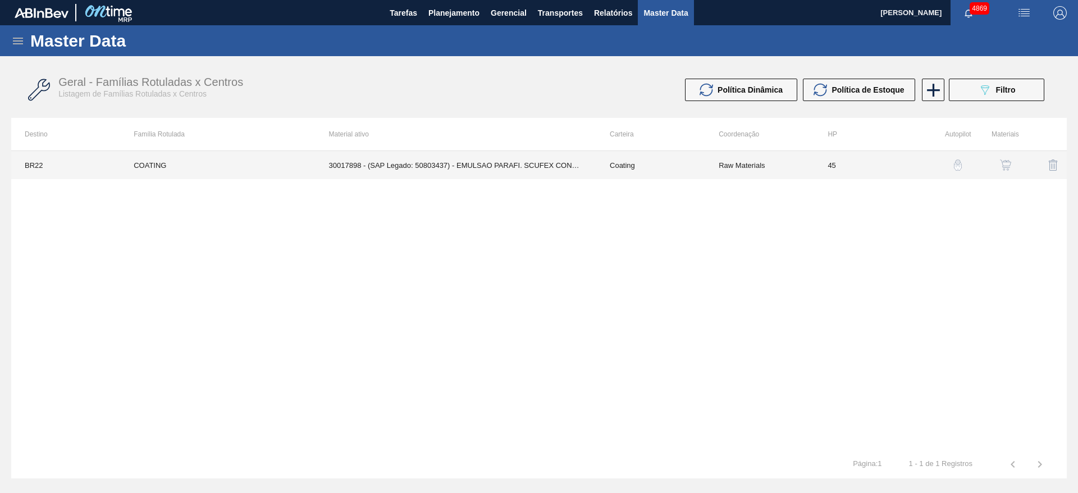
click at [510, 162] on td "30017898 - (SAP Legado: 50803437) - EMULSAO PARAFI. SCUFEX CONCEN. ECOLAB" at bounding box center [455, 165] width 281 height 28
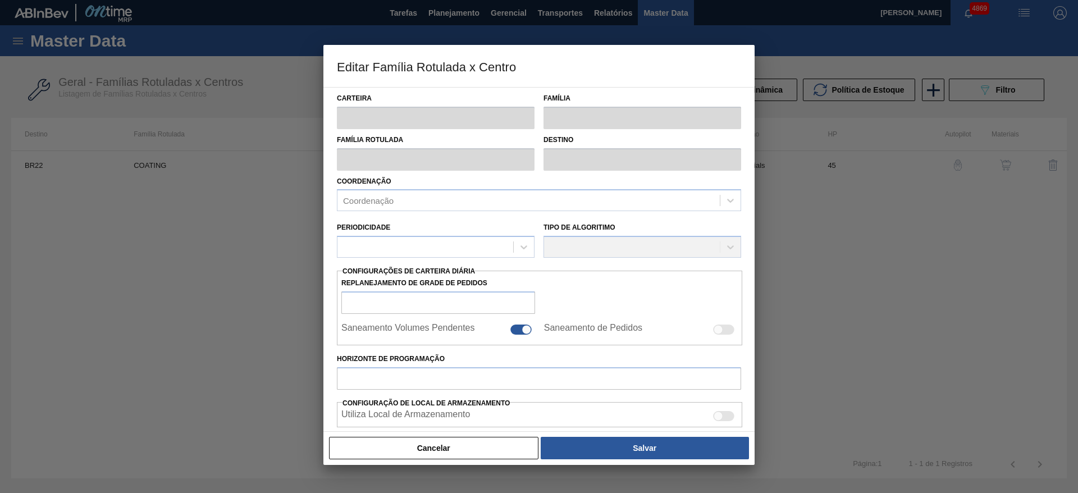
type input "Coating"
type input "COATING"
type input "BR22 - Viamão"
type input "45"
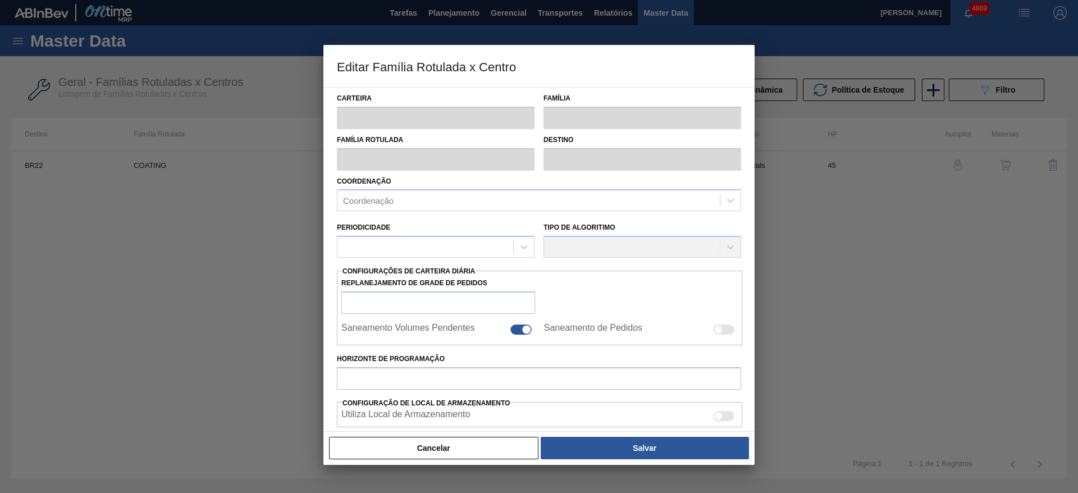
type input "3.050"
type input "7.570"
type input "60"
type input "5.762,000"
checkbox input "true"
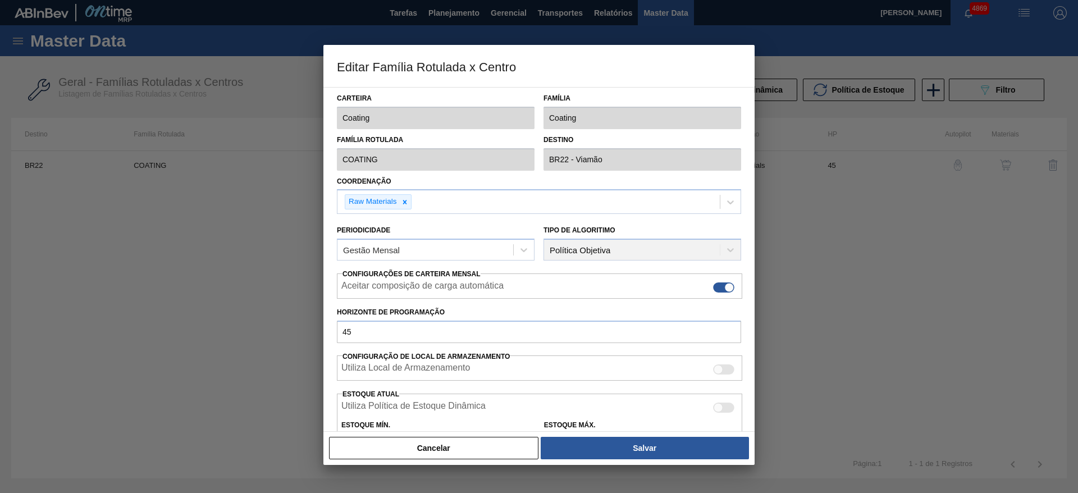
scroll to position [168, 0]
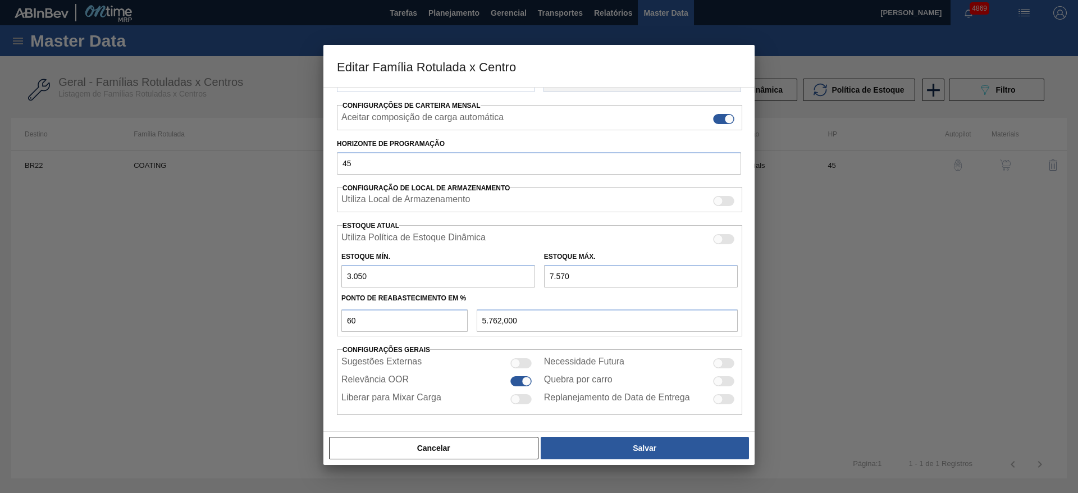
click at [559, 277] on input "7.570" at bounding box center [641, 276] width 194 height 22
type input "7.170"
type input "5.522,000"
type input "7.170"
click at [345, 271] on input "3.050" at bounding box center [438, 276] width 194 height 22
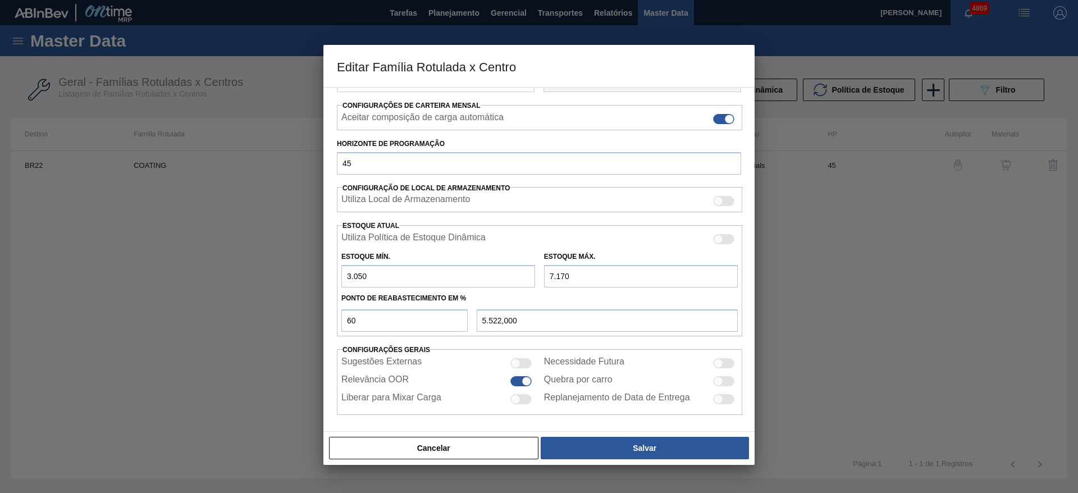
type input "2.050"
type input "5.122,000"
click at [359, 277] on input "2.050" at bounding box center [438, 276] width 194 height 22
type input "2.550"
type input "5.322,000"
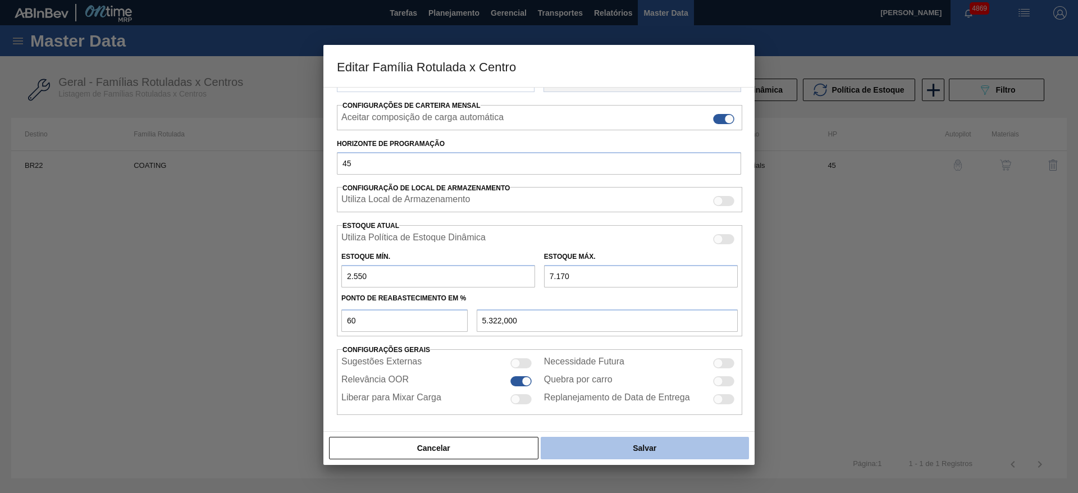
type input "2.550"
click at [586, 439] on button "Salvar" at bounding box center [644, 448] width 208 height 22
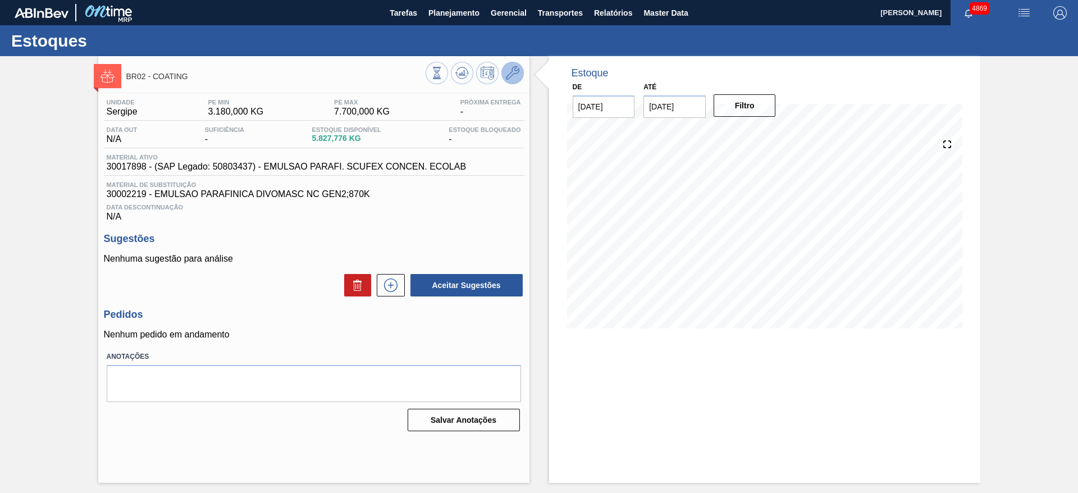
click at [517, 72] on icon at bounding box center [512, 72] width 13 height 13
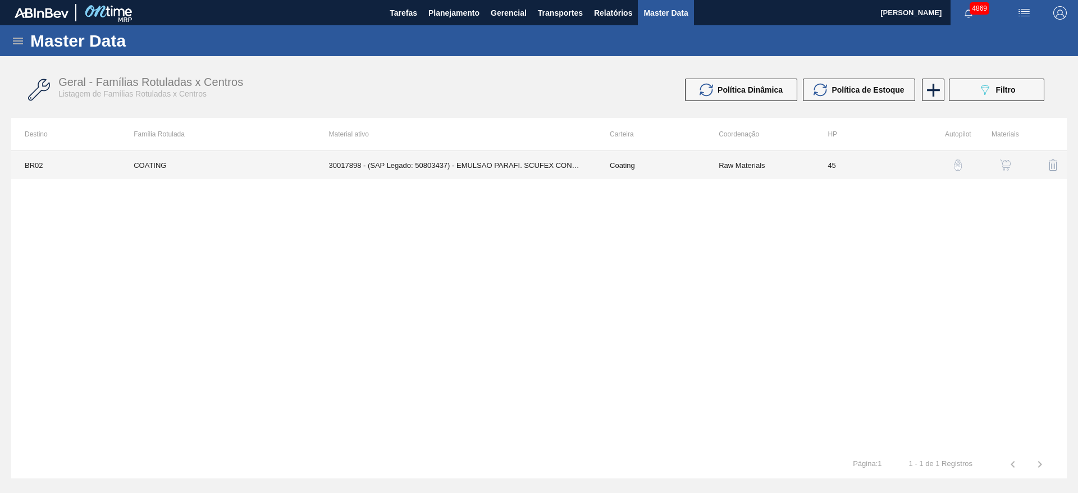
click at [486, 171] on td "30017898 - (SAP Legado: 50803437) - EMULSAO PARAFI. SCUFEX CONCEN. ECOLAB" at bounding box center [455, 165] width 281 height 28
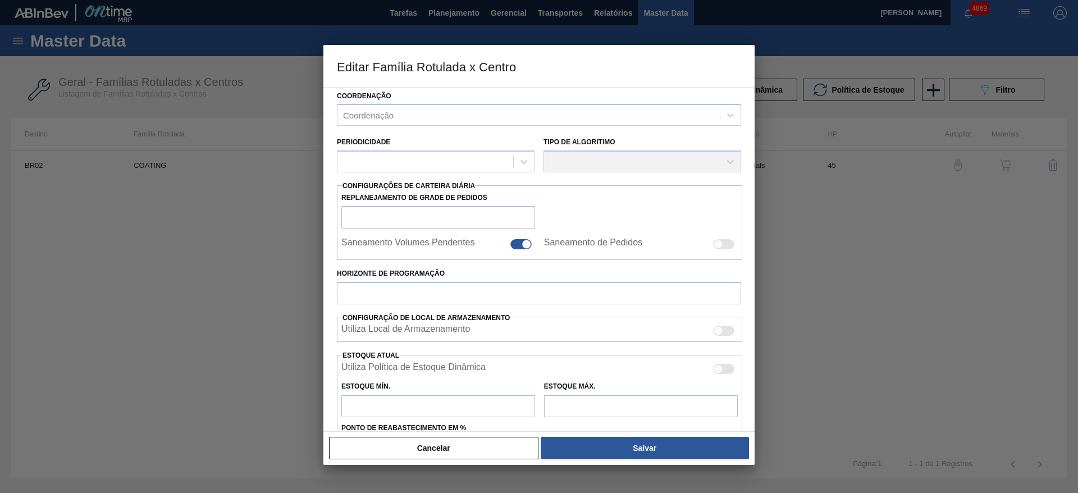
scroll to position [168, 0]
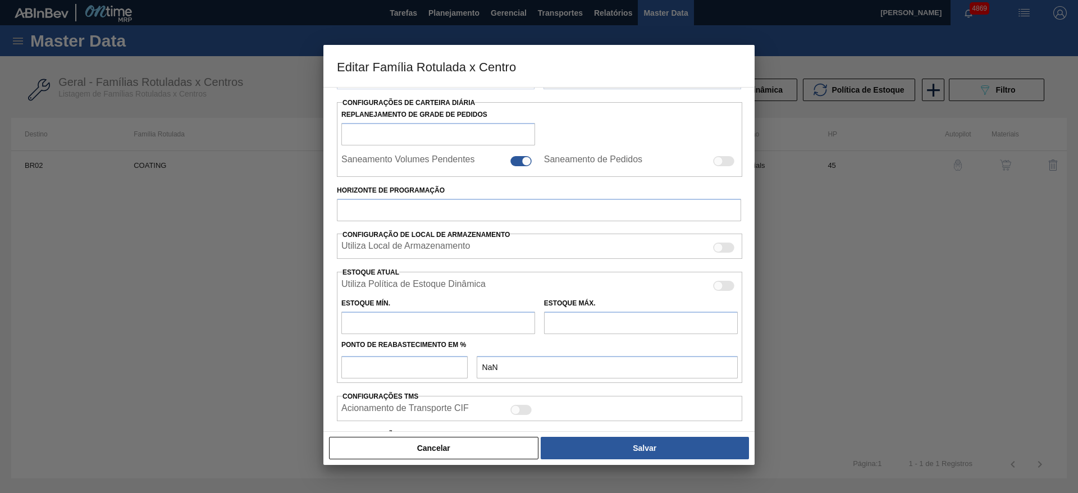
type input "Coating"
type input "COATING"
type input "BR02 - [GEOGRAPHIC_DATA]"
type input "45"
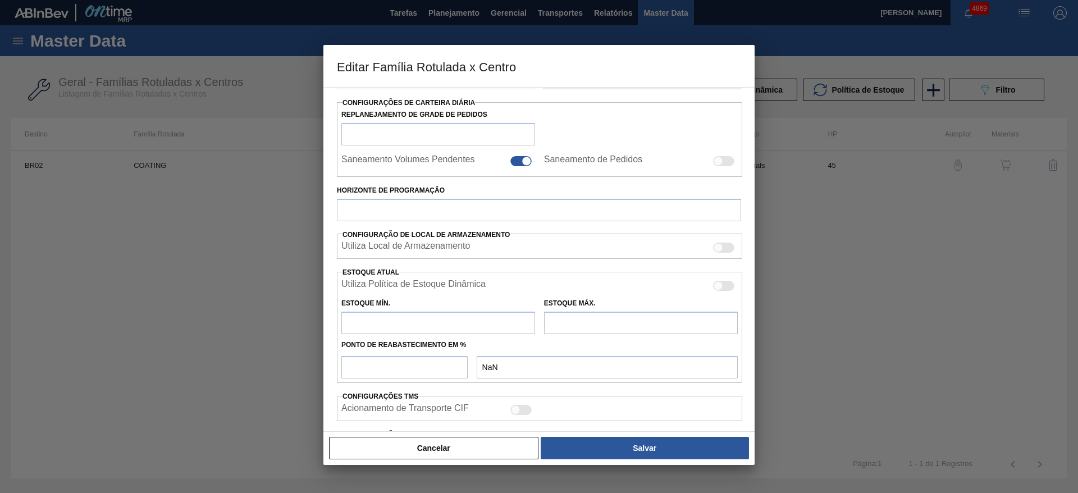
type input "3.180"
type input "7.700"
type input "70"
type input "6.344,000"
checkbox input "true"
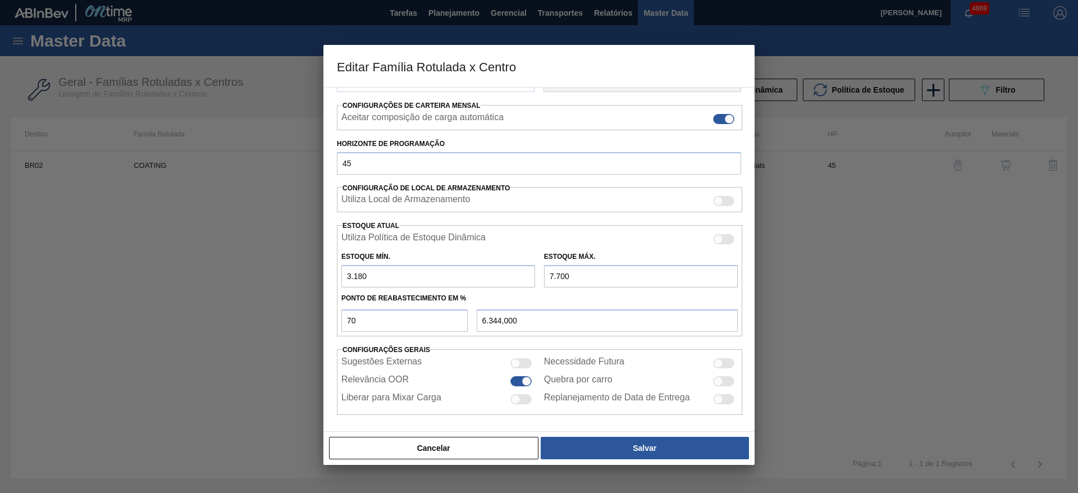
scroll to position [171, 0]
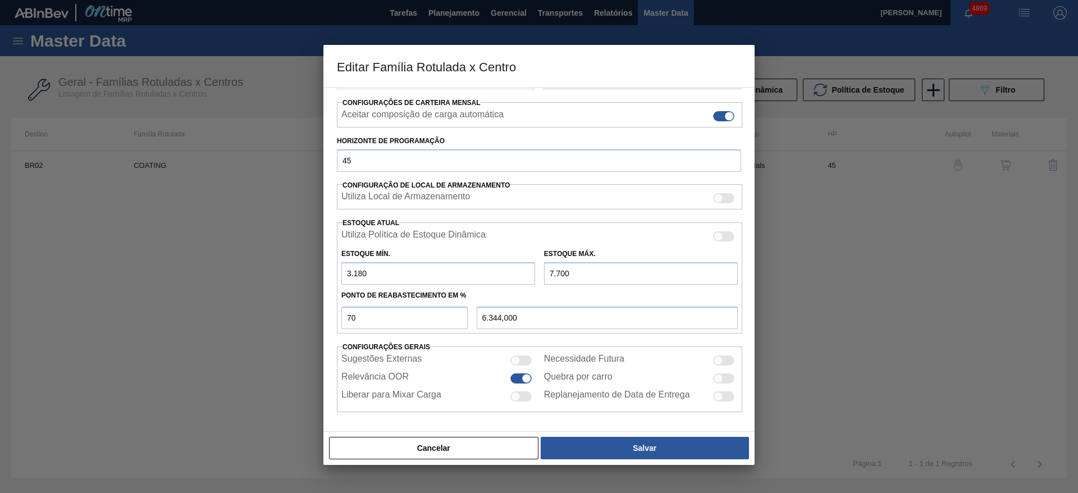
drag, startPoint x: 350, startPoint y: 271, endPoint x: 345, endPoint y: 269, distance: 5.9
click at [345, 269] on input "3.180" at bounding box center [438, 273] width 194 height 22
type input "2.180"
type input "6.044,000"
type input "2.180"
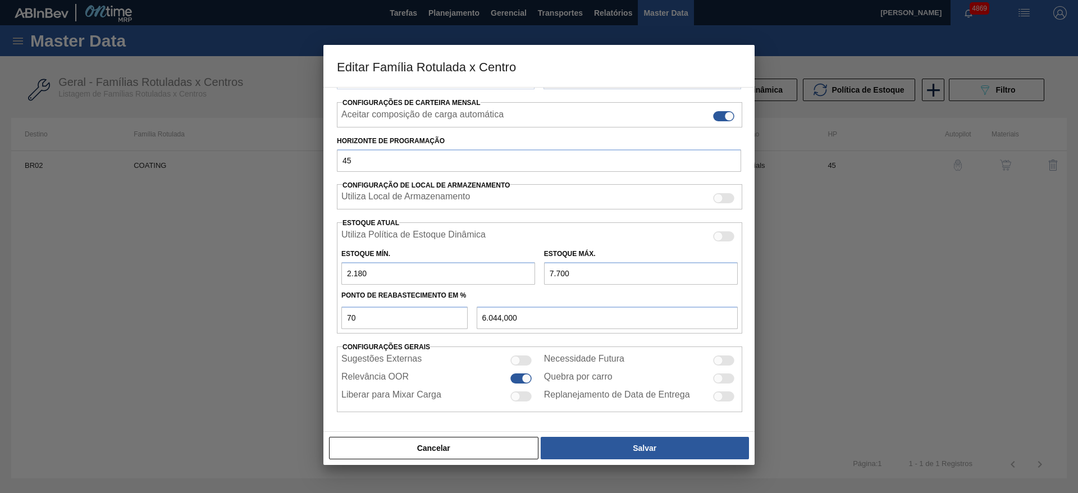
click at [546, 269] on input "7.700" at bounding box center [641, 273] width 194 height 22
type input "6.700"
type input "5.344,000"
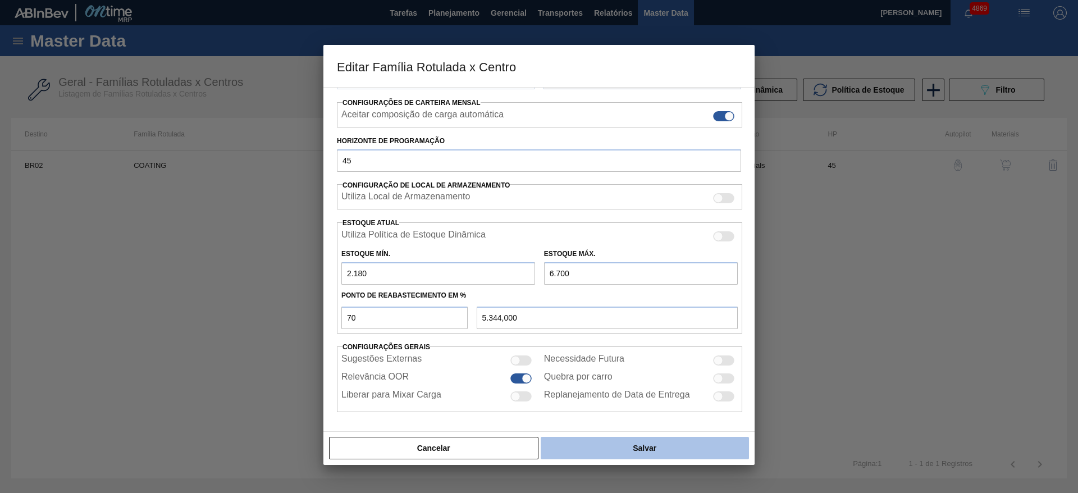
type input "6.700"
click at [647, 446] on button "Salvar" at bounding box center [644, 448] width 208 height 22
